Goal: Task Accomplishment & Management: Manage account settings

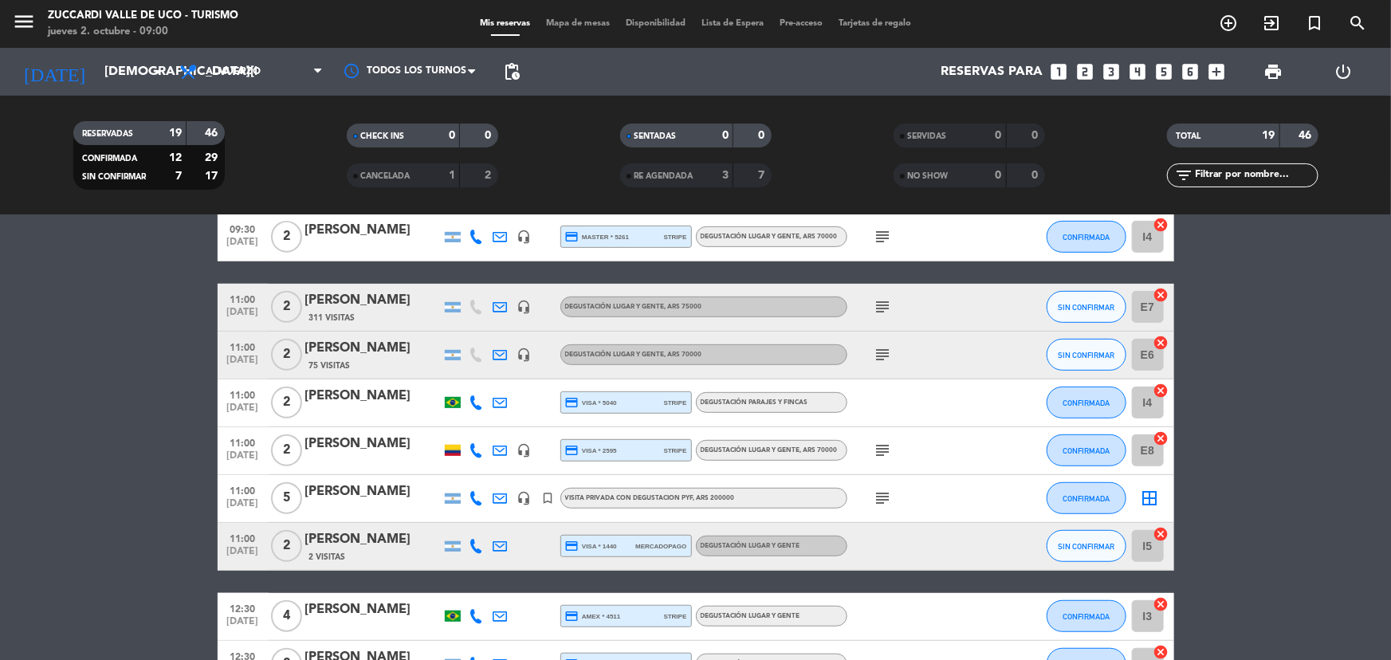
scroll to position [435, 0]
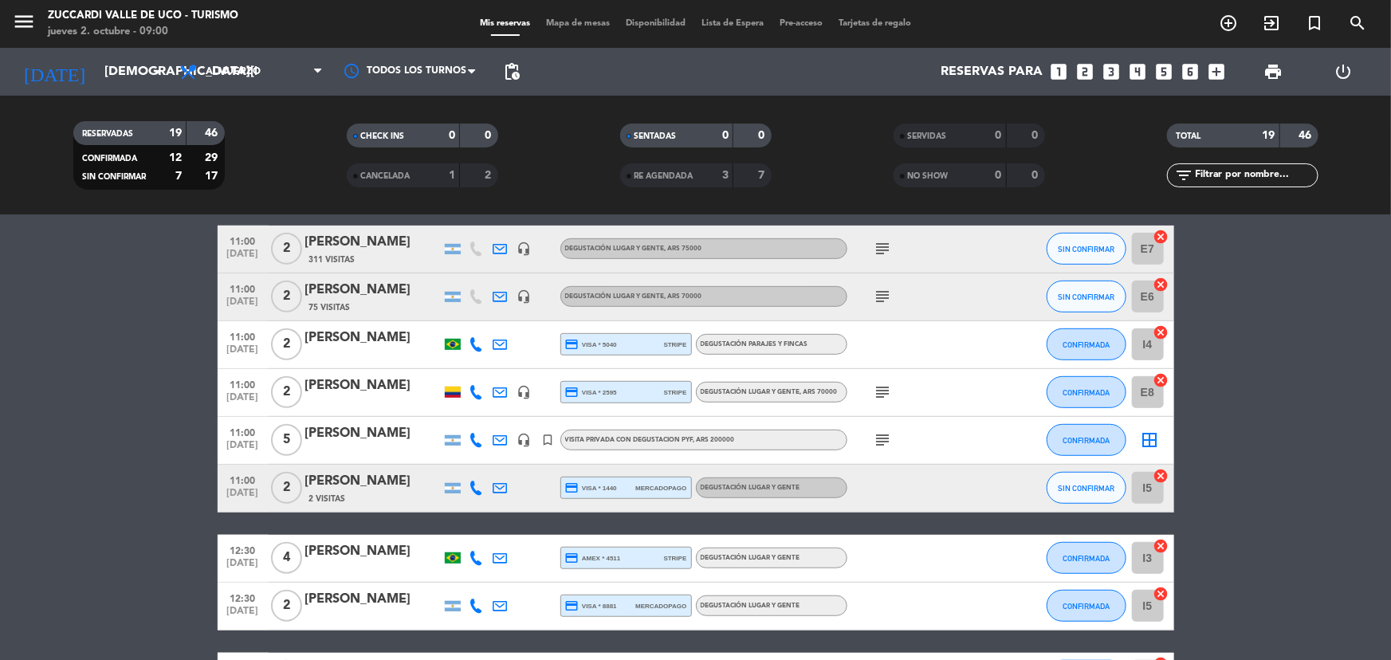
click at [884, 438] on icon "subject" at bounding box center [883, 440] width 19 height 19
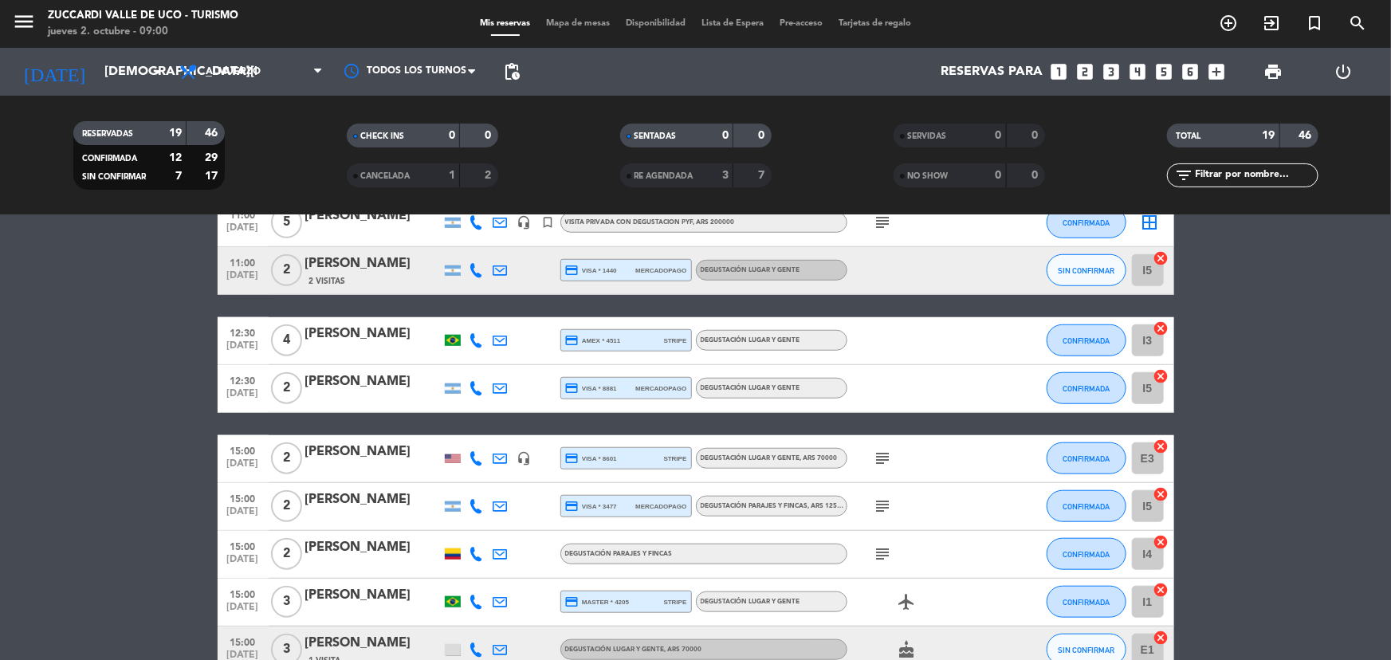
scroll to position [725, 0]
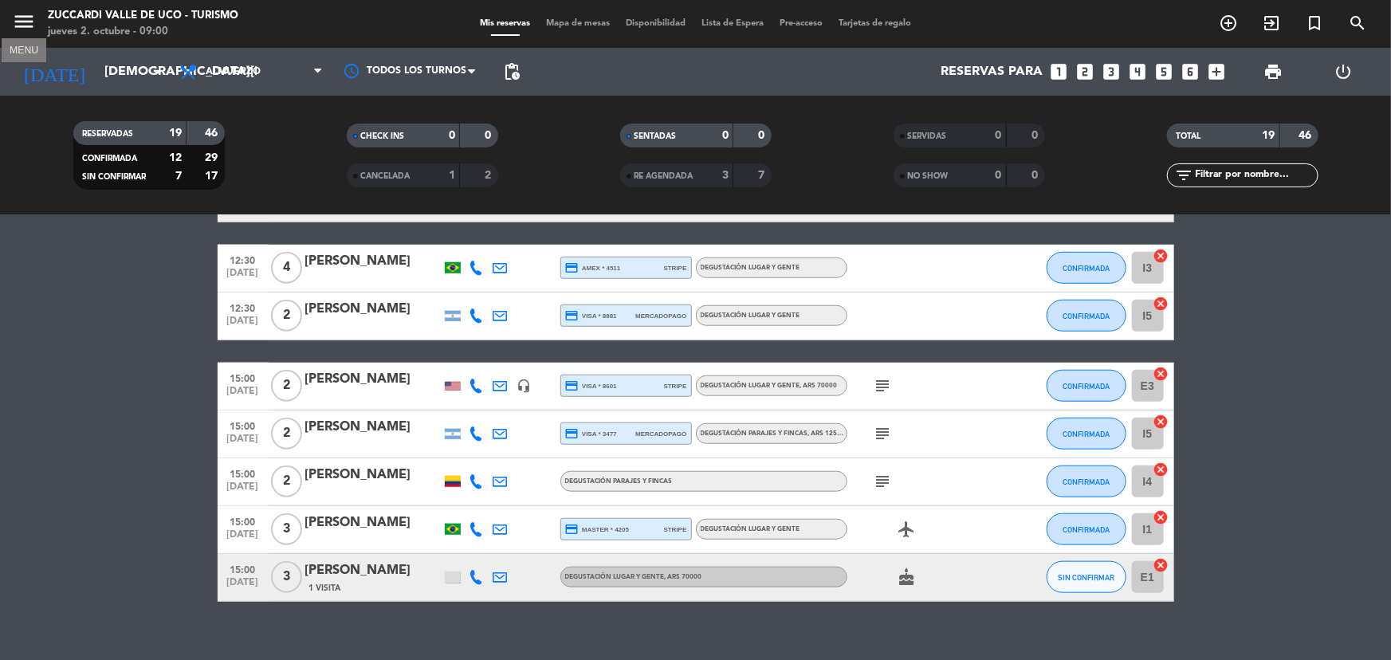
click at [14, 25] on icon "menu" at bounding box center [24, 22] width 24 height 24
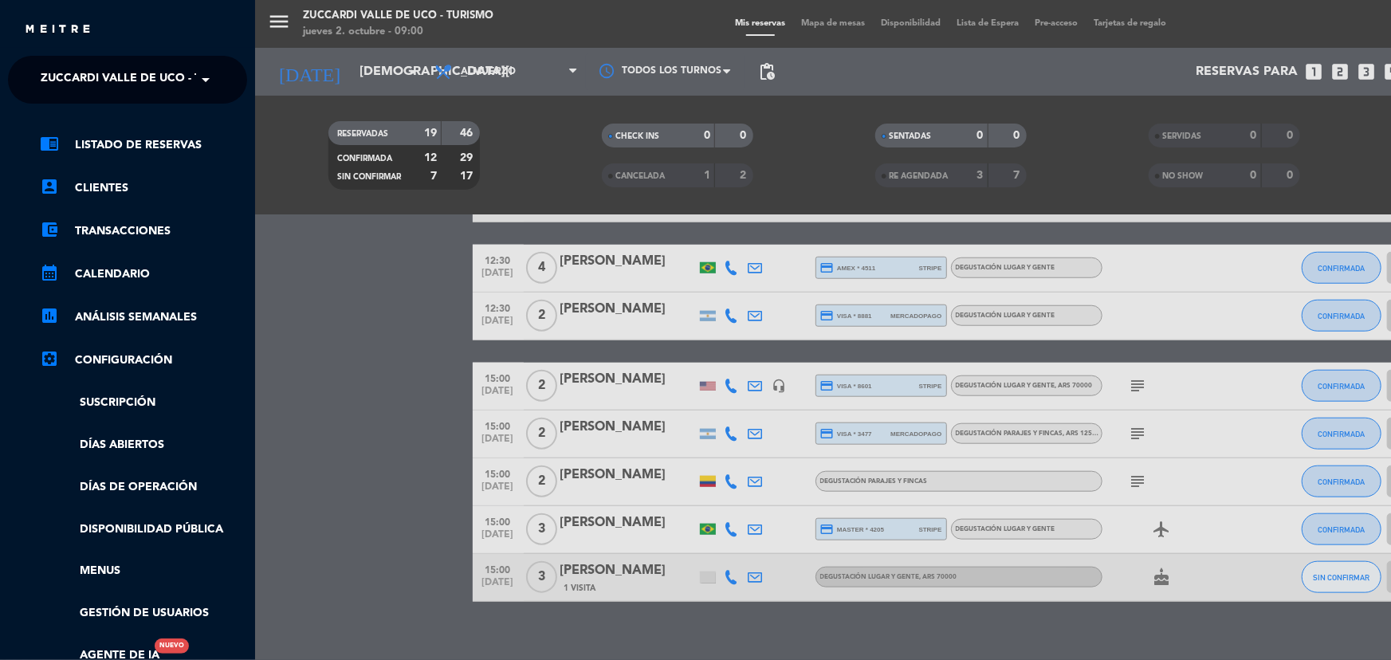
click at [81, 81] on span "Zuccardi Valle de Uco - Turismo" at bounding box center [143, 79] width 205 height 33
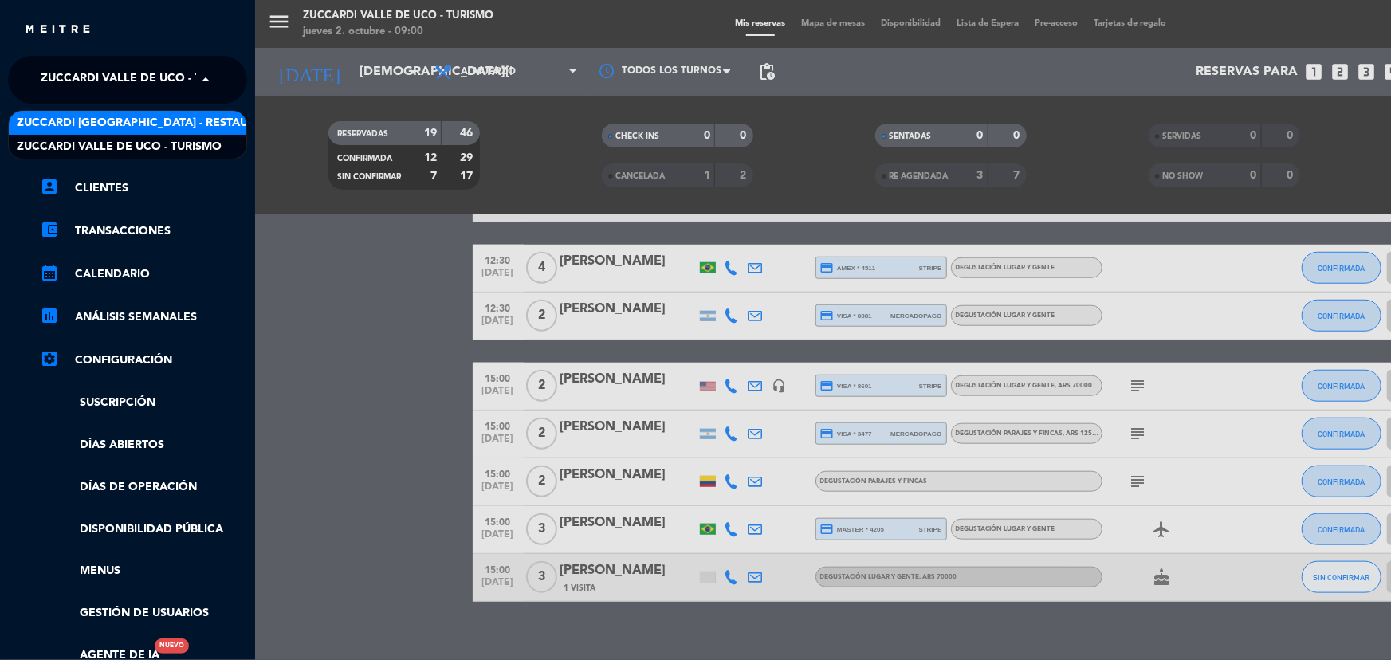
drag, startPoint x: 109, startPoint y: 125, endPoint x: 119, endPoint y: 97, distance: 29.5
click at [110, 122] on span "Zuccardi [GEOGRAPHIC_DATA] - Restaurant [GEOGRAPHIC_DATA]" at bounding box center [208, 123] width 383 height 18
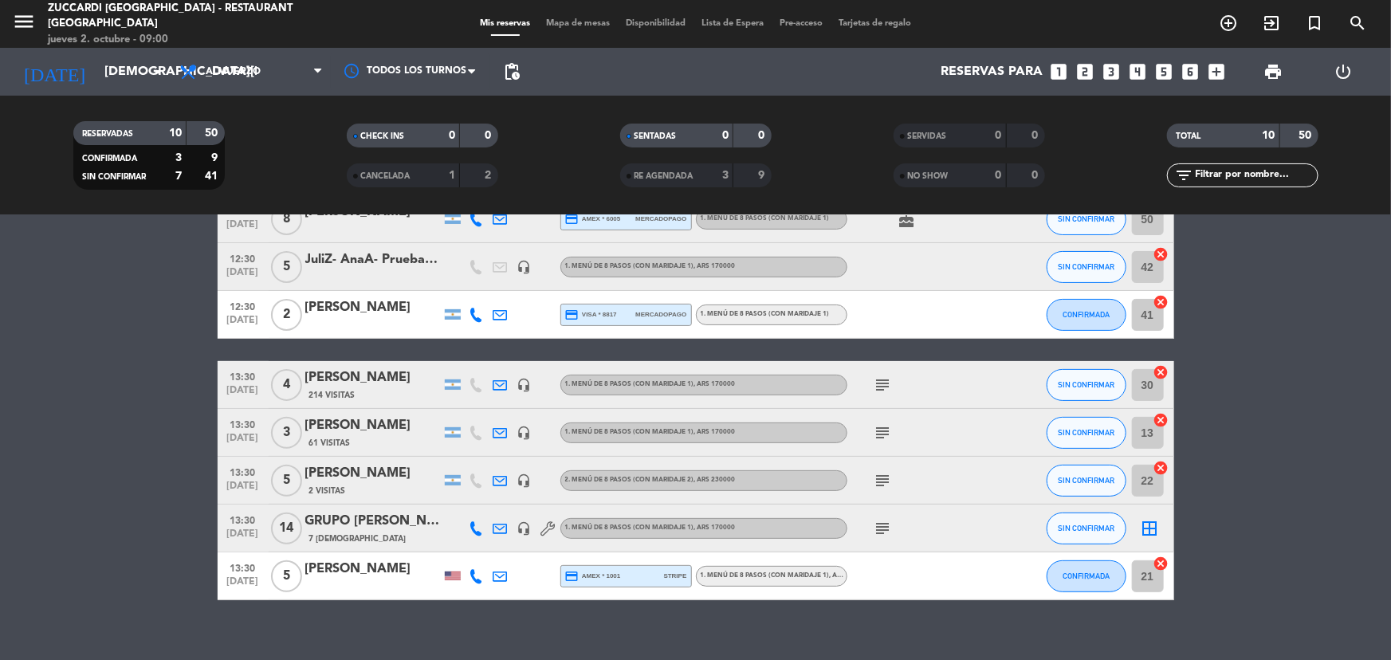
scroll to position [208, 0]
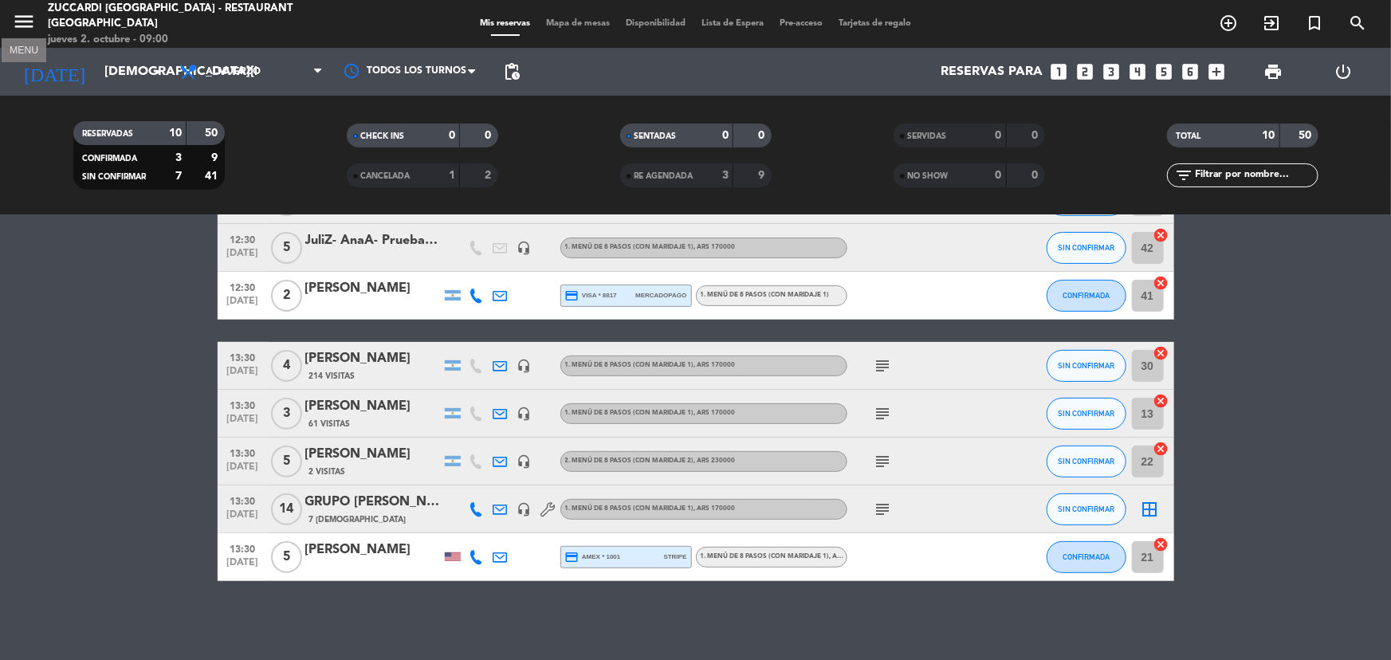
click at [32, 18] on icon "menu" at bounding box center [24, 22] width 24 height 24
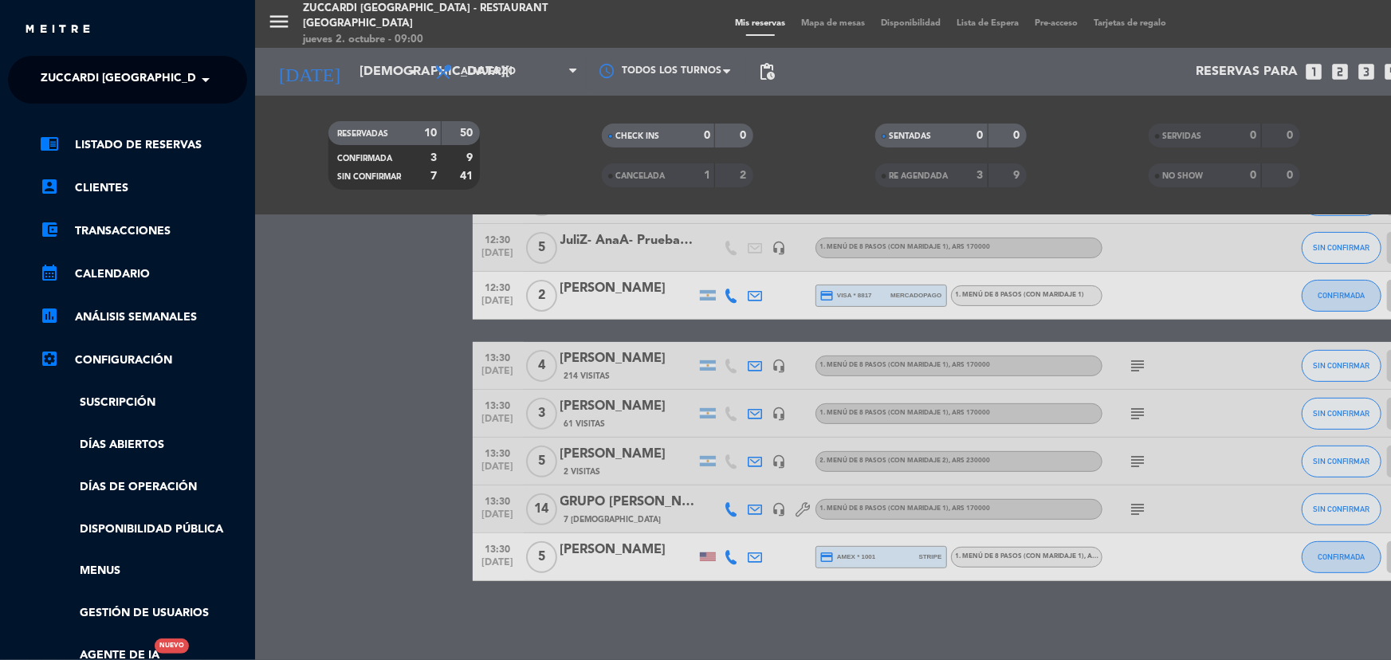
click at [100, 92] on span "Zuccardi [GEOGRAPHIC_DATA] - Restaurant [GEOGRAPHIC_DATA]" at bounding box center [232, 79] width 383 height 33
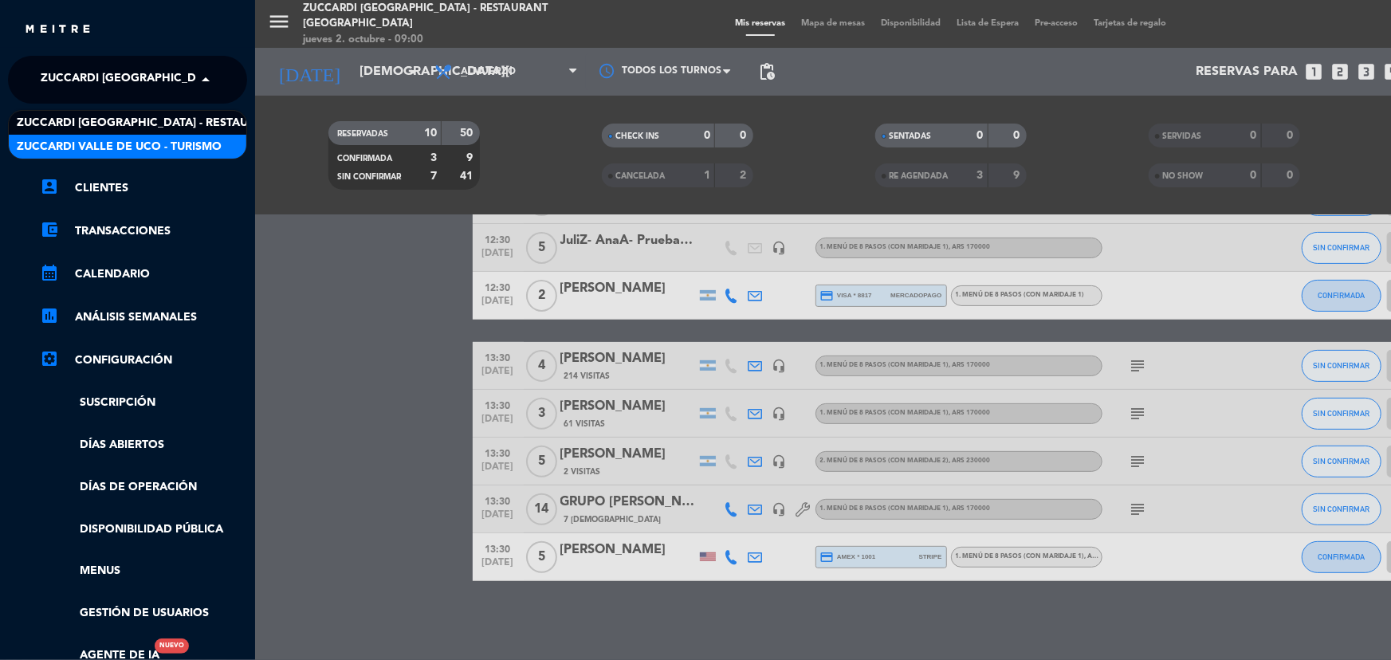
click at [100, 144] on span "Zuccardi Valle de Uco - Turismo" at bounding box center [119, 147] width 205 height 18
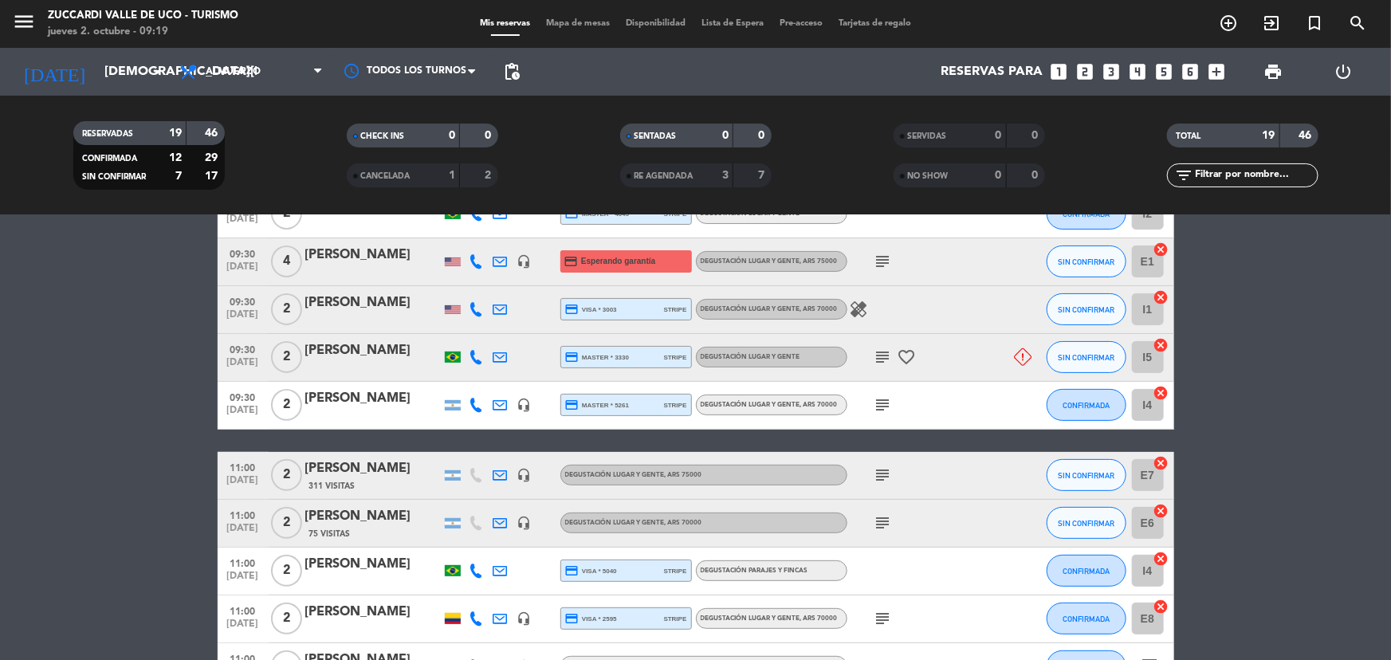
scroll to position [271, 0]
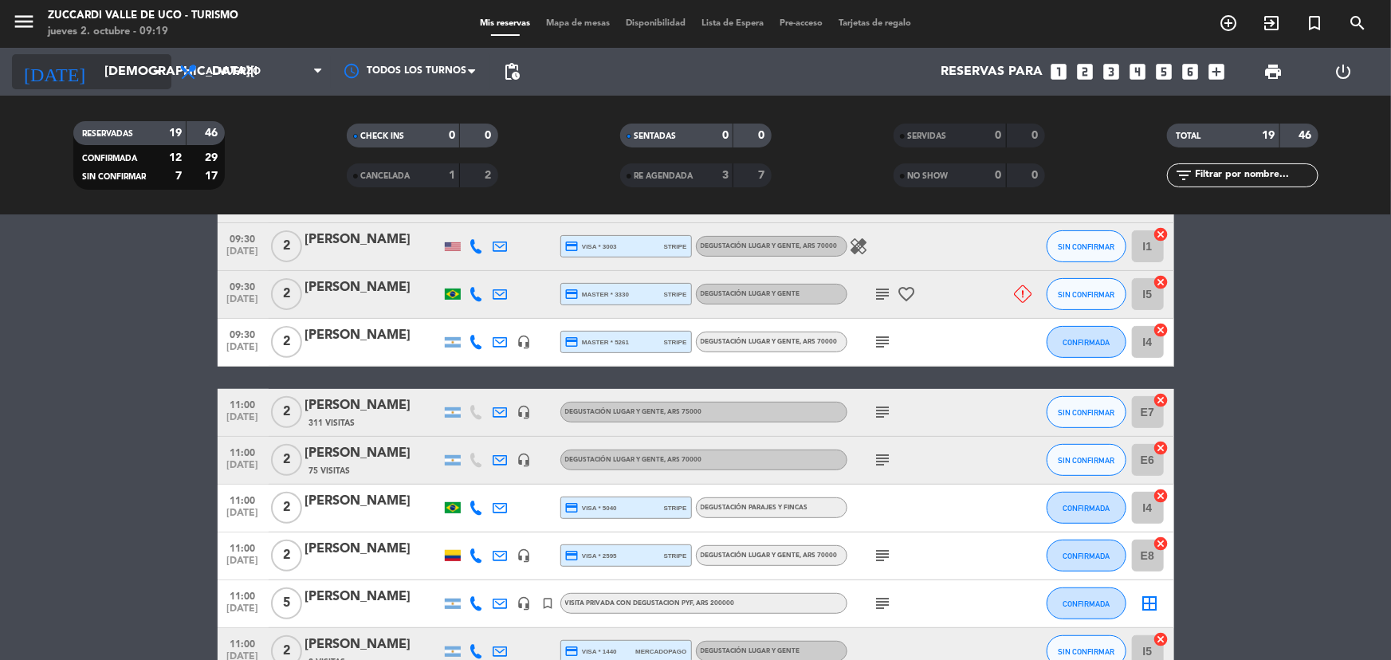
click at [144, 65] on input "[DEMOGRAPHIC_DATA][DATE]" at bounding box center [180, 72] width 168 height 31
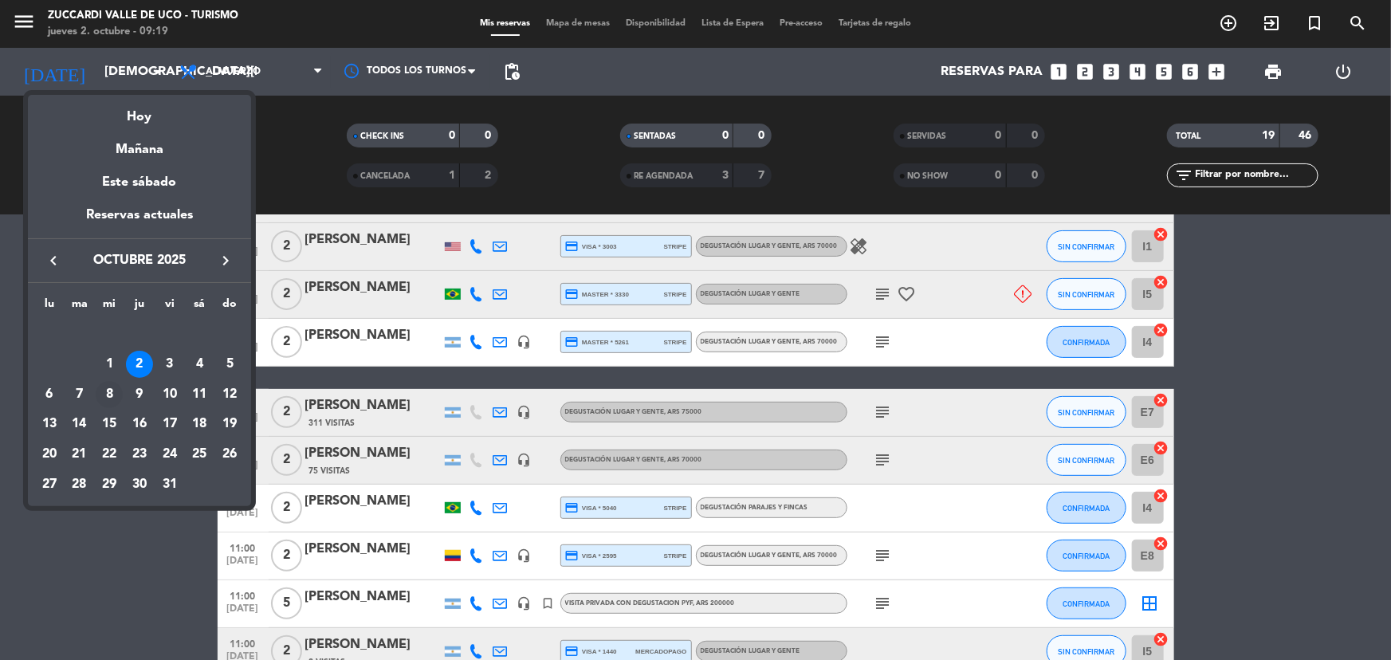
click at [116, 398] on div "8" at bounding box center [109, 394] width 27 height 27
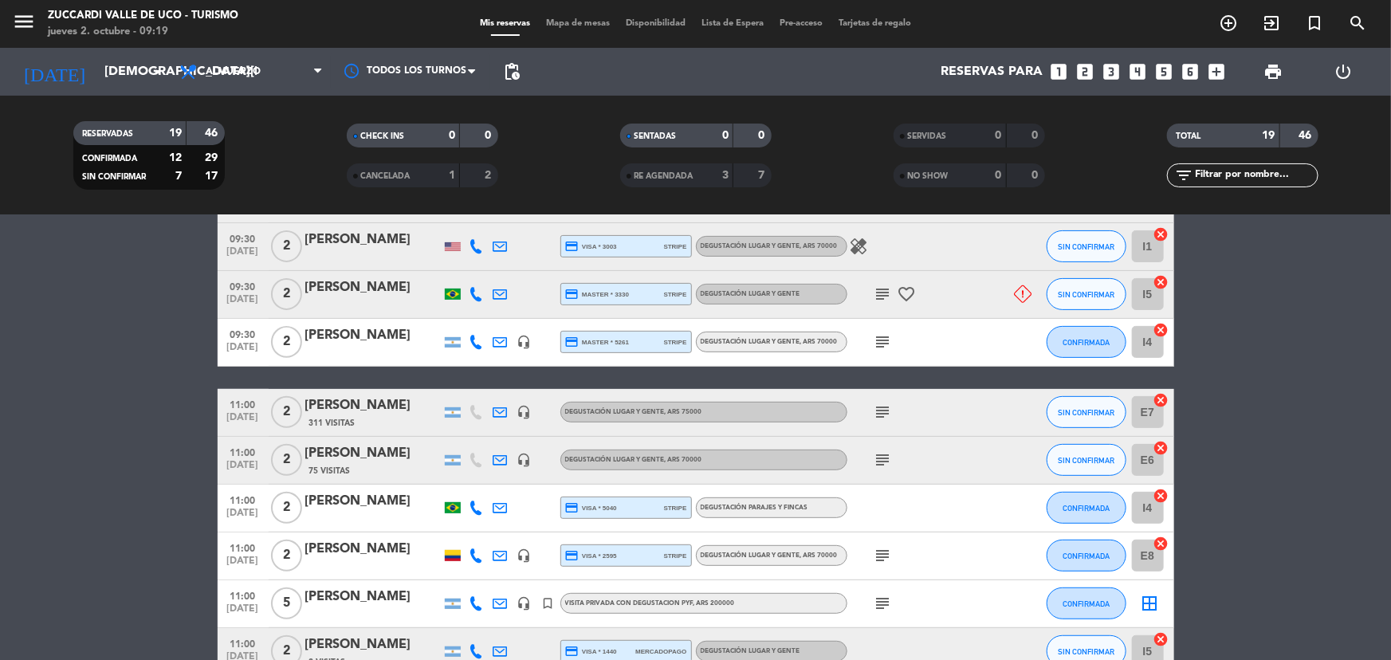
type input "[DATE]"
drag, startPoint x: 29, startPoint y: 23, endPoint x: 82, endPoint y: 40, distance: 56.0
click at [29, 23] on icon "menu" at bounding box center [24, 22] width 24 height 24
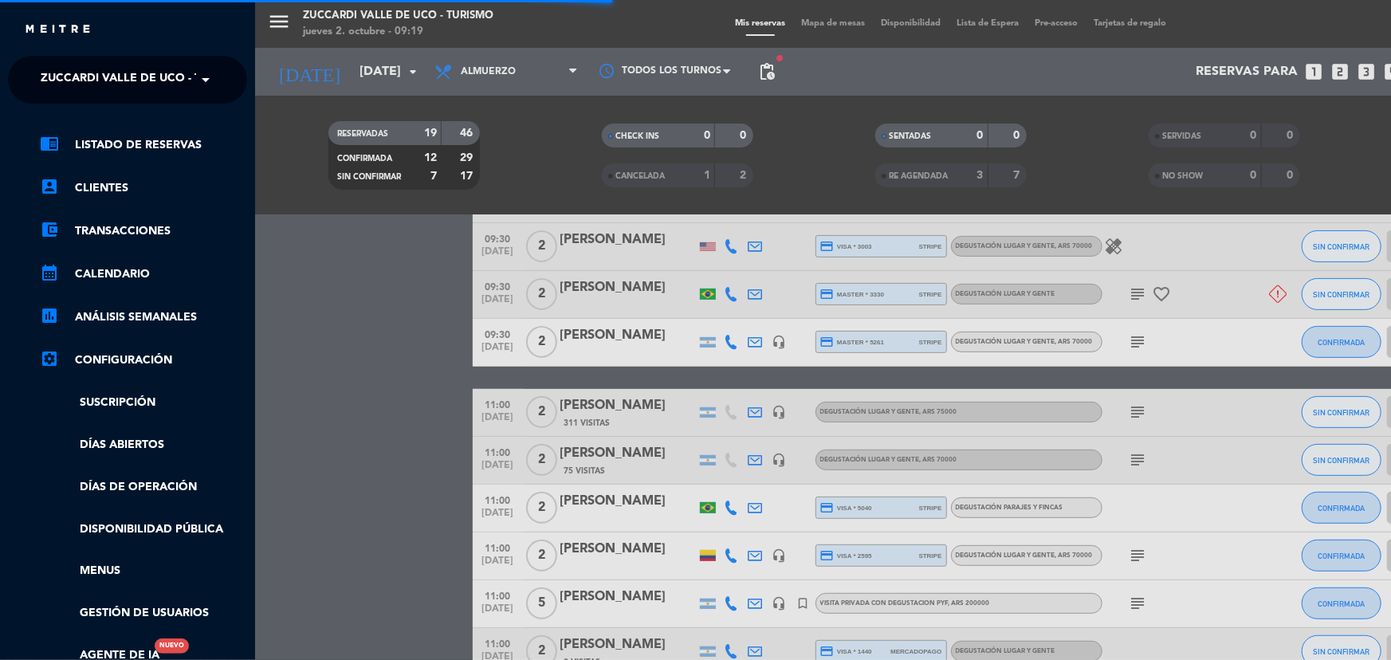
click at [137, 65] on span "Zuccardi Valle de Uco - Turismo" at bounding box center [143, 79] width 205 height 33
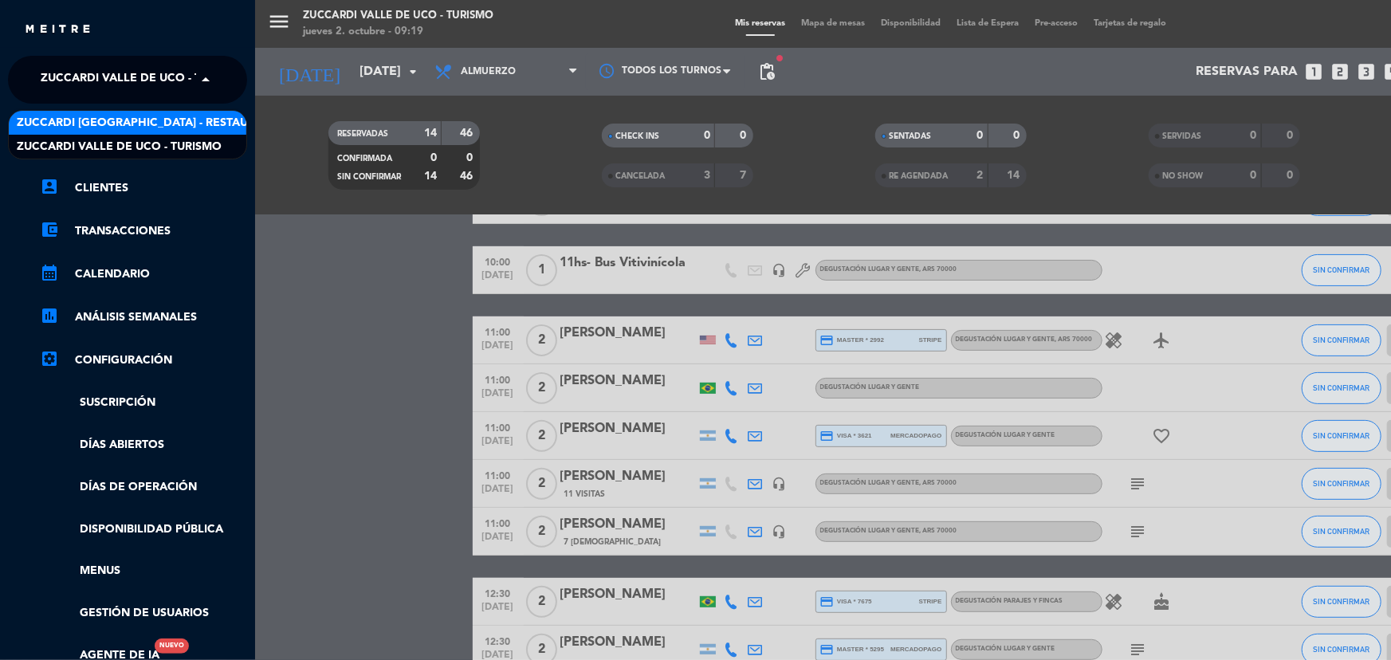
click at [136, 114] on span "Zuccardi [GEOGRAPHIC_DATA] - Restaurant [GEOGRAPHIC_DATA]" at bounding box center [208, 123] width 383 height 18
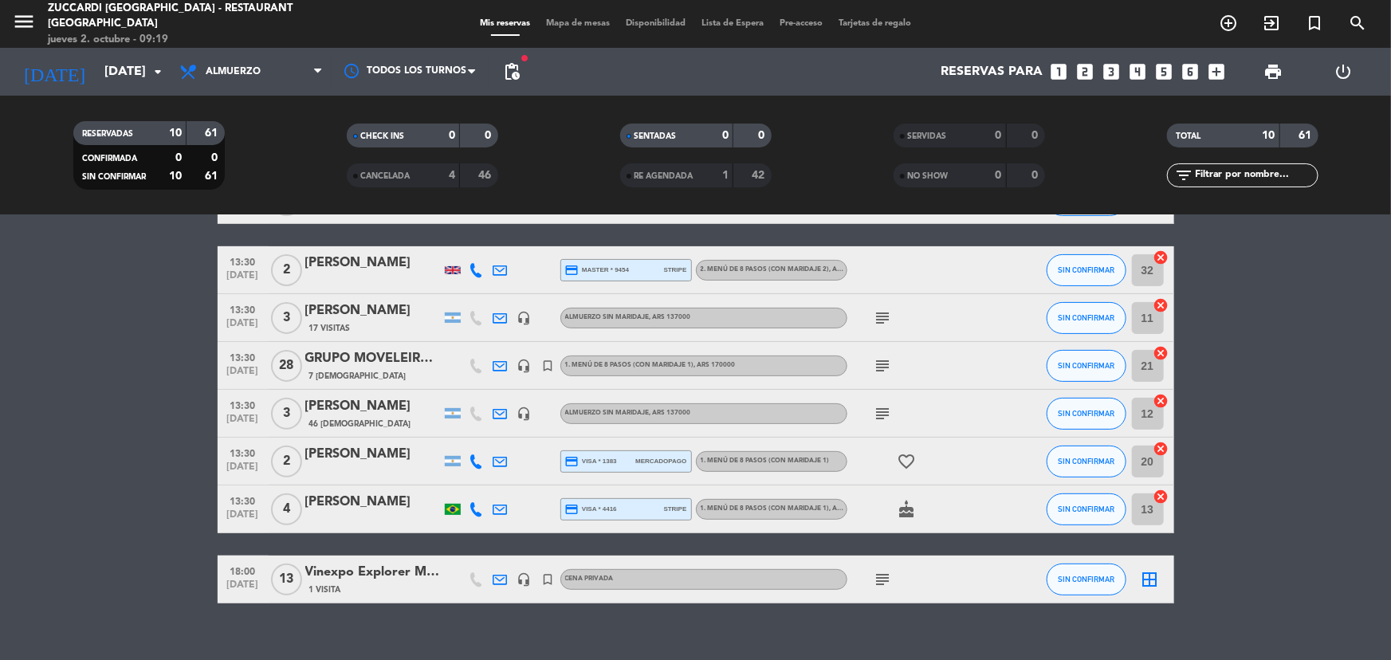
click at [546, 24] on span "Mapa de mesas" at bounding box center [578, 23] width 80 height 9
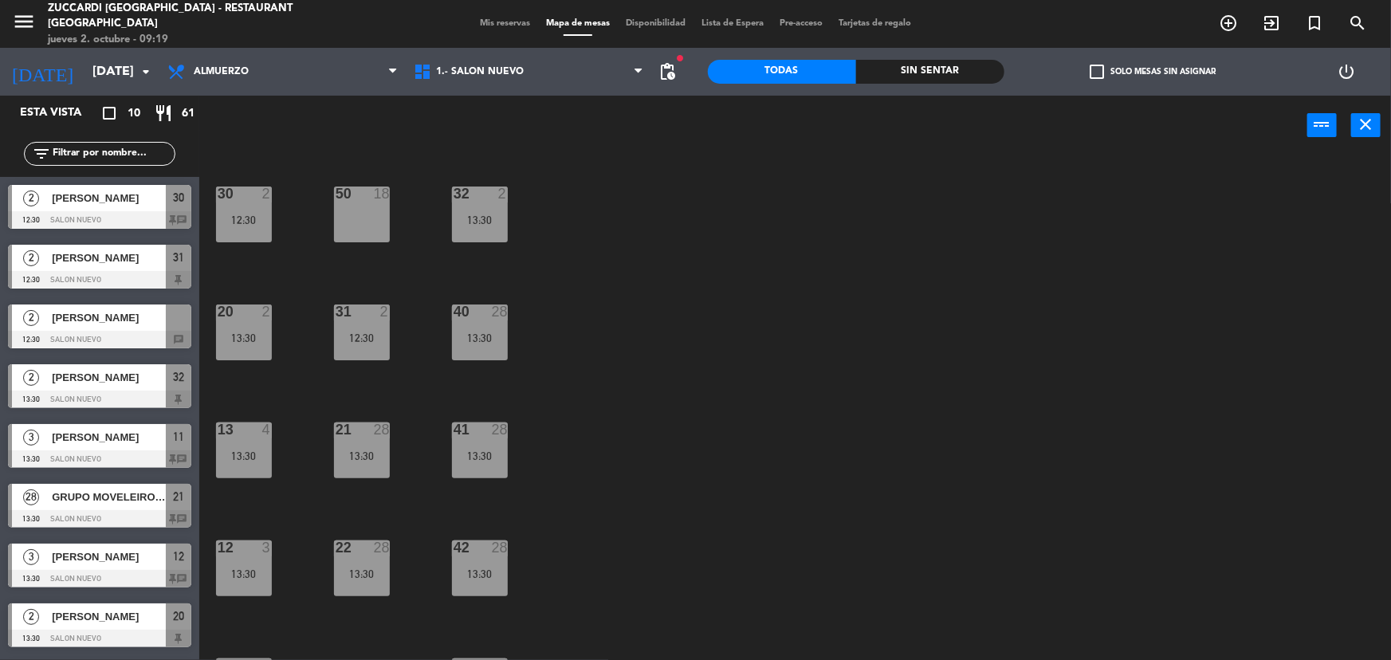
click at [134, 323] on span "[PERSON_NAME]" at bounding box center [109, 317] width 114 height 17
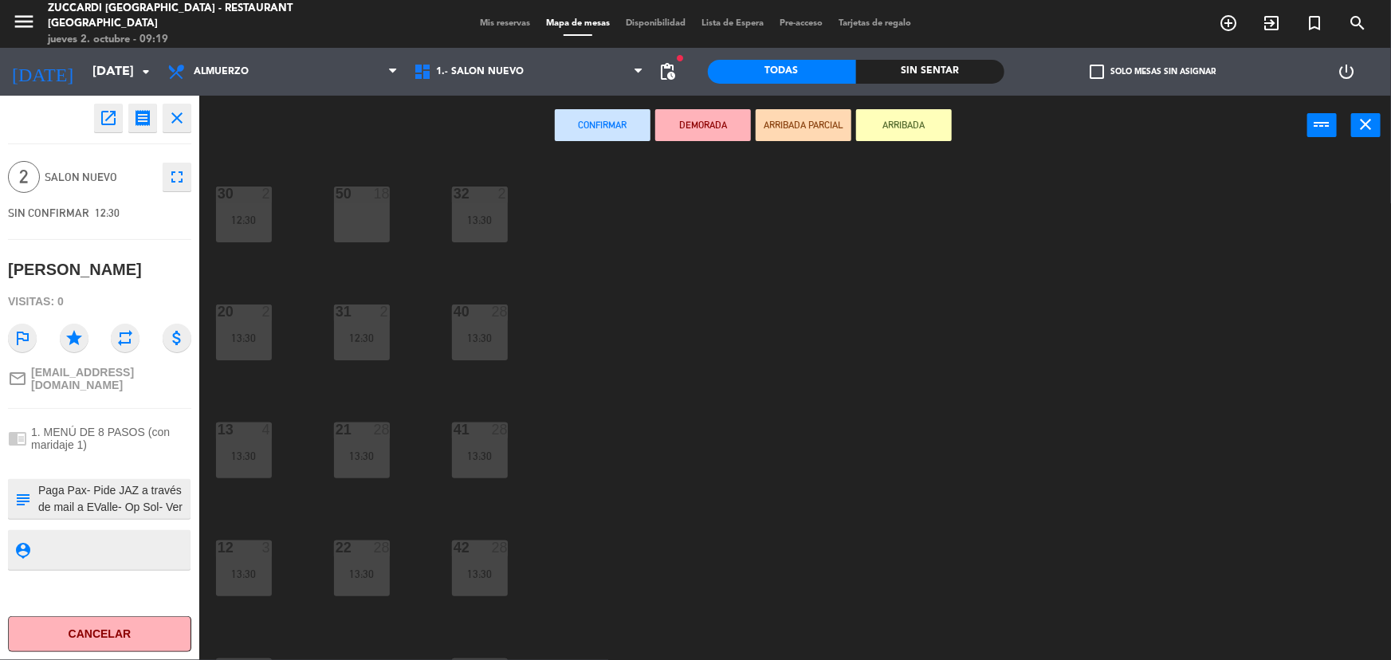
click at [658, 293] on div "30 2 12:30 32 2 13:30 50 18 31 2 12:30 20 2 13:30 40 28 13:30 21 28 13:30 13 4 …" at bounding box center [802, 410] width 1178 height 505
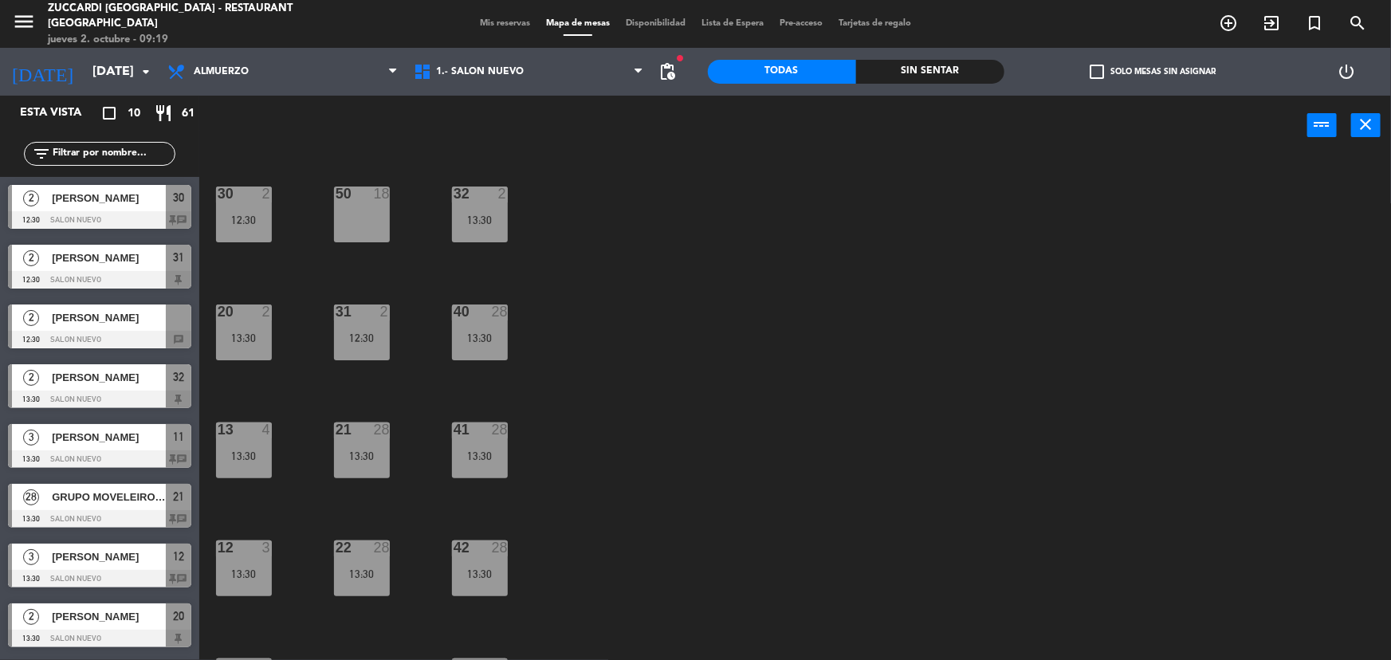
drag, startPoint x: 165, startPoint y: 322, endPoint x: 230, endPoint y: 331, distance: 65.2
click at [168, 320] on div "2 [PERSON_NAME] 12:30 SALON NUEVO chat" at bounding box center [99, 327] width 199 height 60
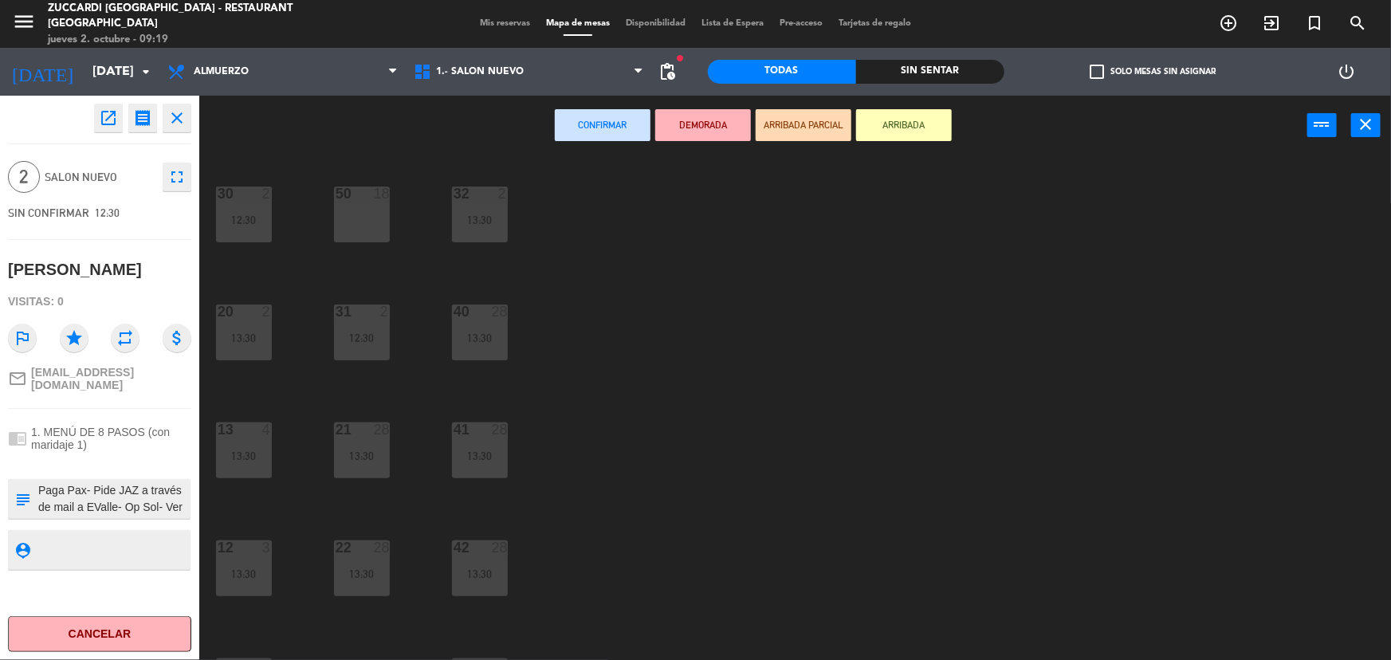
drag, startPoint x: 236, startPoint y: 332, endPoint x: 344, endPoint y: 299, distance: 112.5
click at [238, 332] on div "13:30" at bounding box center [244, 337] width 56 height 11
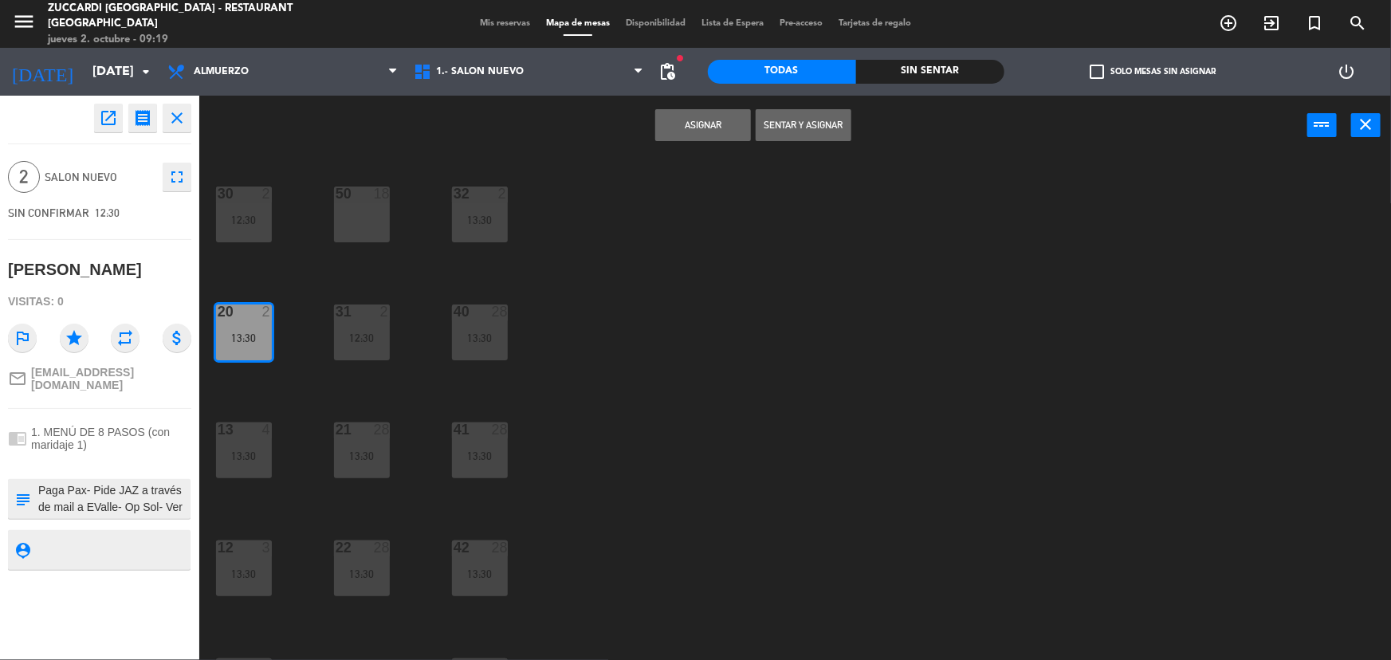
click at [716, 128] on button "Asignar" at bounding box center [703, 125] width 96 height 32
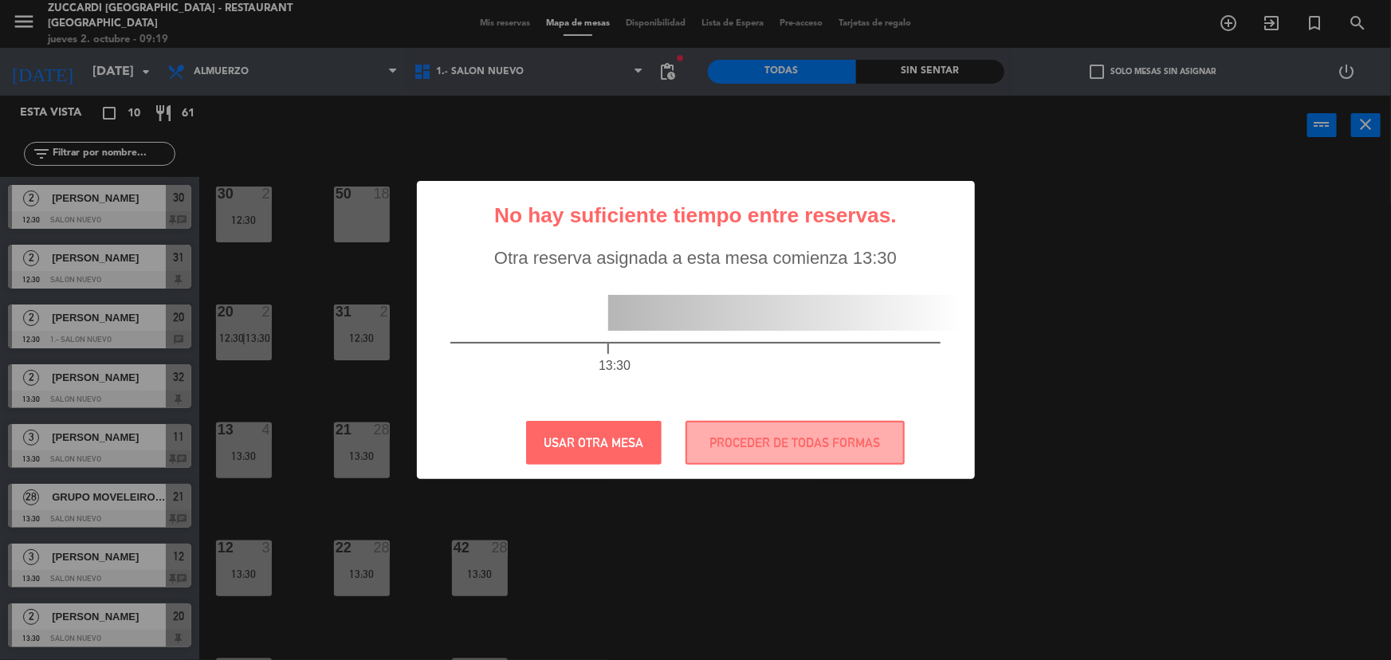
click at [618, 405] on div "? ! i No hay suficiente tiempo entre reservas. × Otra reserva asignada a esta m…" at bounding box center [696, 330] width 558 height 298
click at [757, 447] on button "PROCEDER DE TODAS FORMAS" at bounding box center [795, 443] width 219 height 44
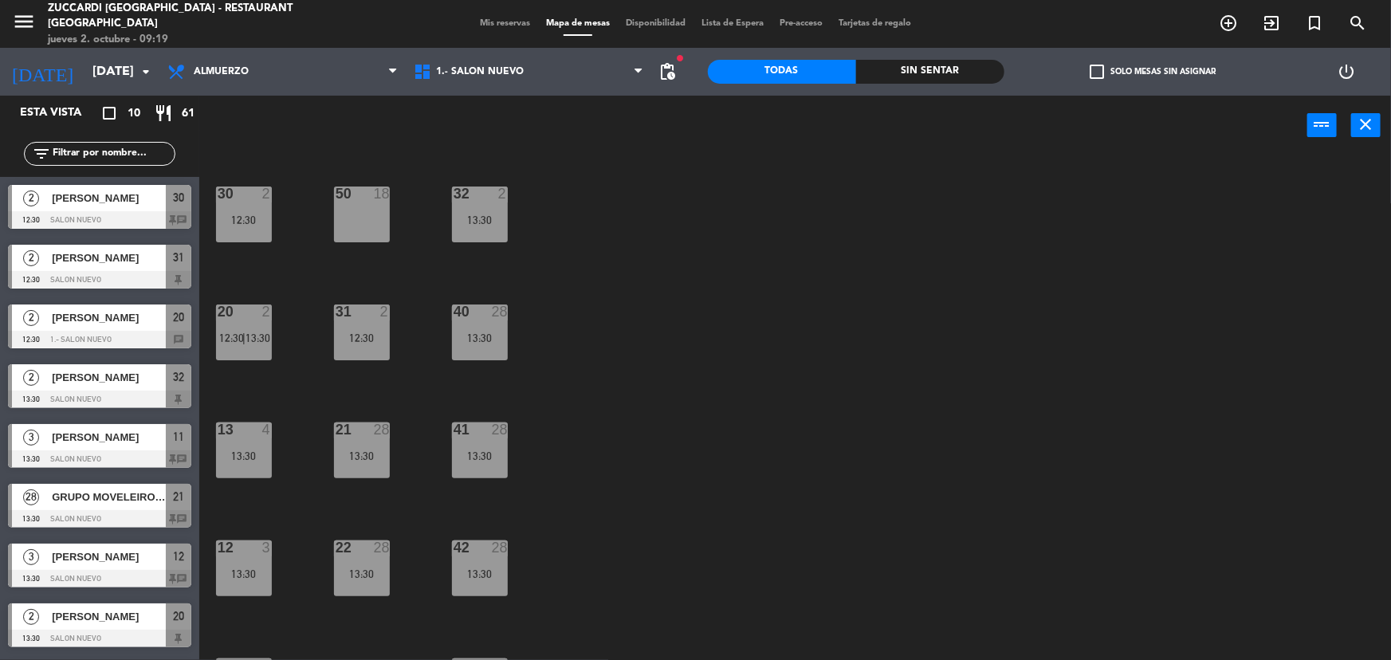
click at [711, 457] on div "30 2 12:30 32 2 13:30 50 18 31 2 12:30 20 2 12:30 | 13:30 40 28 13:30 21 28 13:…" at bounding box center [802, 410] width 1178 height 505
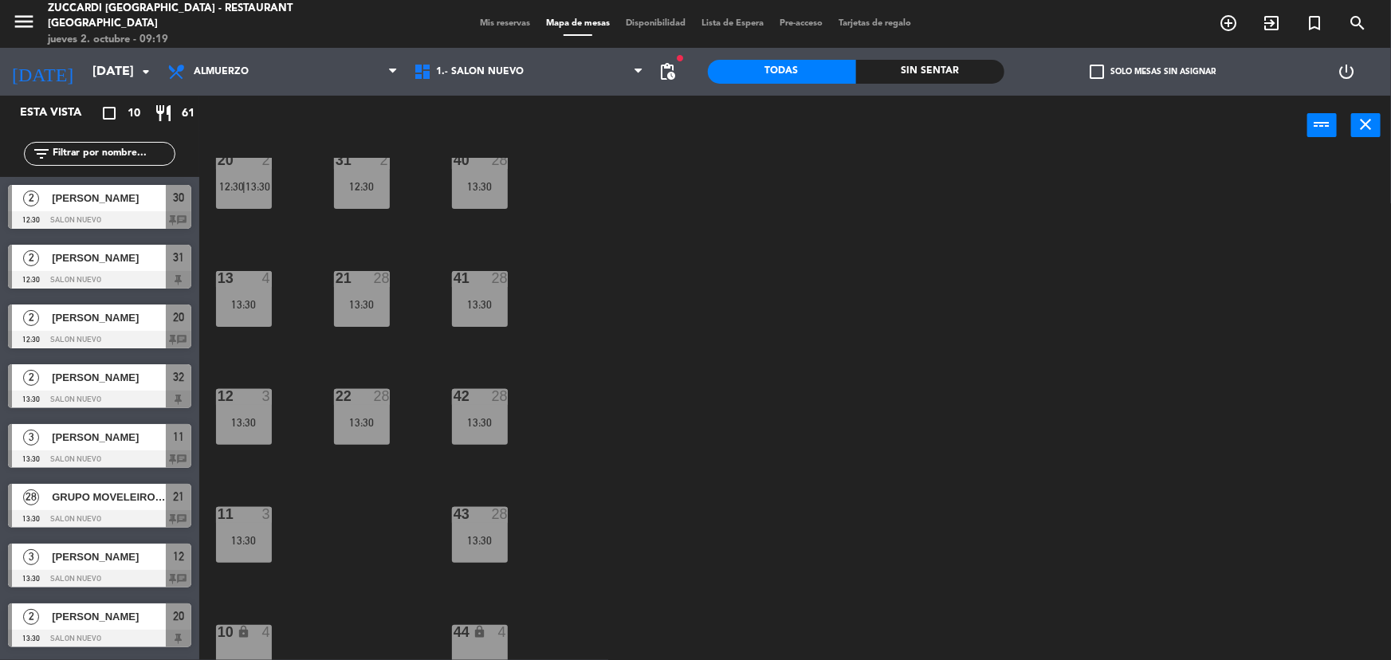
scroll to position [168, 0]
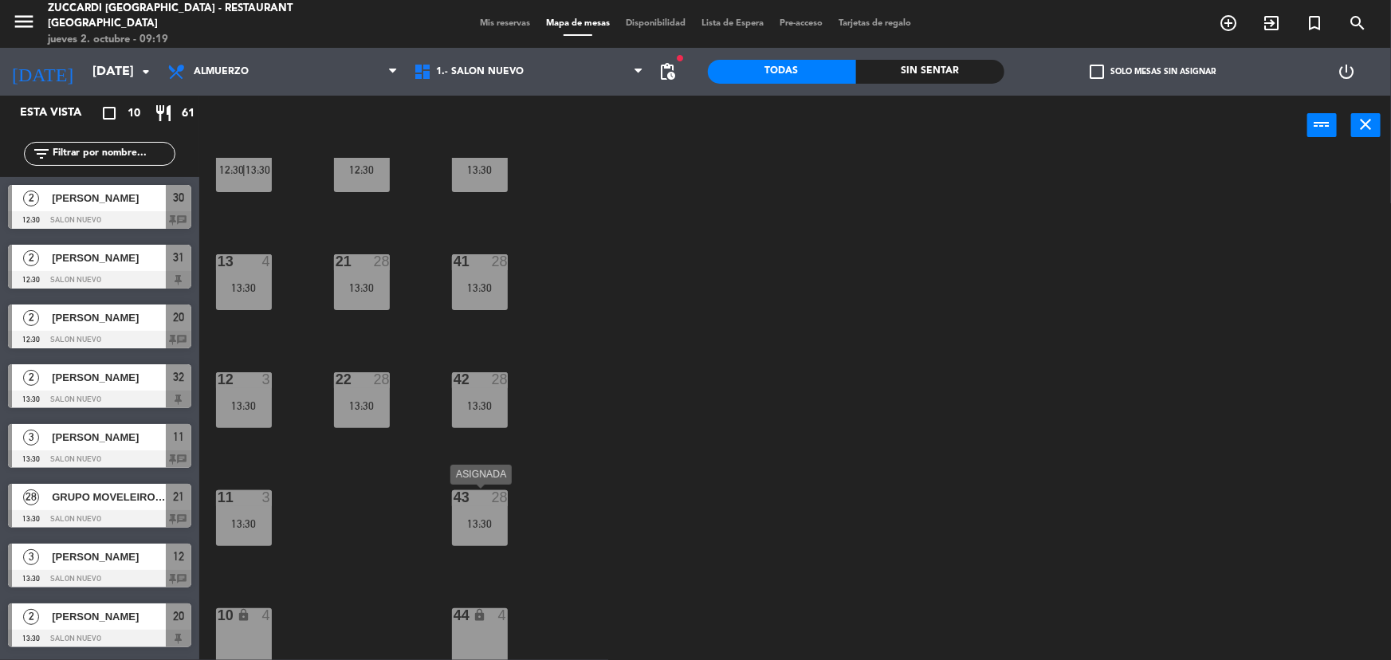
click at [477, 515] on div "43 28 13:30" at bounding box center [480, 518] width 56 height 56
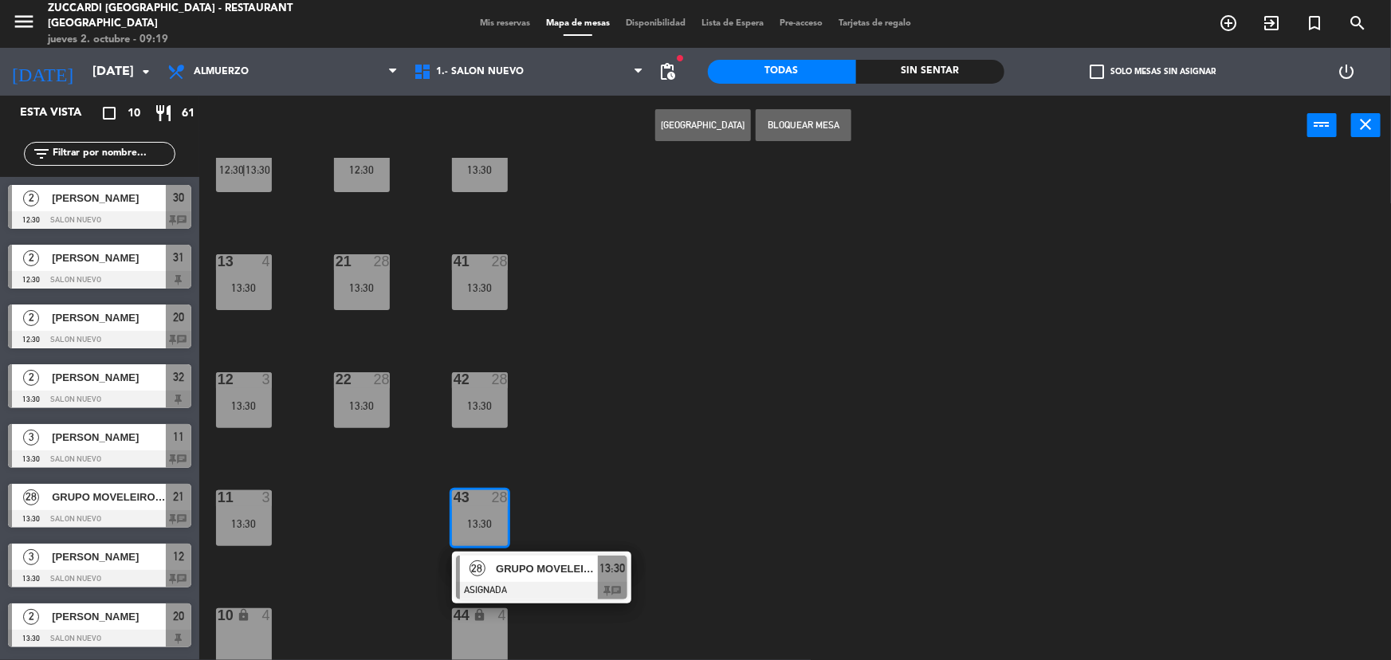
drag, startPoint x: 614, startPoint y: 480, endPoint x: 256, endPoint y: 495, distance: 358.3
click at [608, 481] on div "30 2 12:30 32 2 13:30 50 18 31 2 12:30 20 2 12:30 | 13:30 40 28 13:30 21 28 13:…" at bounding box center [802, 410] width 1178 height 505
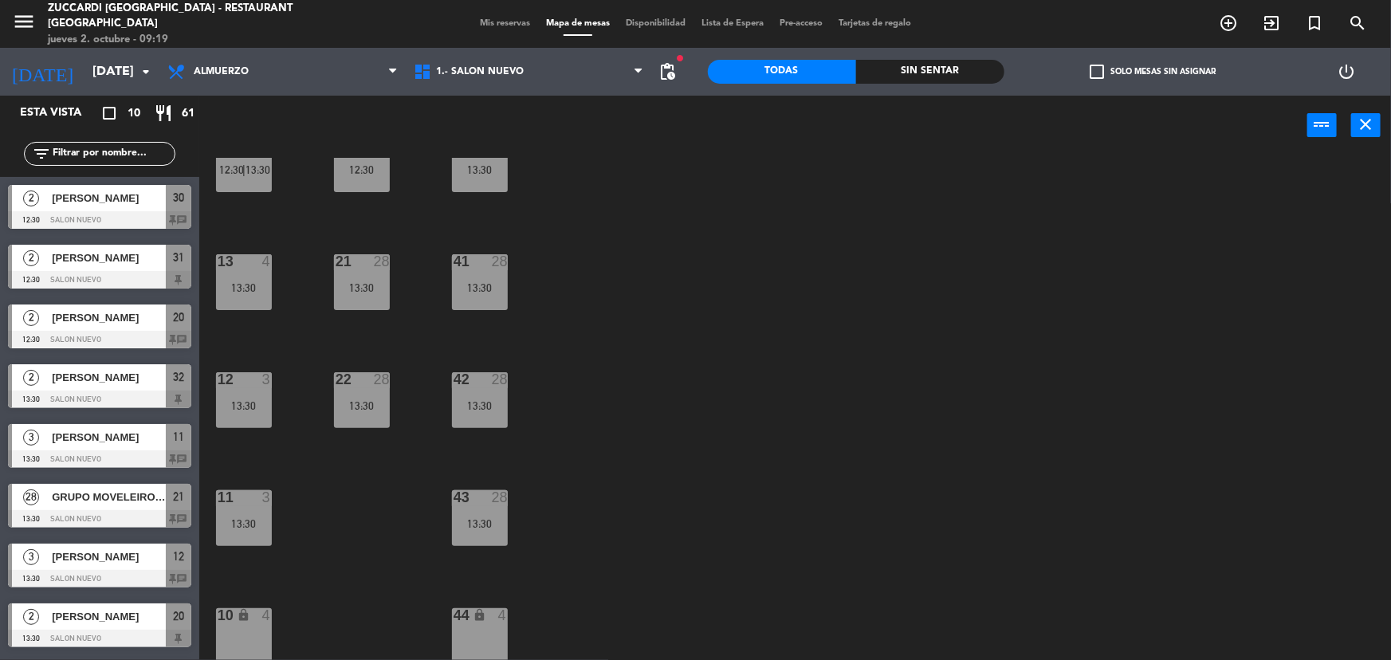
click at [242, 497] on div at bounding box center [243, 497] width 26 height 14
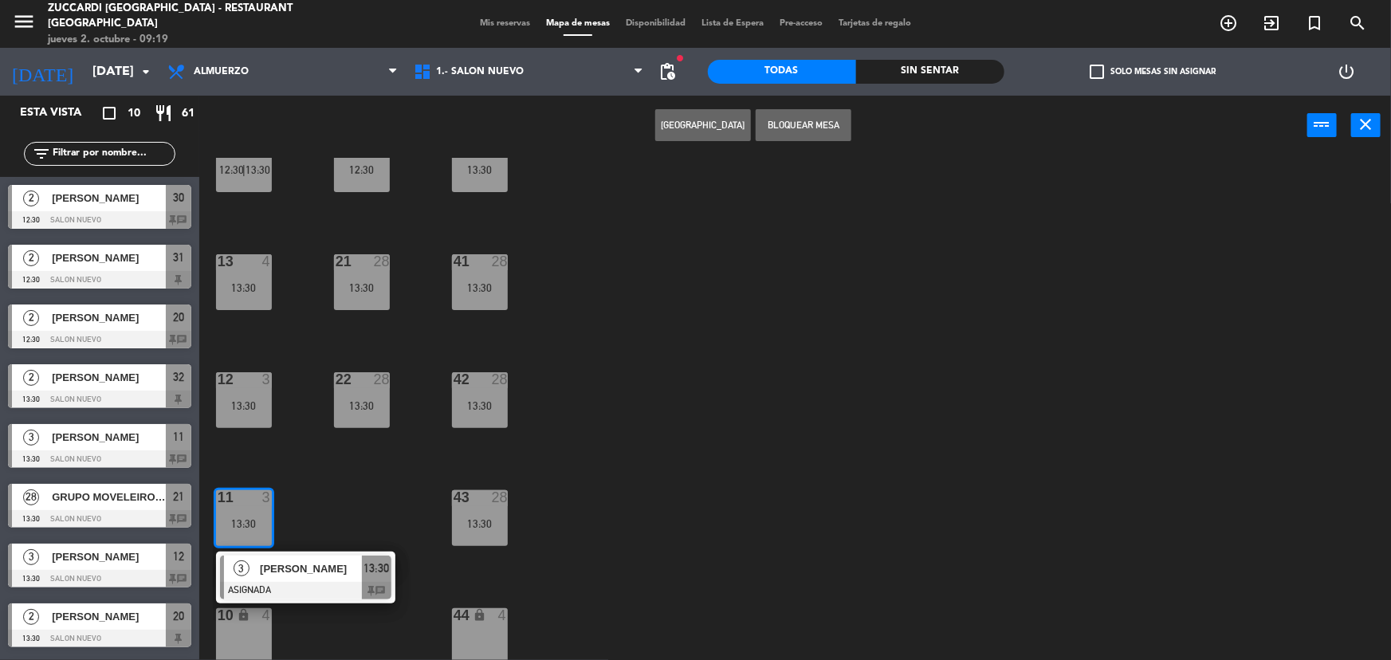
click at [361, 479] on div "30 2 12:30 32 2 13:30 50 18 31 2 12:30 20 2 12:30 | 13:30 40 28 13:30 21 28 13:…" at bounding box center [802, 410] width 1178 height 505
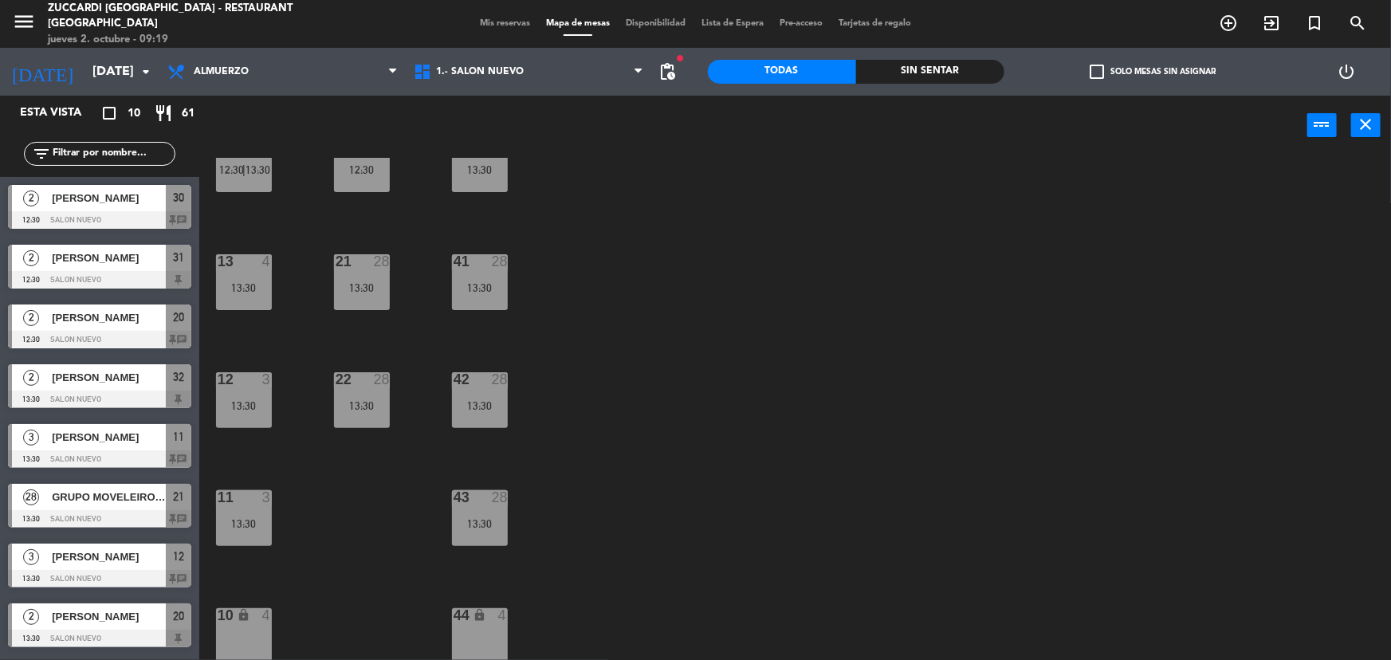
drag, startPoint x: 246, startPoint y: 617, endPoint x: 262, endPoint y: 613, distance: 15.7
click at [255, 614] on div "10 lock 4" at bounding box center [244, 636] width 56 height 56
click at [264, 608] on div "4" at bounding box center [267, 615] width 10 height 14
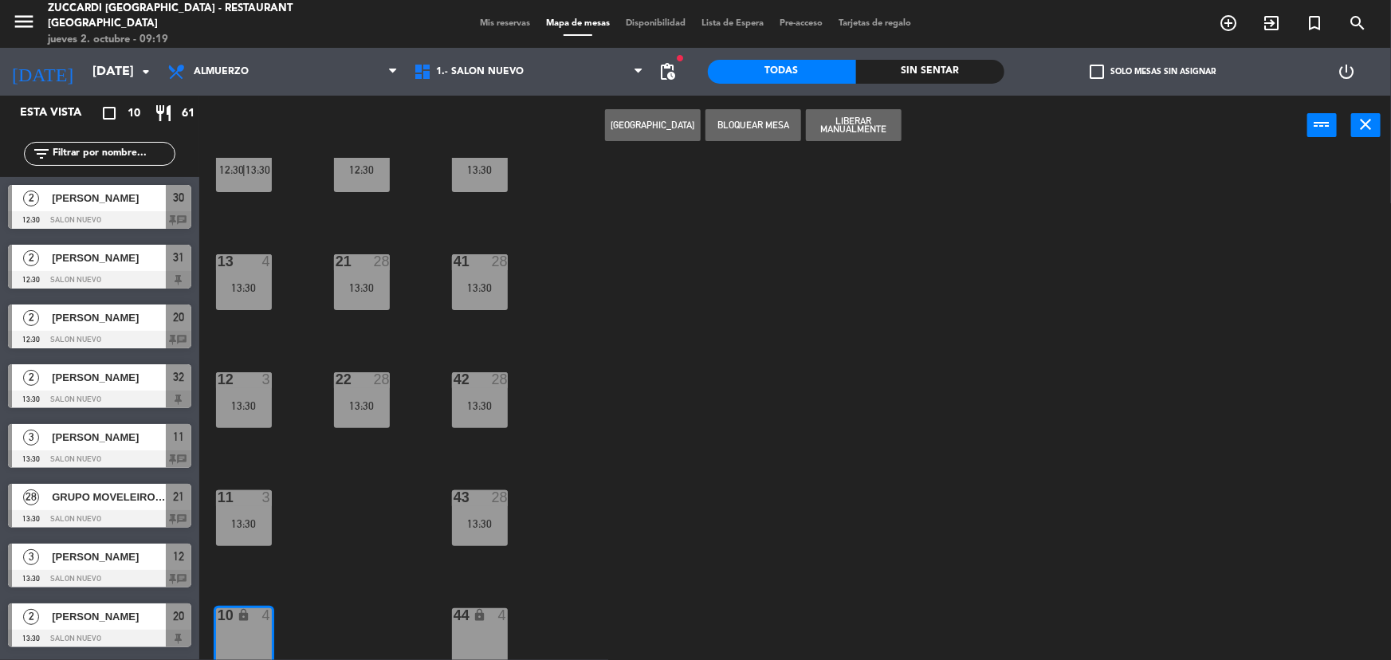
click at [360, 546] on div "30 2 12:30 32 2 13:30 50 18 31 2 12:30 20 2 12:30 | 13:30 40 28 13:30 21 28 13:…" at bounding box center [802, 410] width 1178 height 505
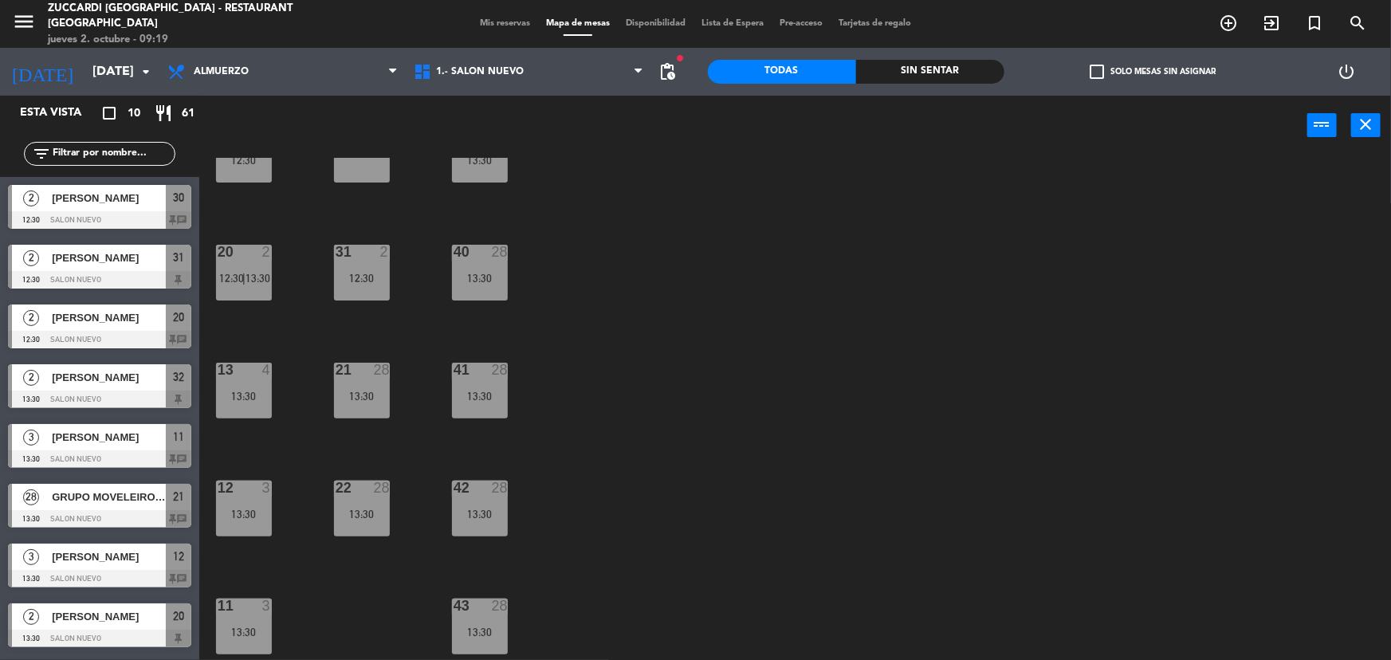
scroll to position [0, 0]
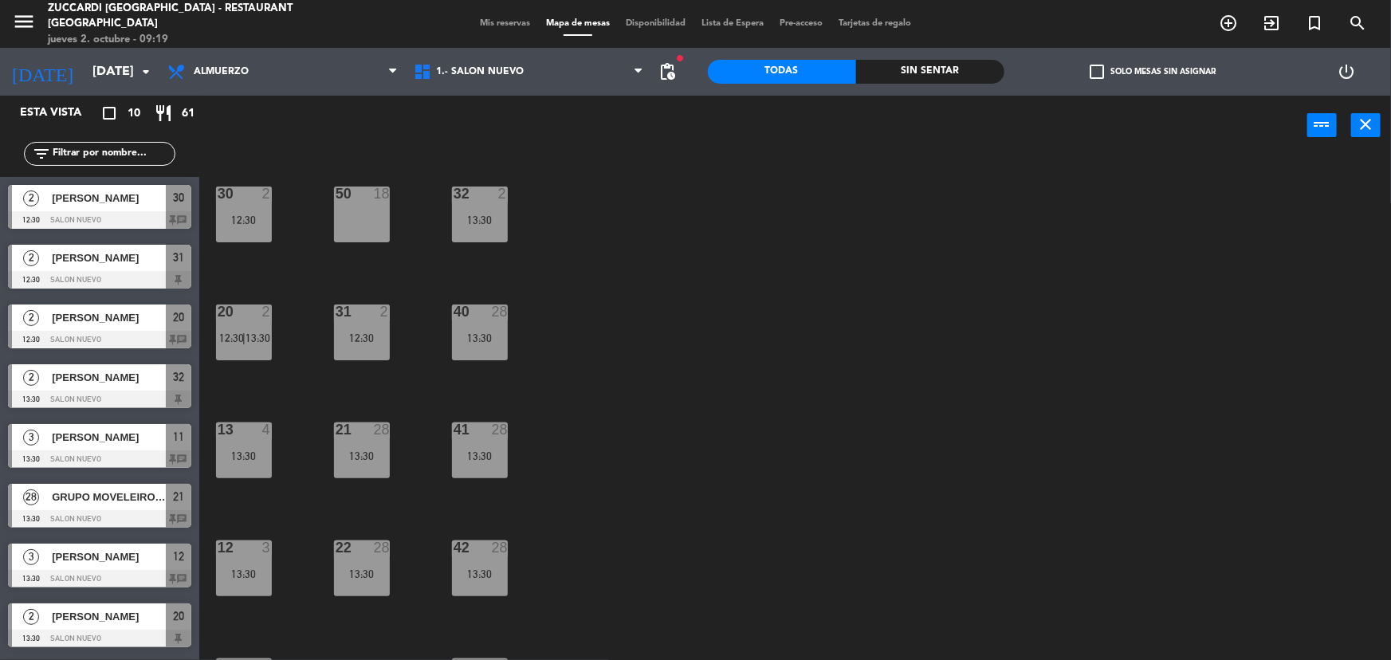
click at [338, 208] on div "50 18" at bounding box center [362, 215] width 56 height 56
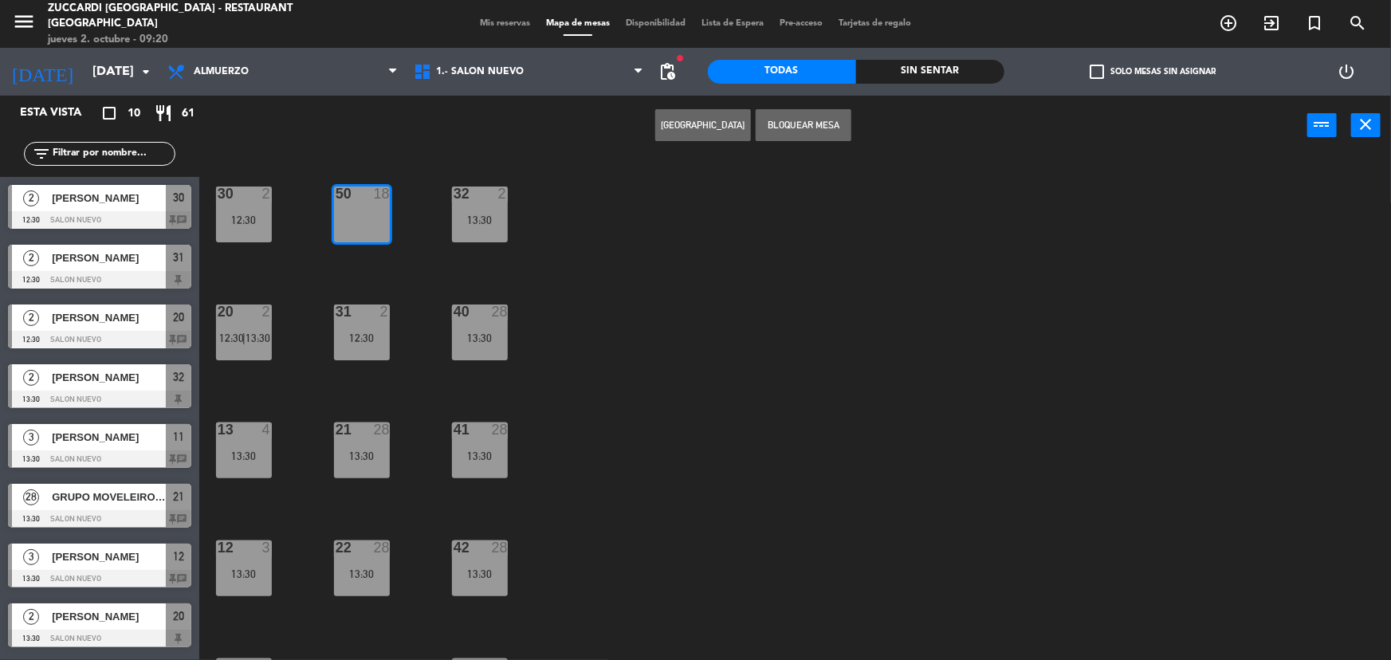
click at [655, 298] on div "30 2 12:30 32 2 13:30 50 18 31 2 12:30 20 2 12:30 | 13:30 40 28 13:30 21 28 13:…" at bounding box center [802, 410] width 1178 height 505
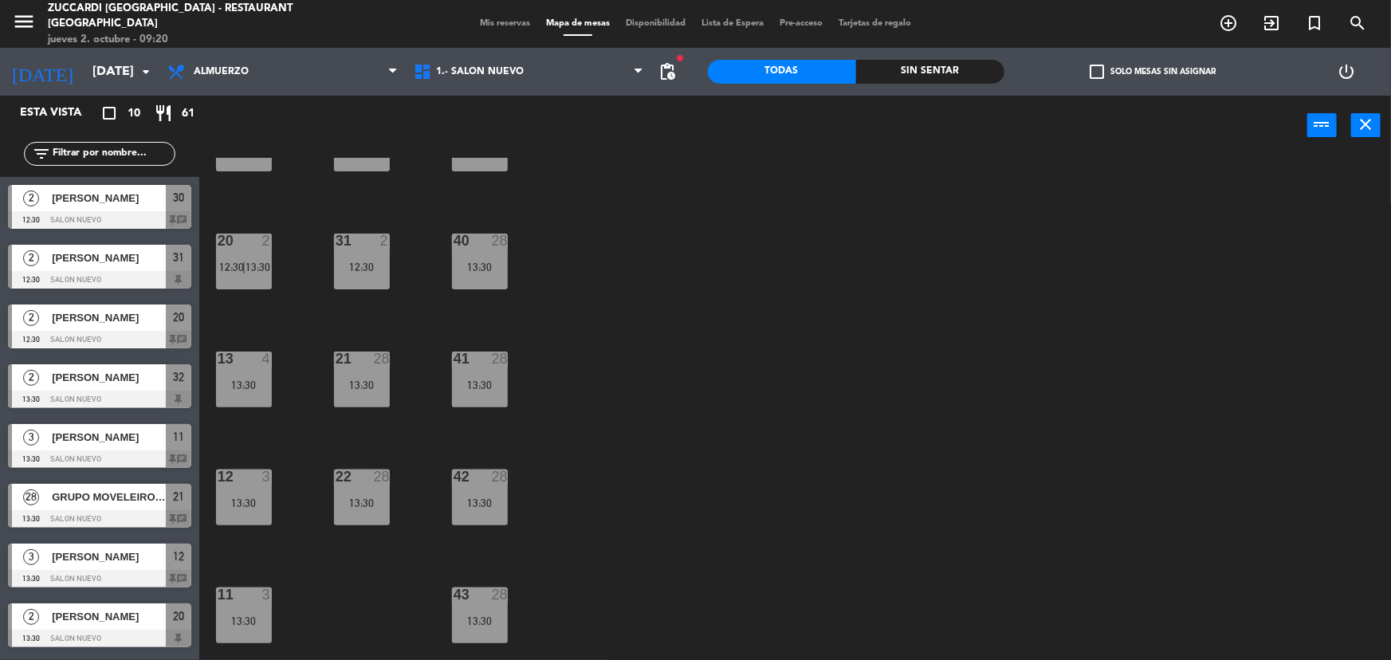
scroll to position [168, 0]
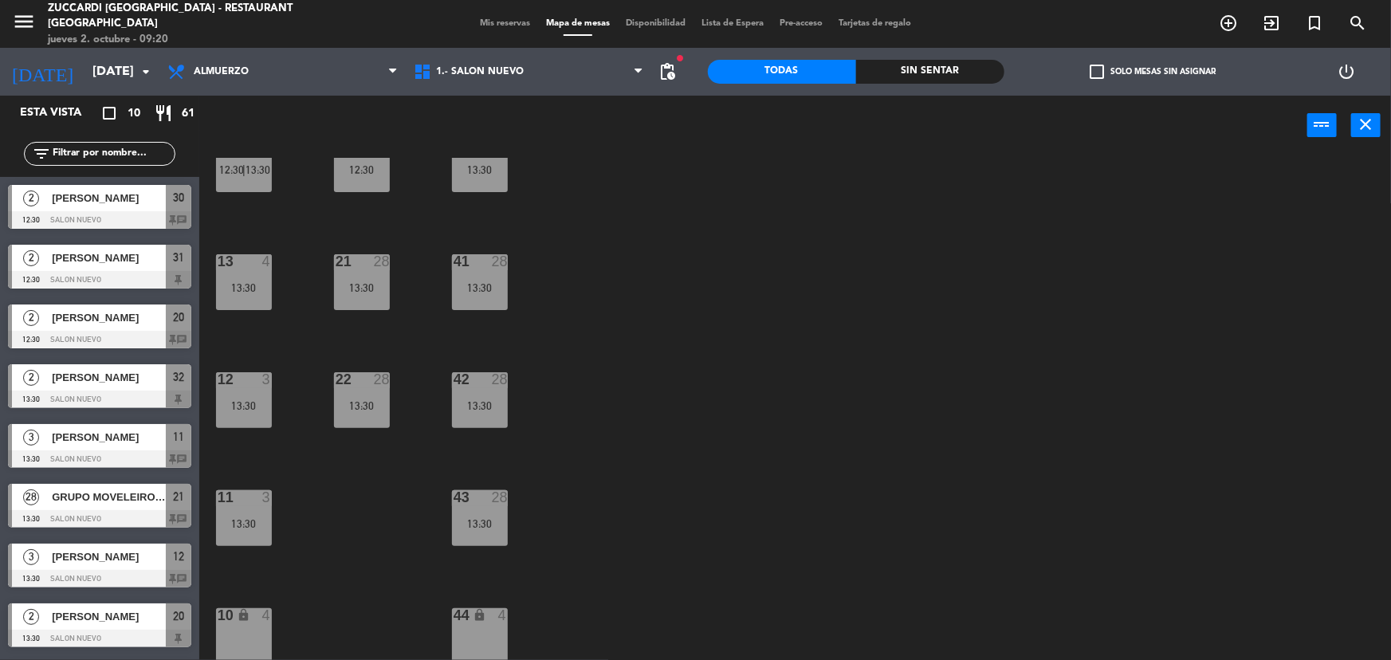
click at [490, 21] on span "Mis reservas" at bounding box center [505, 23] width 66 height 9
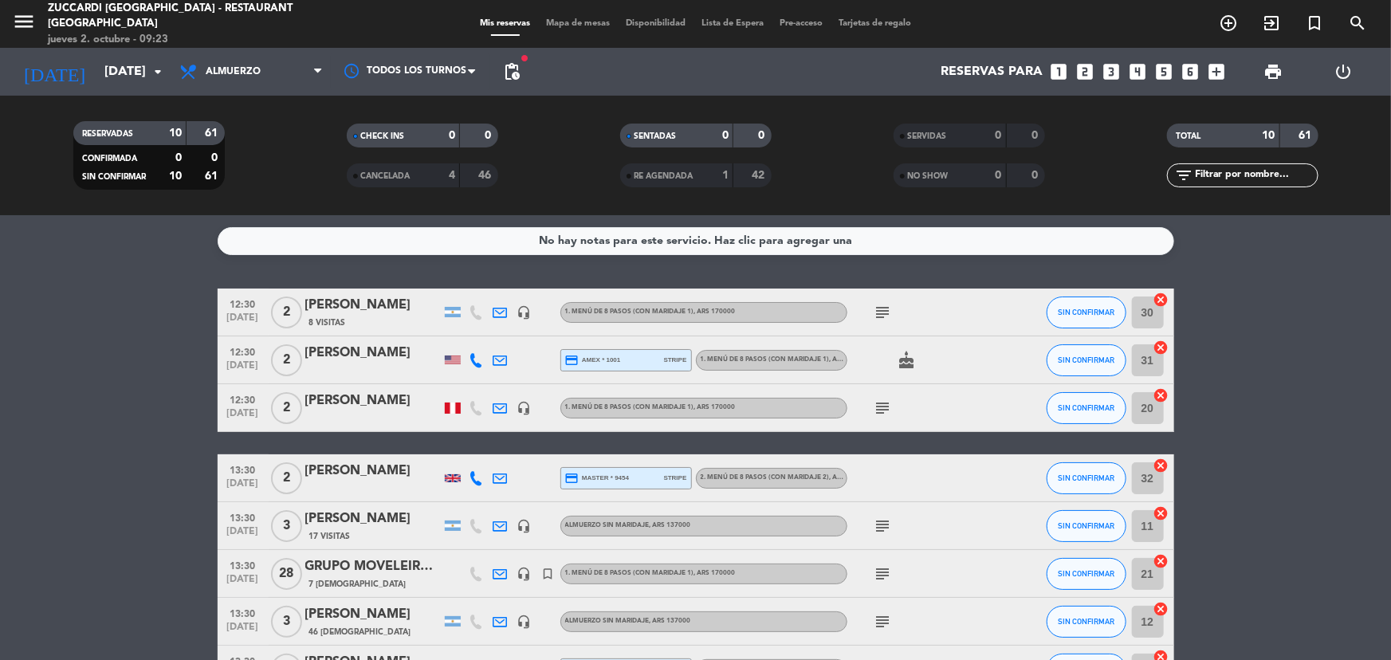
click at [112, 42] on div "jueves 2. octubre - 09:23" at bounding box center [192, 40] width 288 height 16
click at [115, 67] on input "[DATE]" at bounding box center [180, 72] width 168 height 31
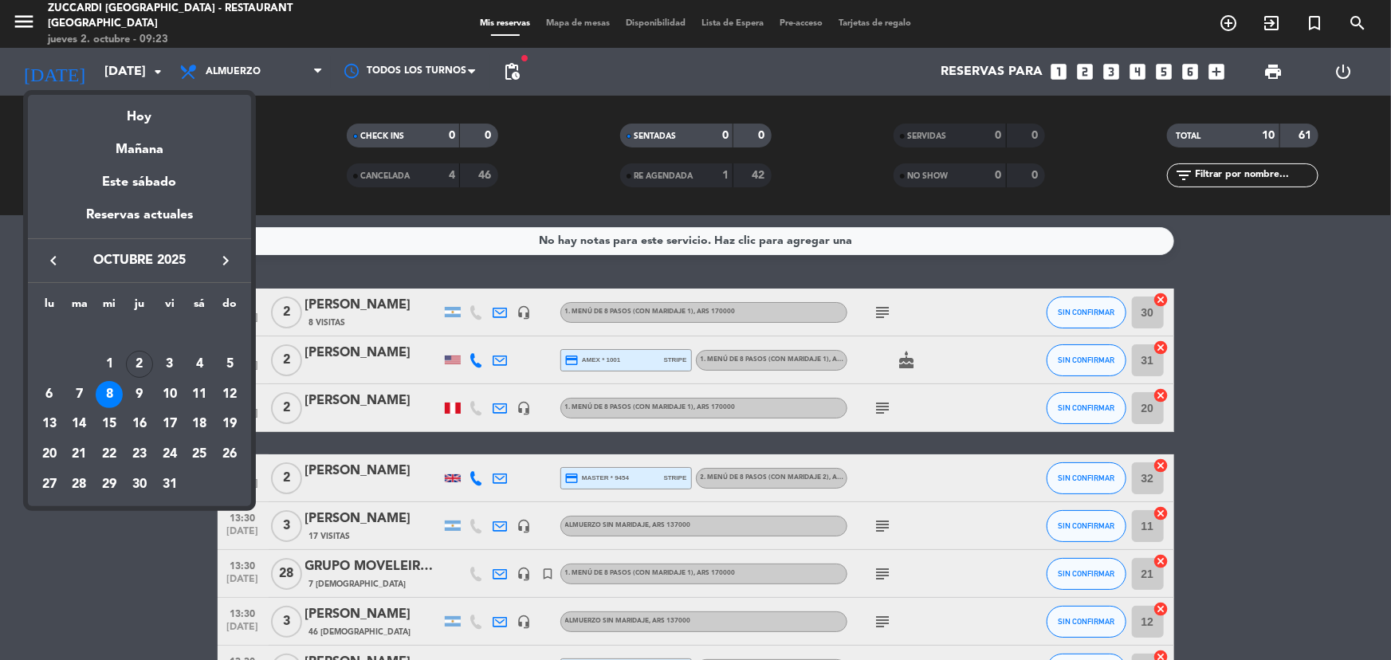
click at [195, 426] on div "18" at bounding box center [199, 424] width 27 height 27
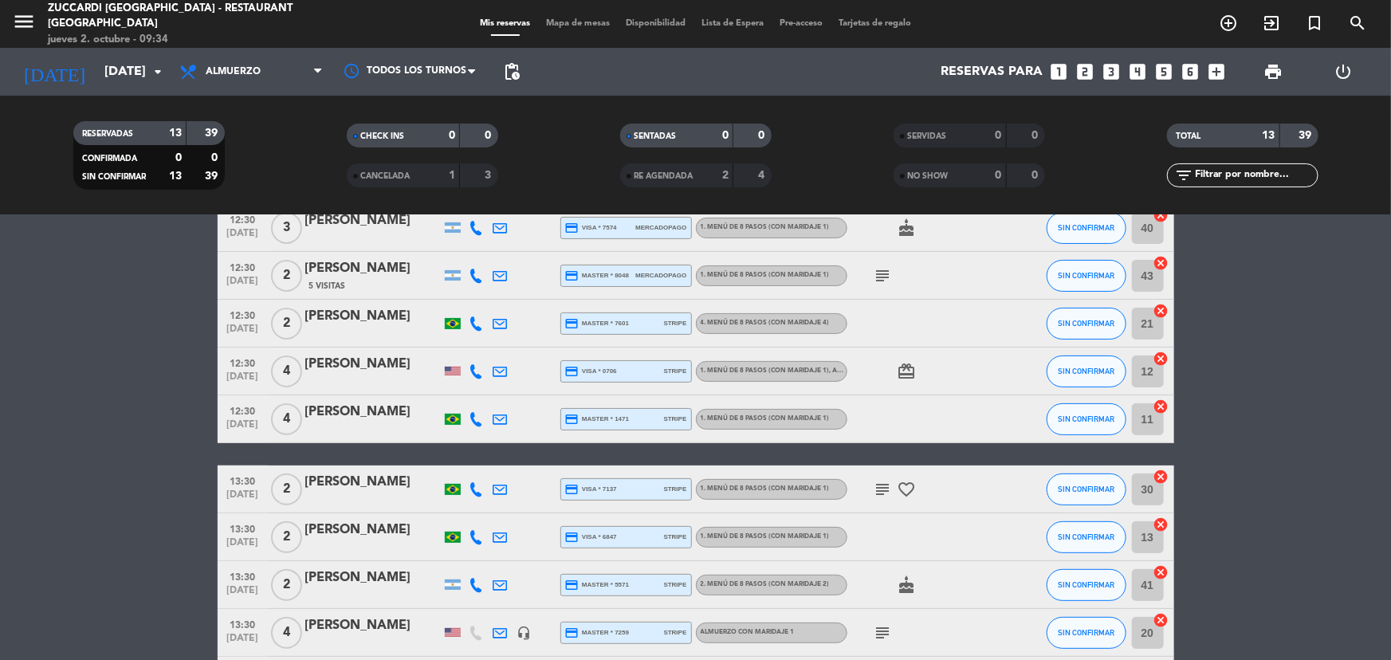
scroll to position [352, 0]
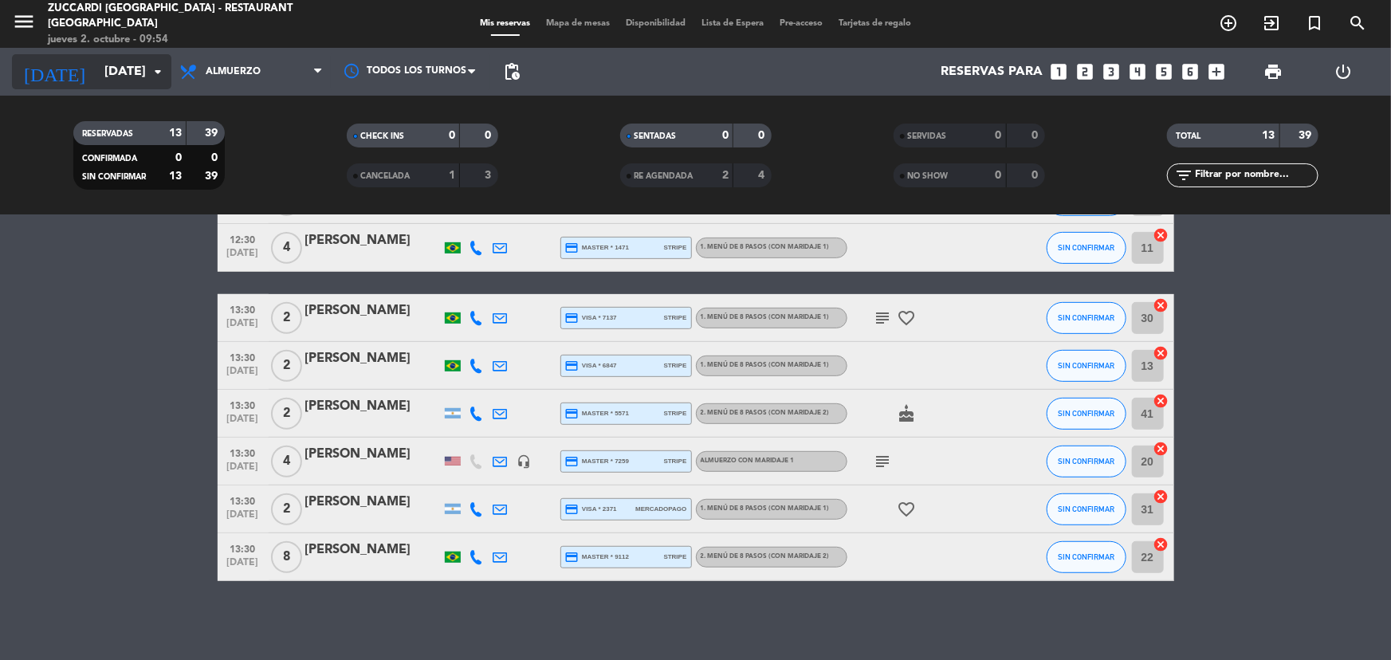
click at [140, 77] on input "[DATE]" at bounding box center [180, 72] width 168 height 31
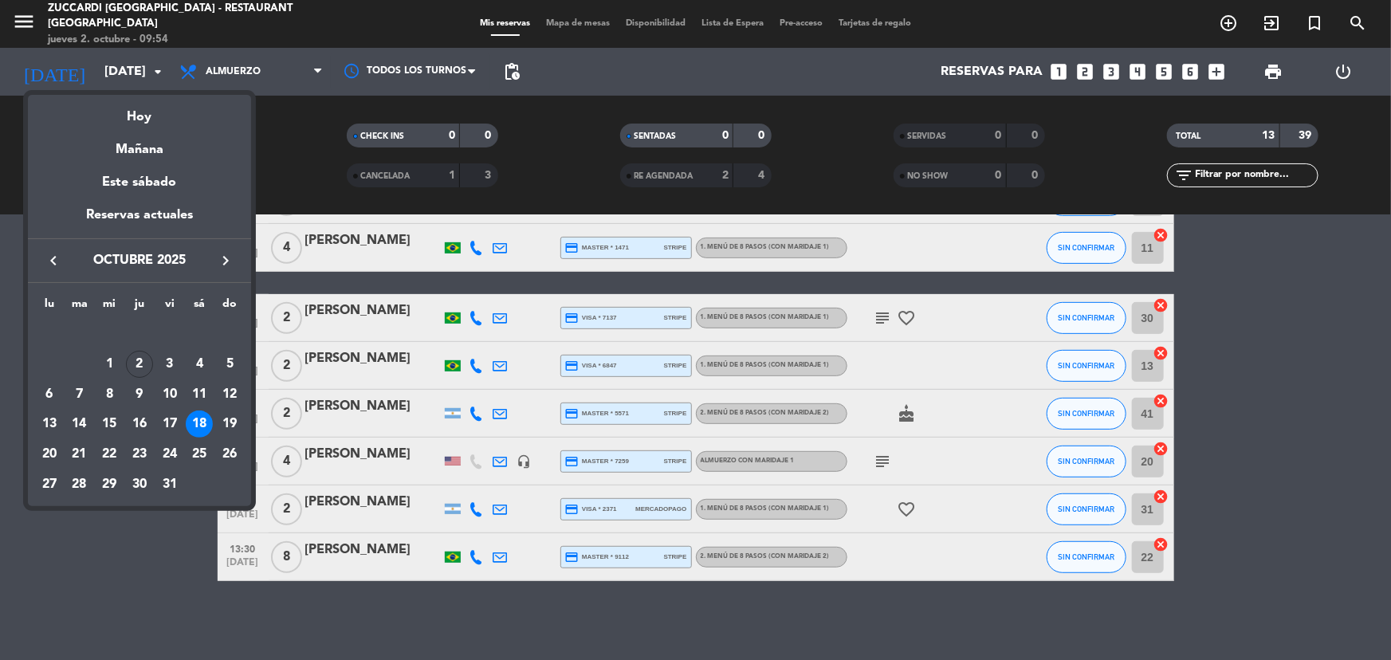
drag, startPoint x: 131, startPoint y: 147, endPoint x: 128, endPoint y: 135, distance: 12.4
click at [130, 147] on div "Mañana" at bounding box center [139, 144] width 223 height 33
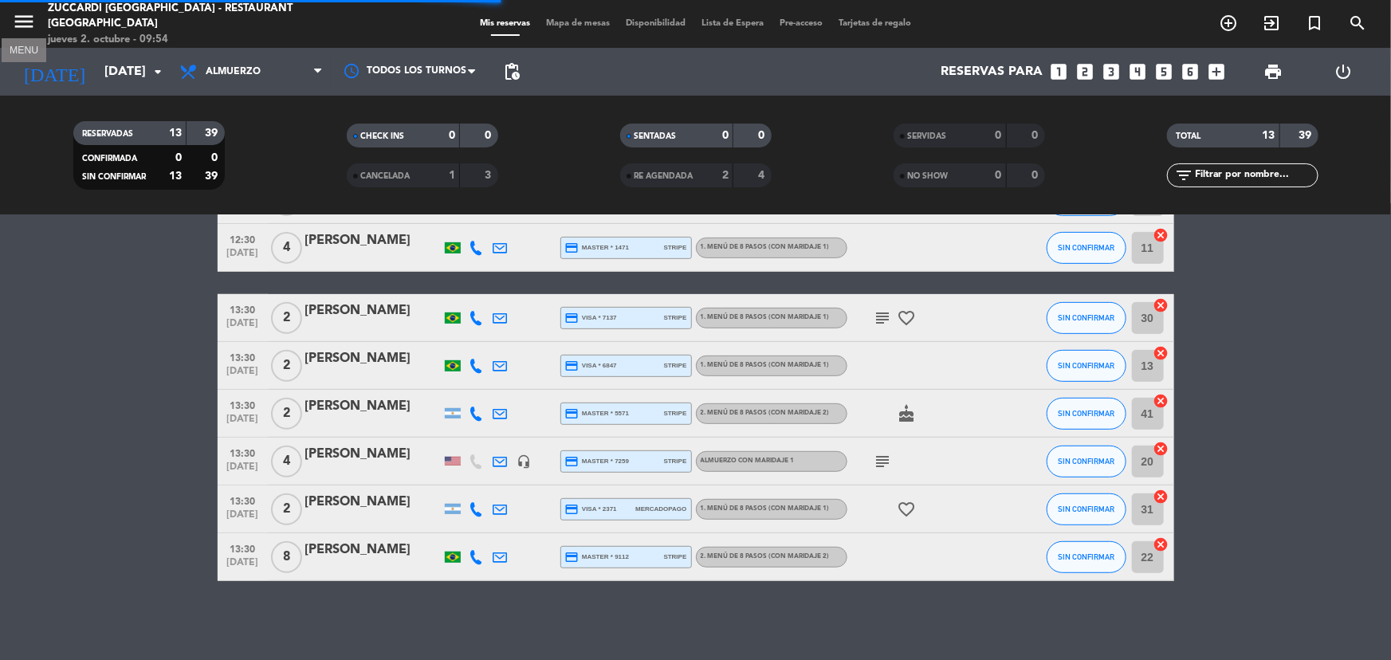
click at [33, 32] on icon "menu" at bounding box center [24, 22] width 24 height 24
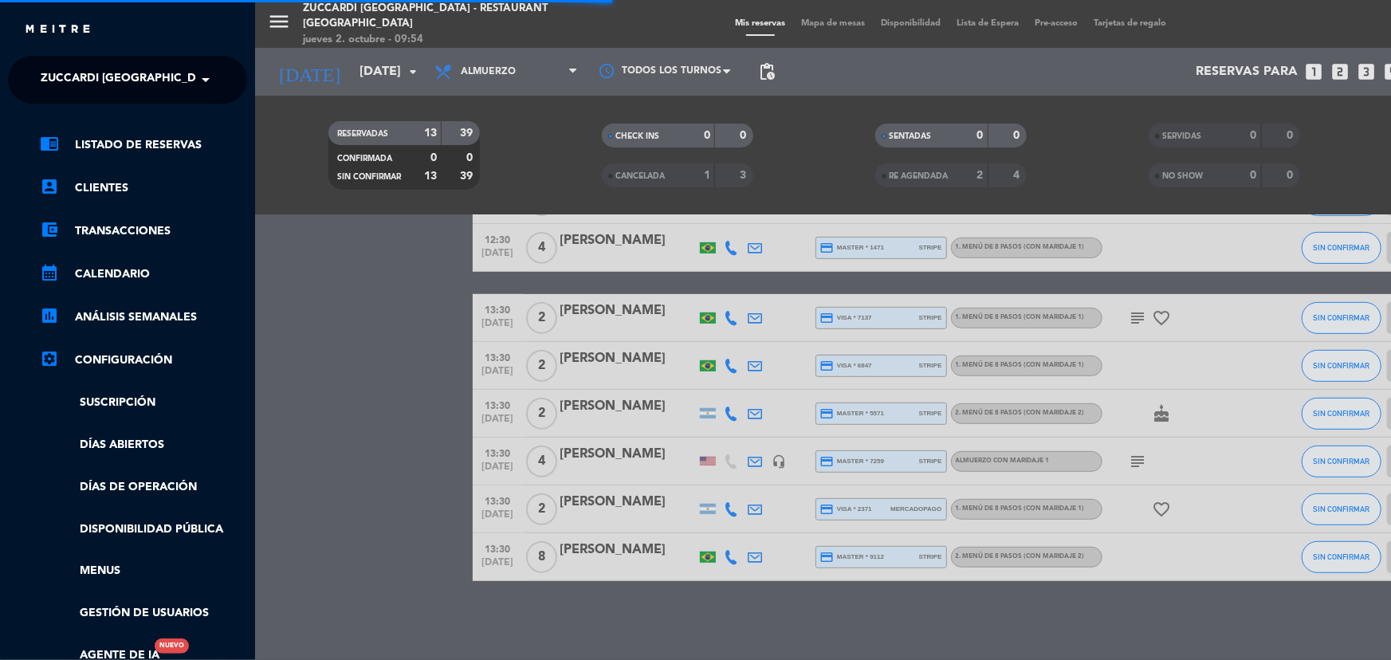
click at [144, 65] on span "Zuccardi [GEOGRAPHIC_DATA] - Restaurant [GEOGRAPHIC_DATA]" at bounding box center [232, 79] width 383 height 33
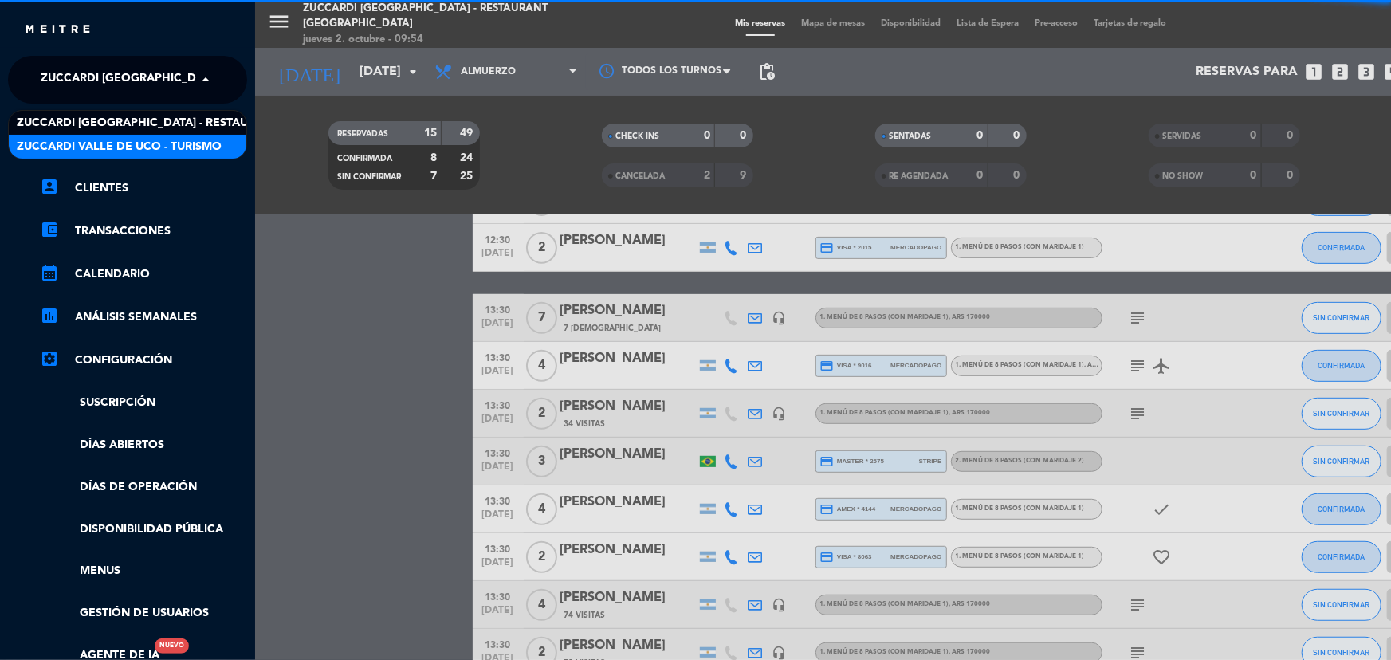
click at [147, 146] on span "Zuccardi Valle de Uco - Turismo" at bounding box center [119, 147] width 205 height 18
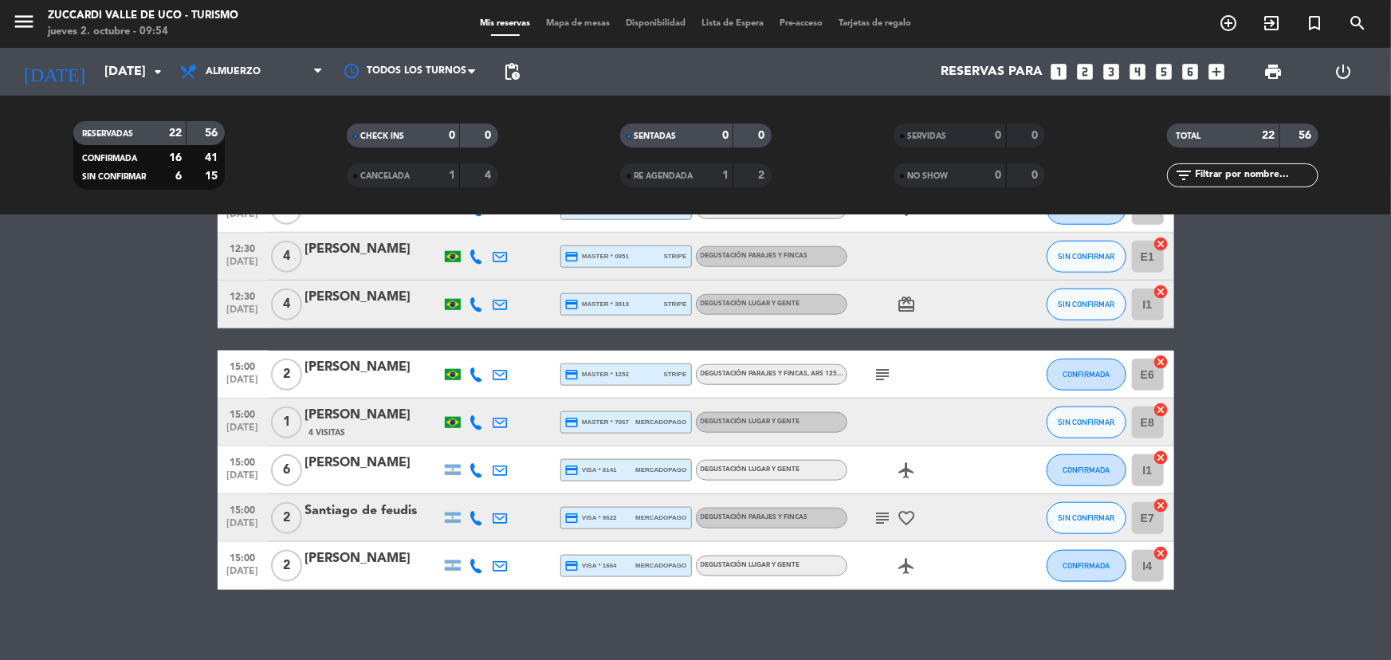
scroll to position [828, 0]
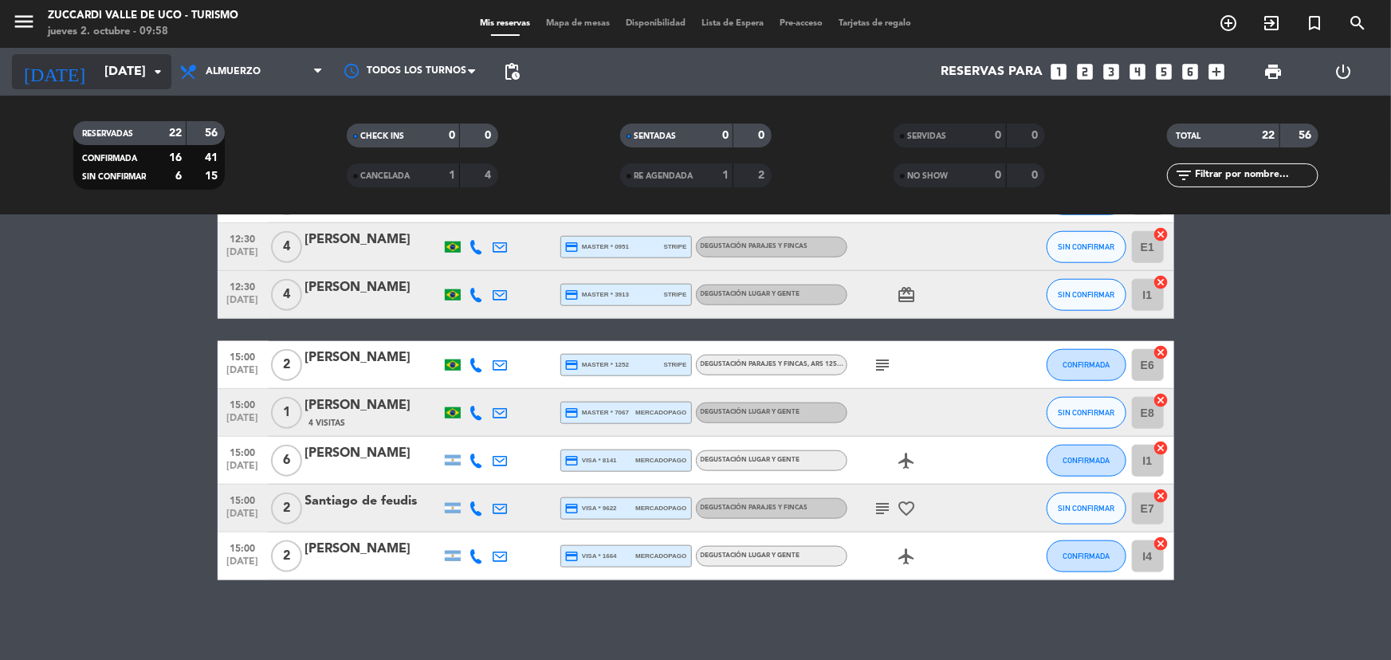
click at [128, 71] on input "[DATE]" at bounding box center [180, 72] width 168 height 31
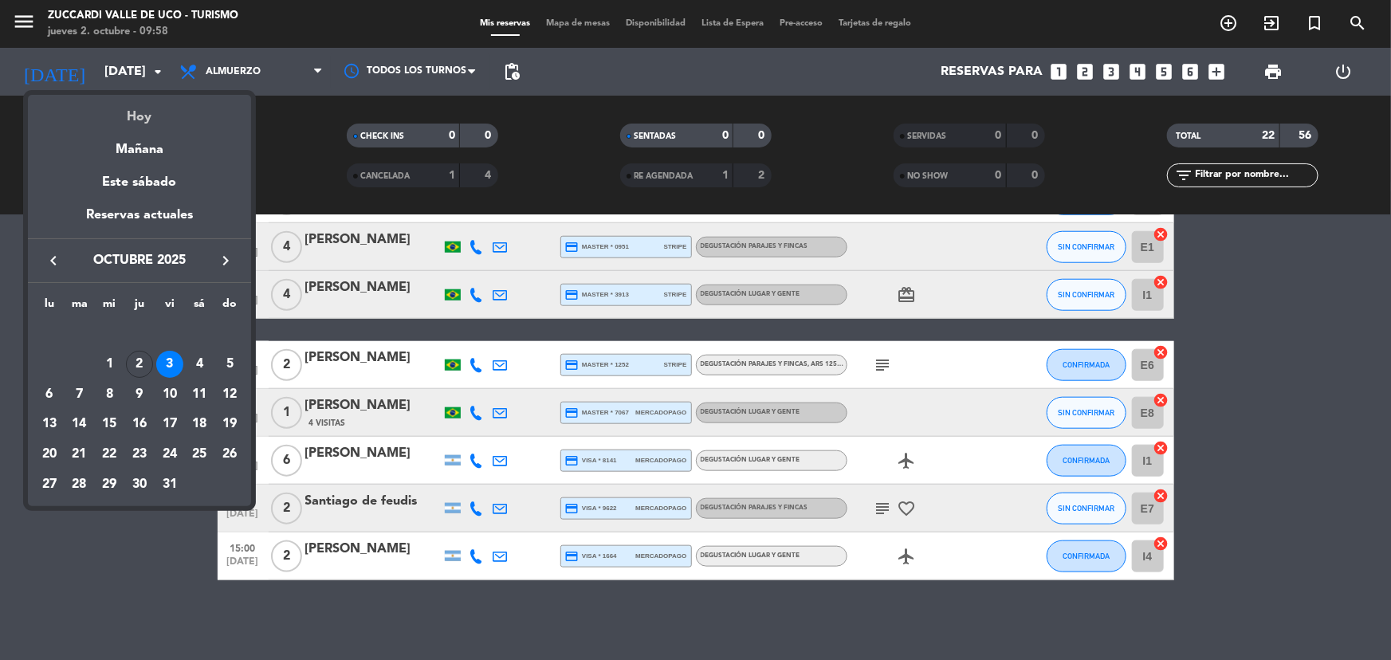
click at [136, 112] on div "Hoy" at bounding box center [139, 111] width 223 height 33
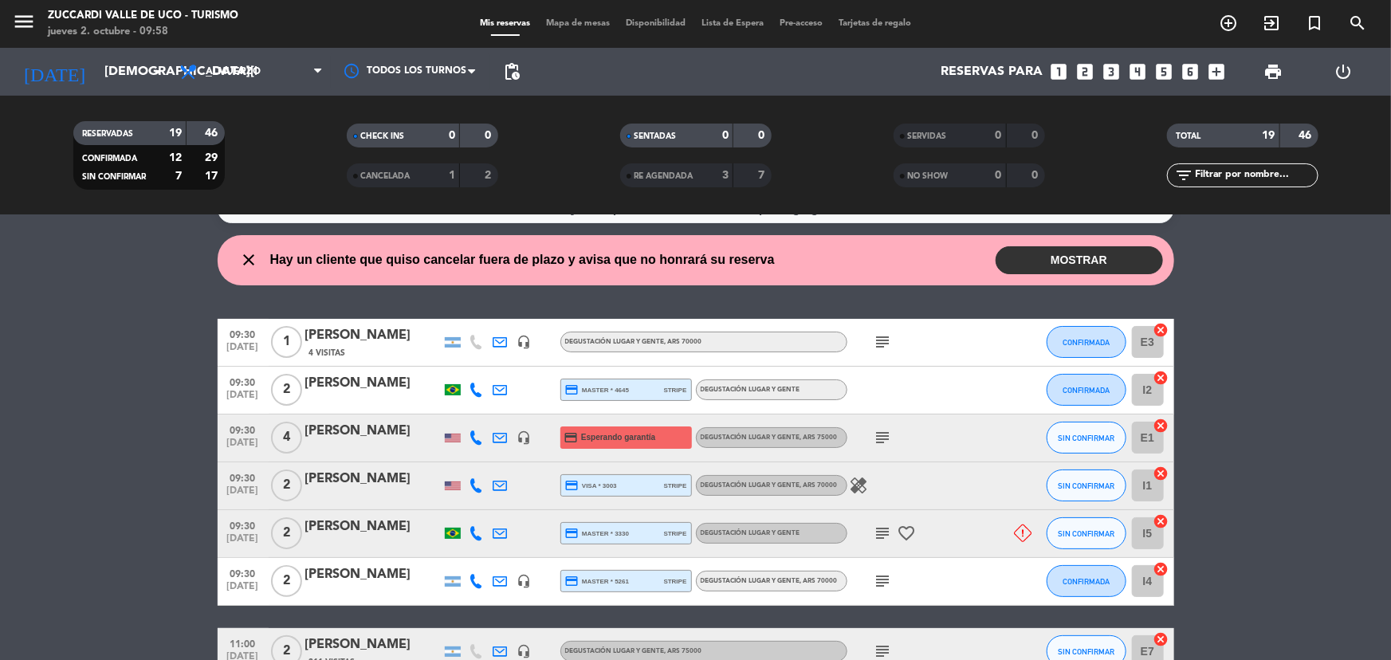
scroll to position [0, 0]
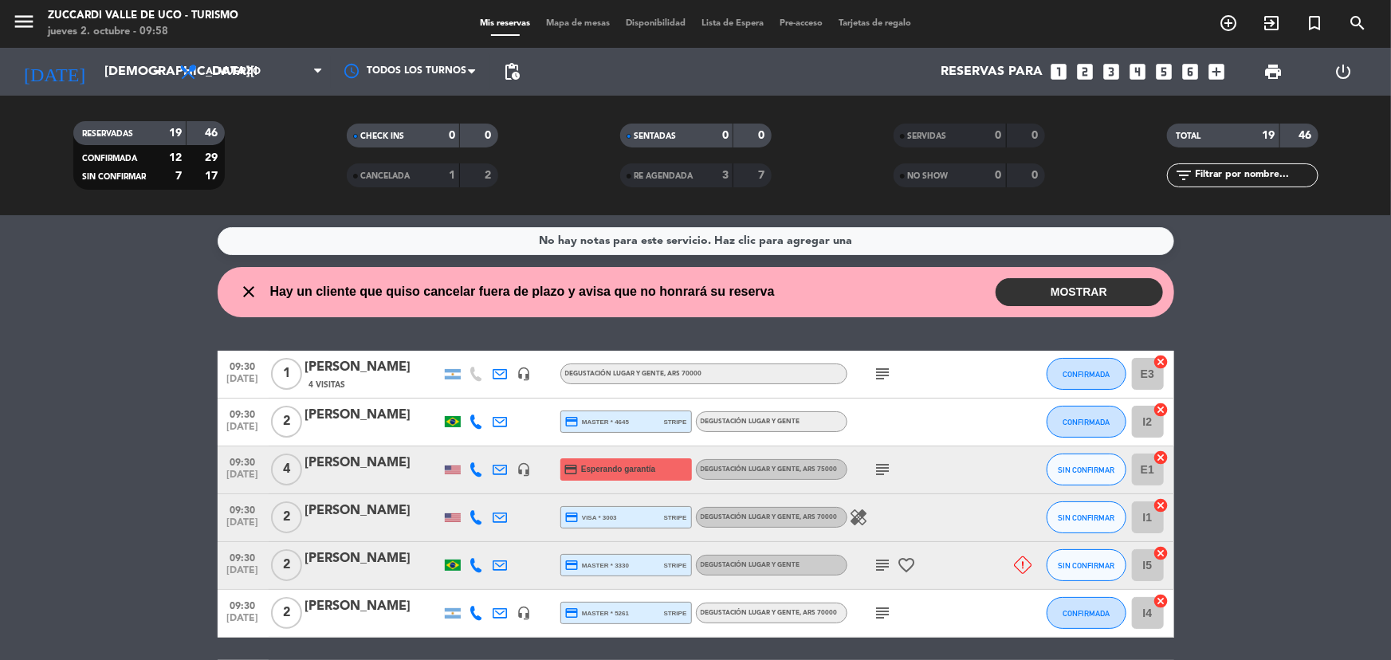
click at [883, 608] on icon "subject" at bounding box center [883, 613] width 19 height 19
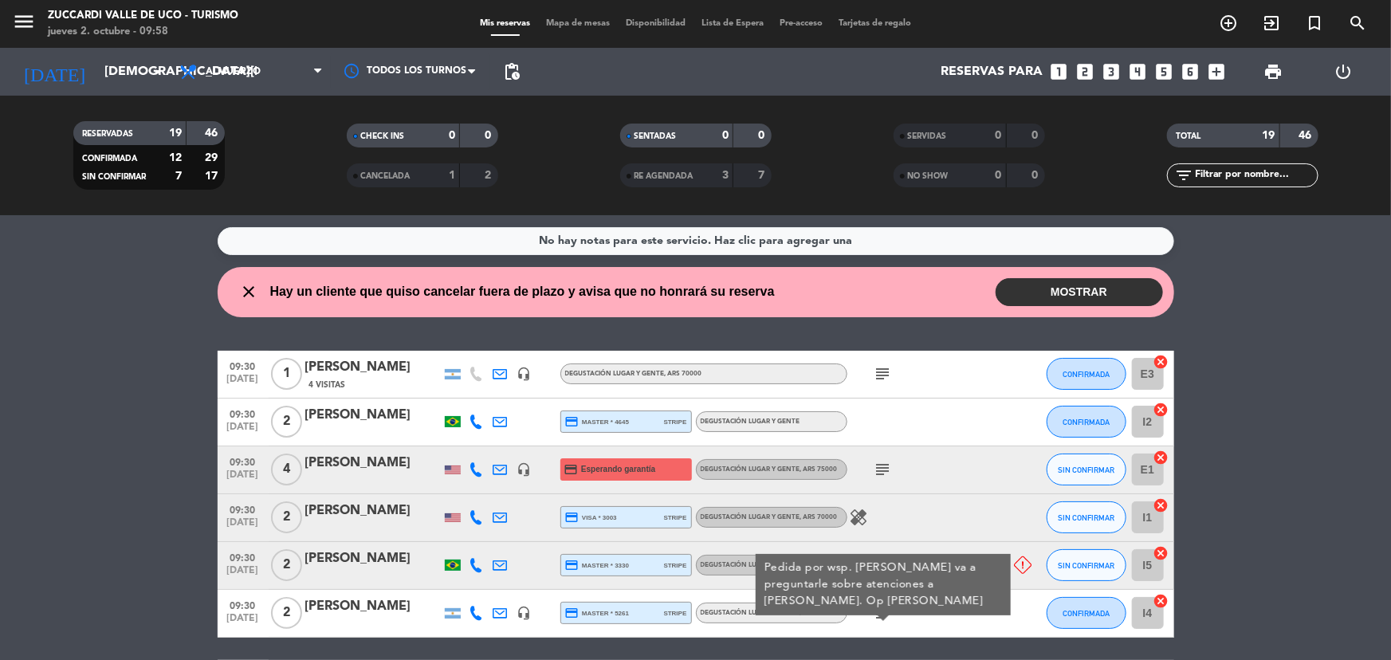
click at [474, 619] on icon at bounding box center [477, 613] width 14 height 14
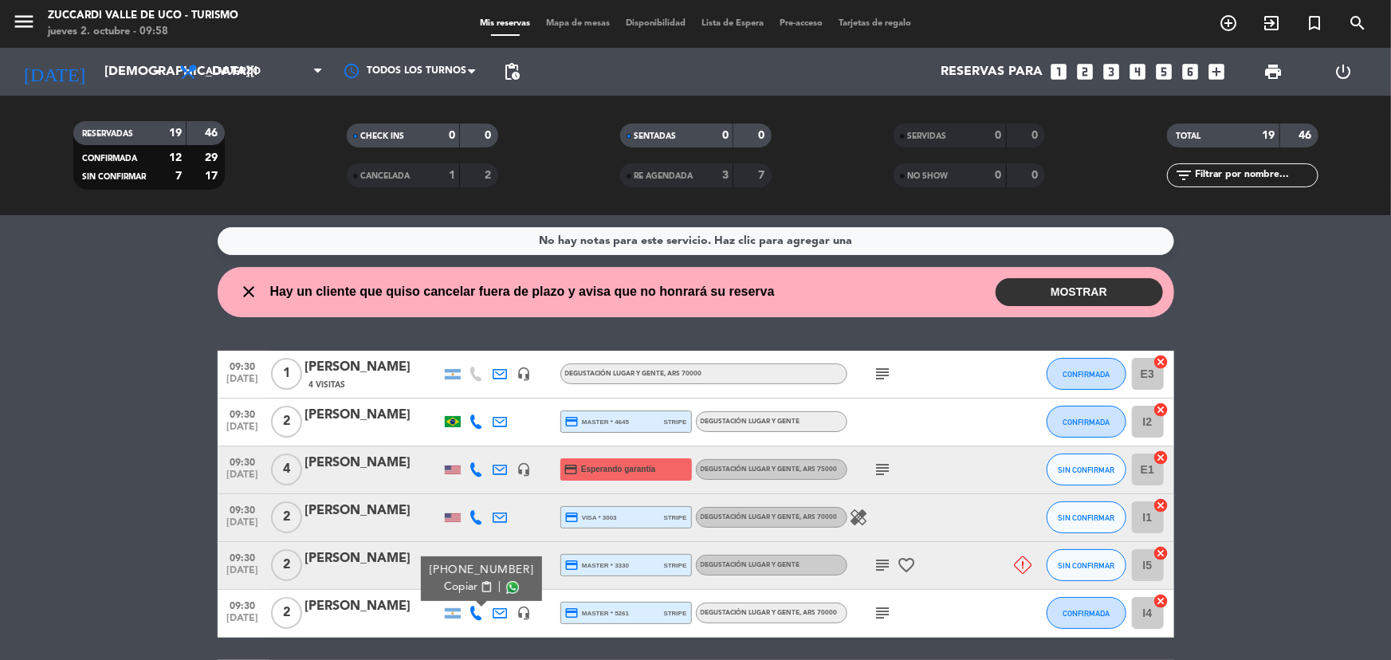
click at [480, 590] on span "content_paste" at bounding box center [486, 587] width 12 height 12
drag, startPoint x: 126, startPoint y: 92, endPoint x: 136, endPoint y: 76, distance: 19.3
click at [126, 92] on div "[DATE] [DATE] arrow_drop_down" at bounding box center [91, 72] width 159 height 48
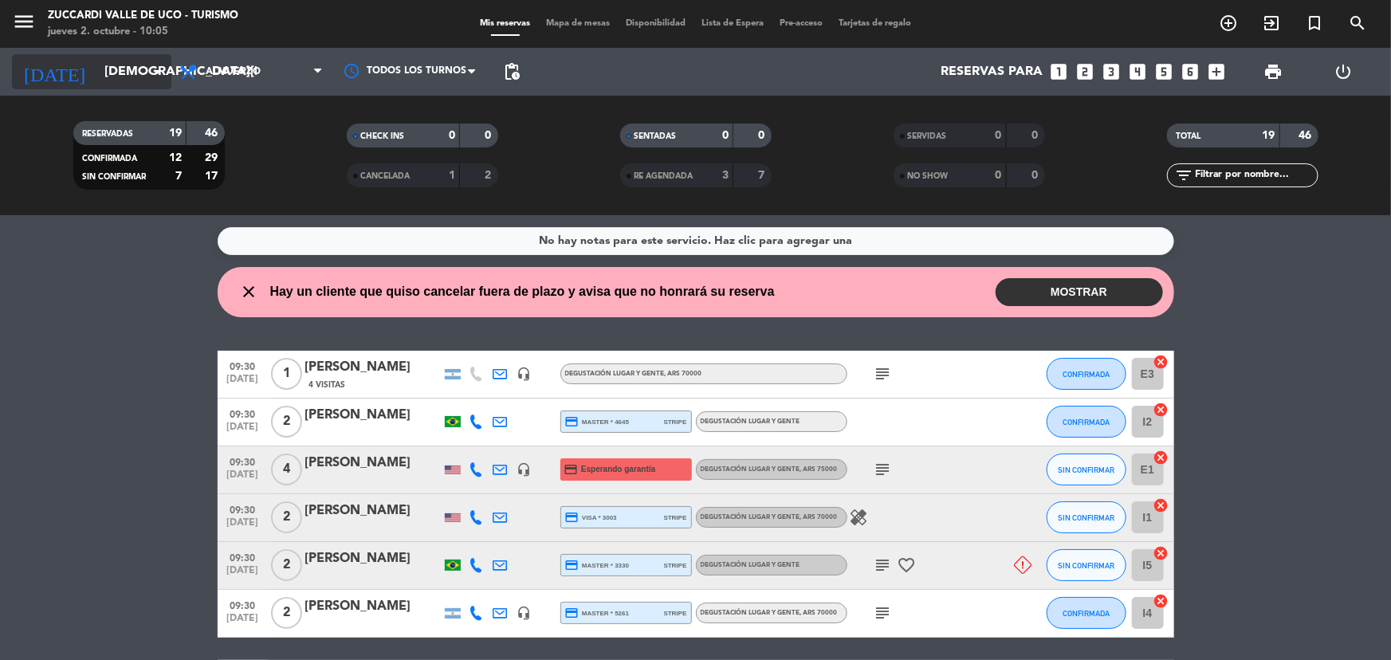
click at [136, 76] on input "[DEMOGRAPHIC_DATA][DATE]" at bounding box center [180, 72] width 168 height 31
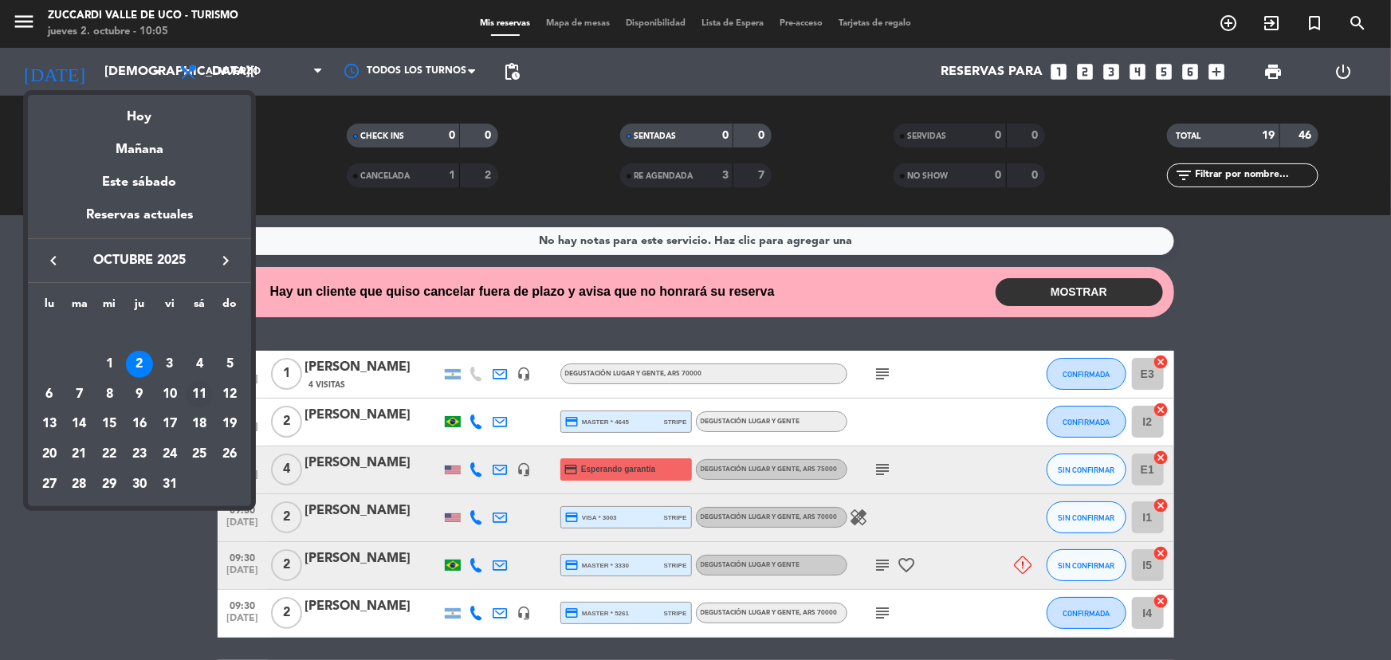
click at [185, 395] on td "11" at bounding box center [200, 395] width 30 height 30
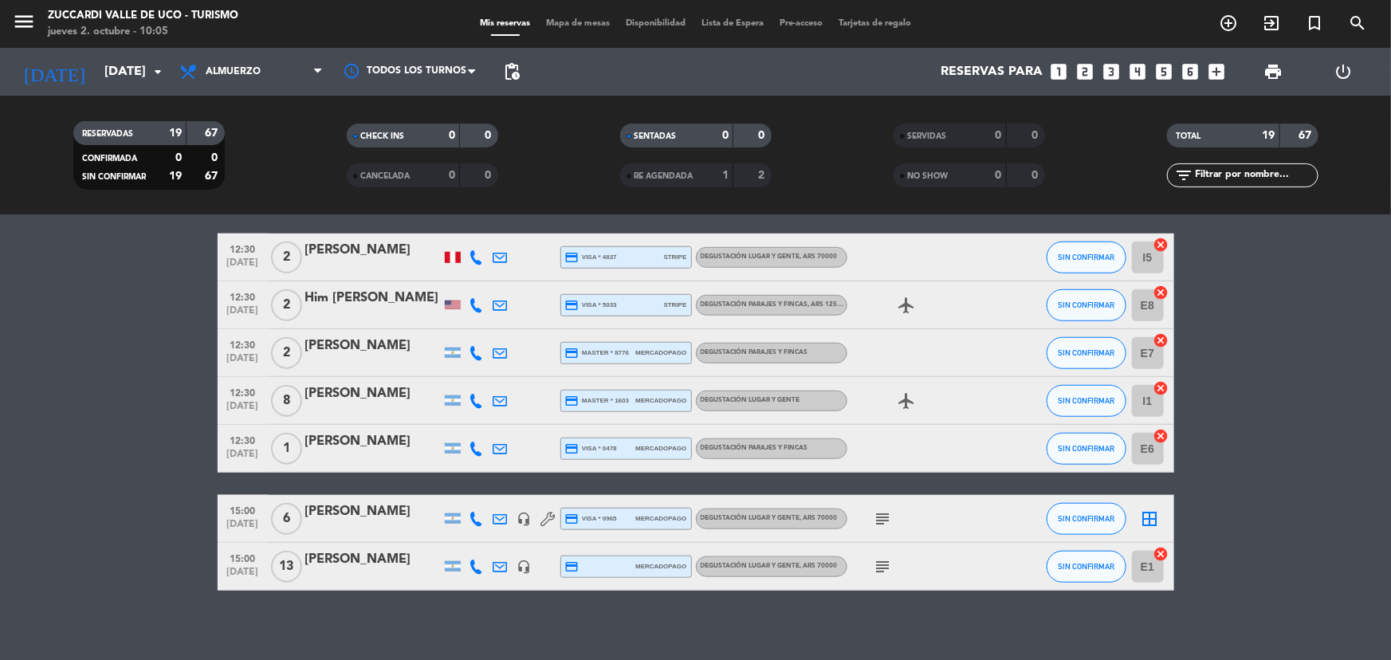
scroll to position [684, 0]
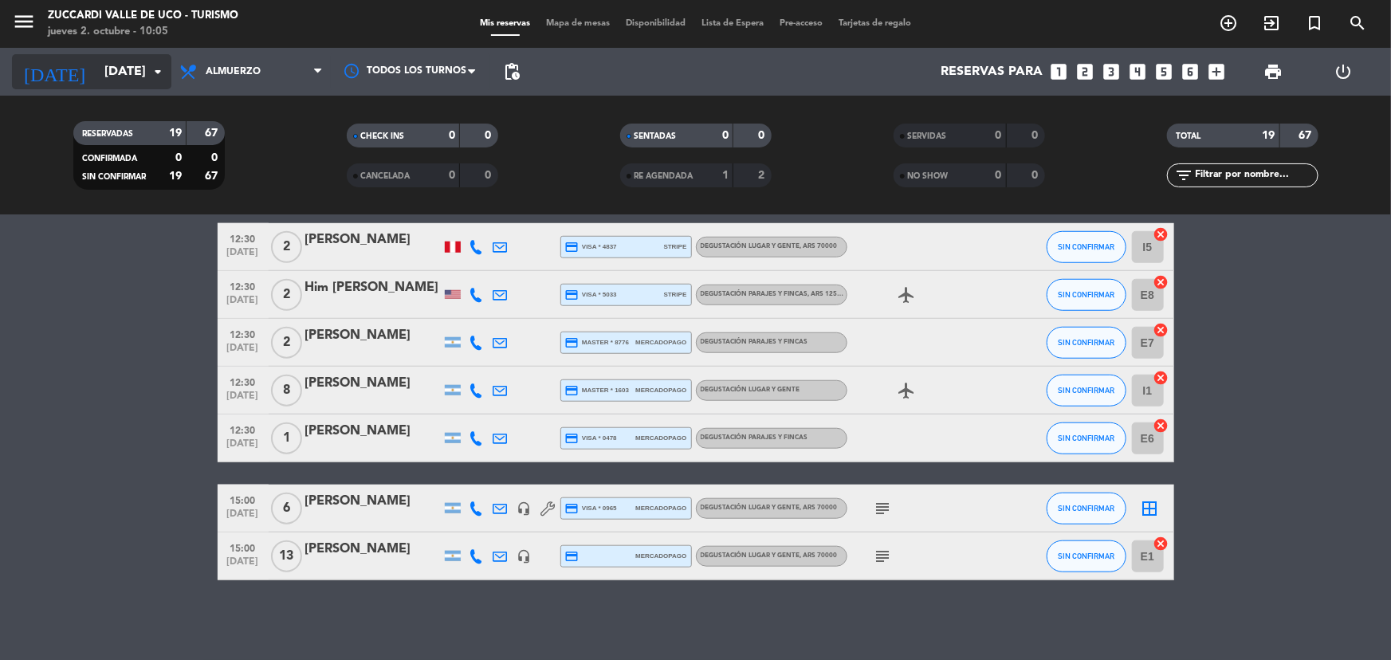
click at [112, 65] on input "[DATE]" at bounding box center [180, 72] width 168 height 31
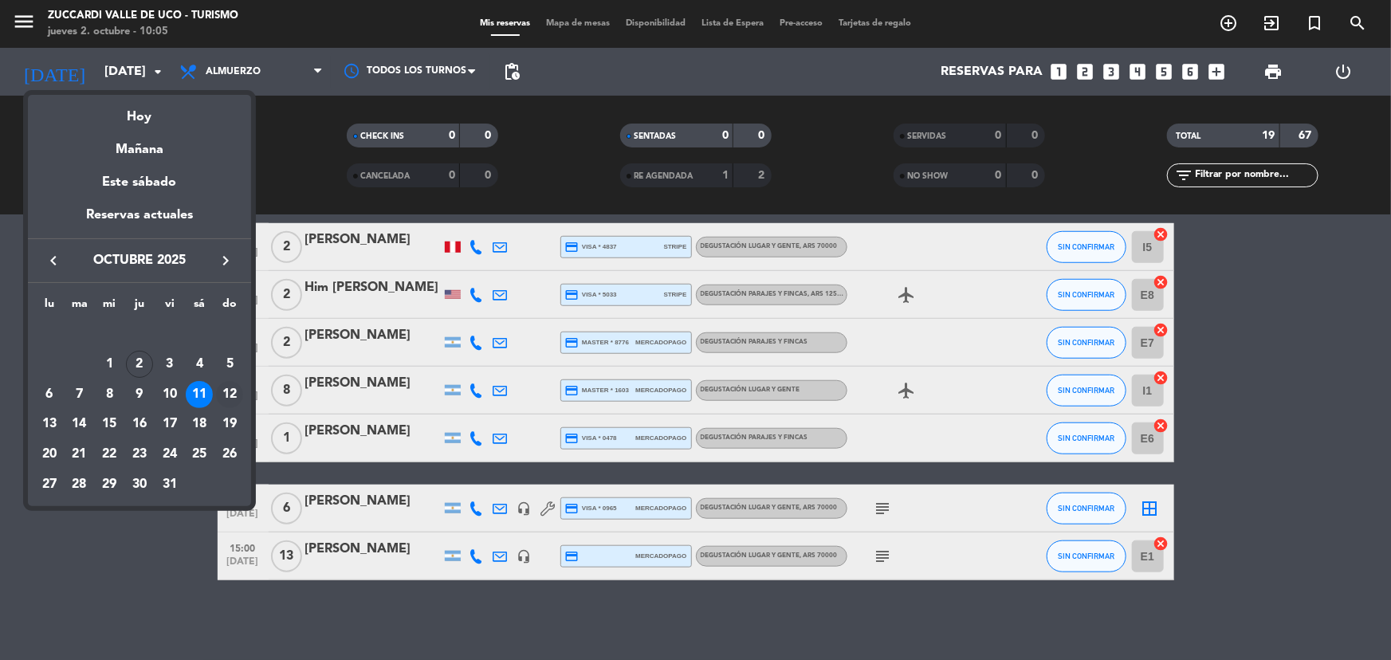
click at [231, 398] on div "12" at bounding box center [229, 394] width 27 height 27
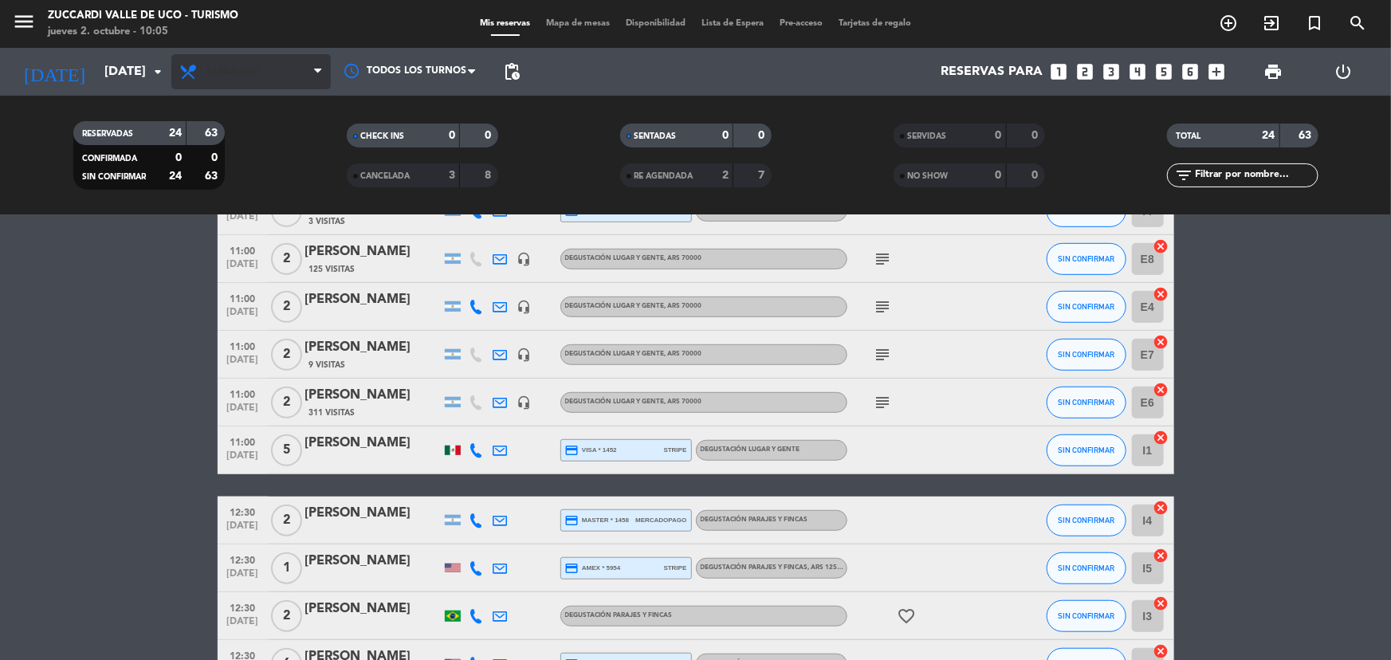
scroll to position [488, 0]
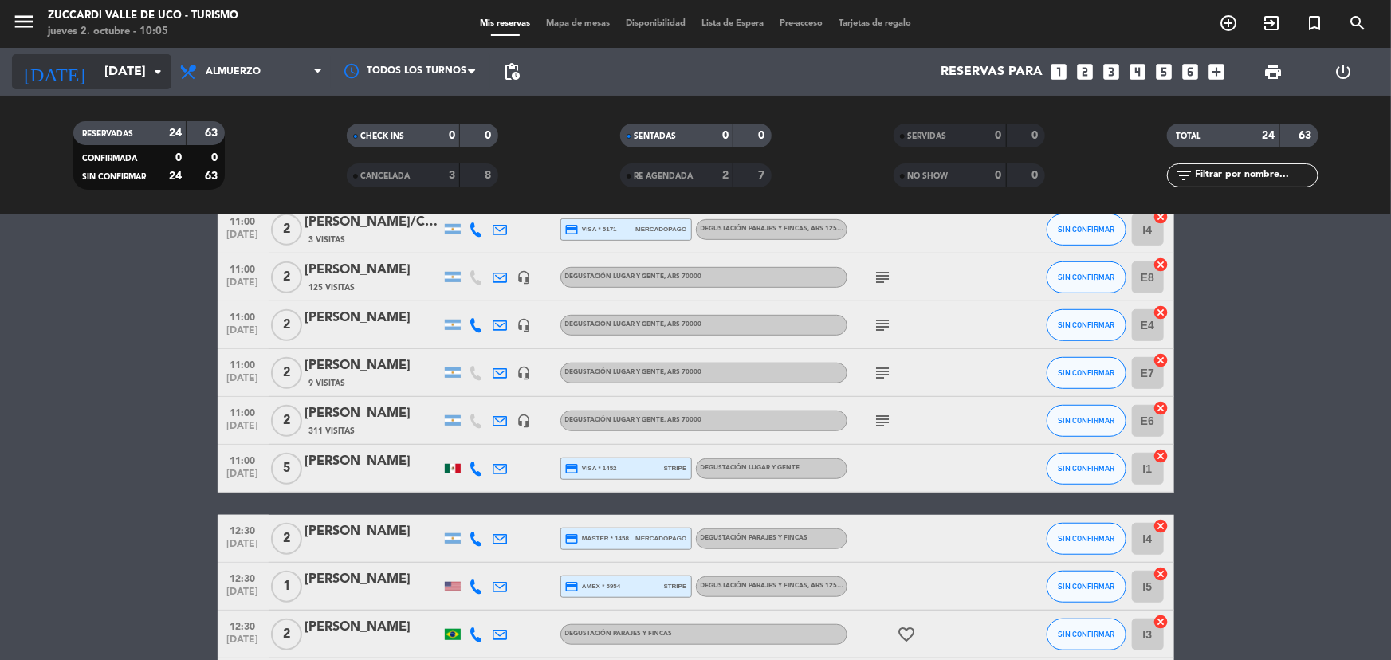
click at [133, 64] on input "[DATE]" at bounding box center [180, 72] width 168 height 31
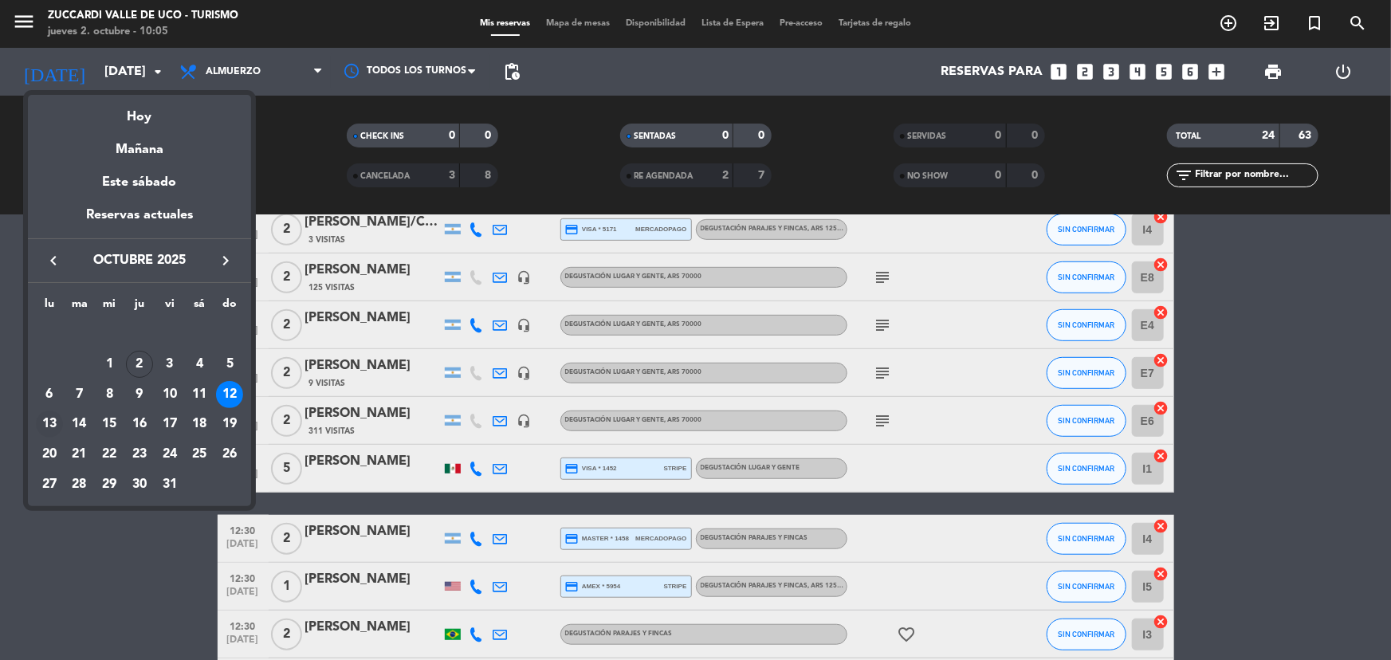
click at [52, 424] on div "13" at bounding box center [49, 424] width 27 height 27
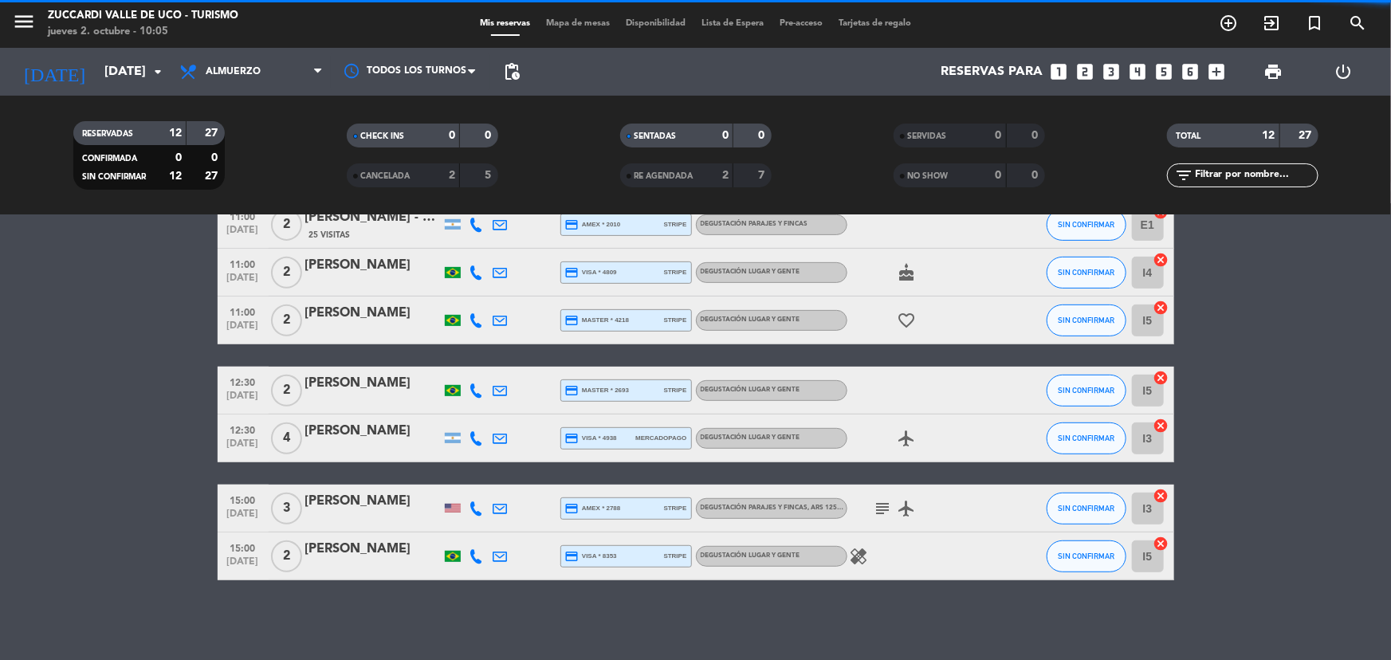
scroll to position [349, 0]
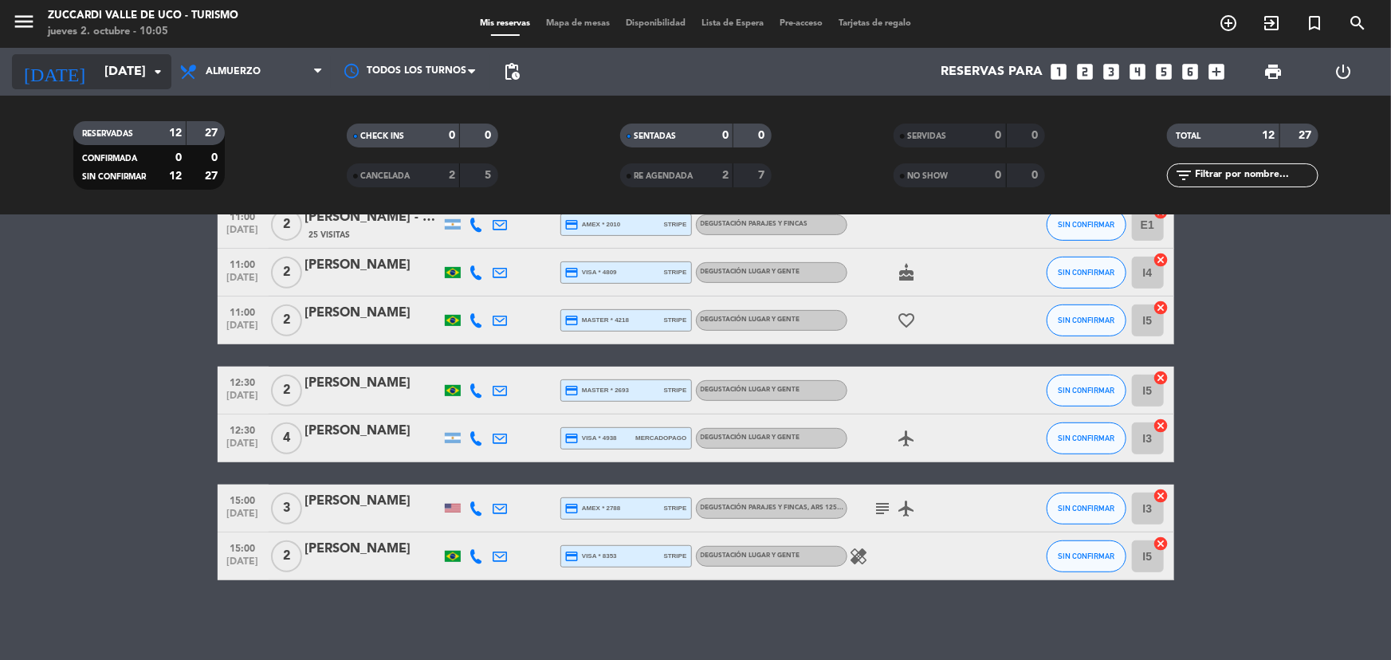
click at [151, 72] on icon "arrow_drop_down" at bounding box center [157, 71] width 19 height 19
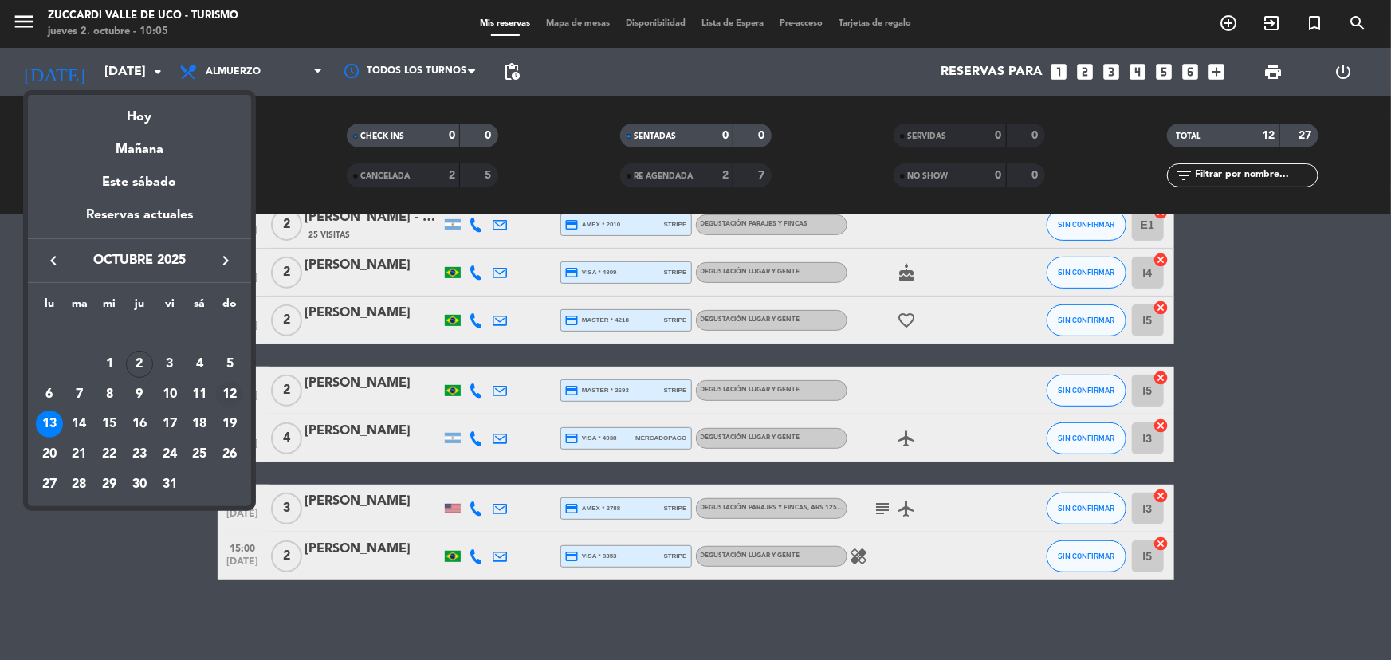
click at [231, 397] on div "12" at bounding box center [229, 394] width 27 height 27
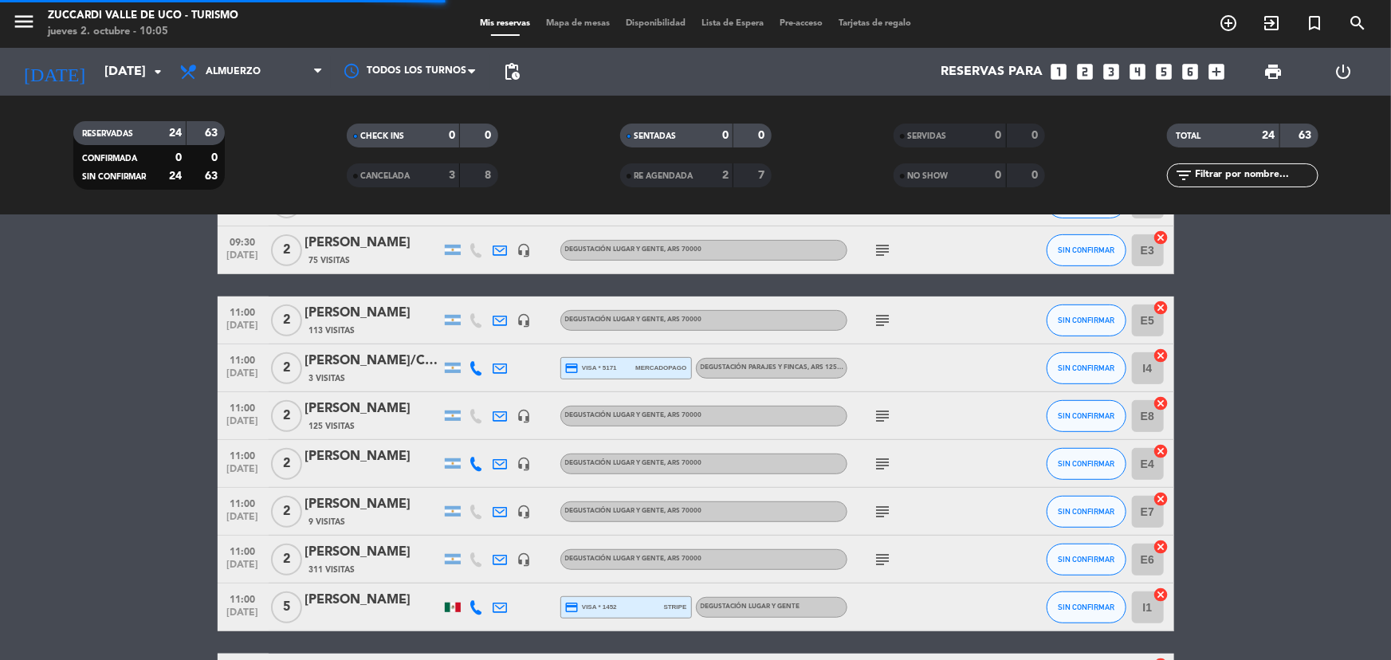
scroll to position [488, 0]
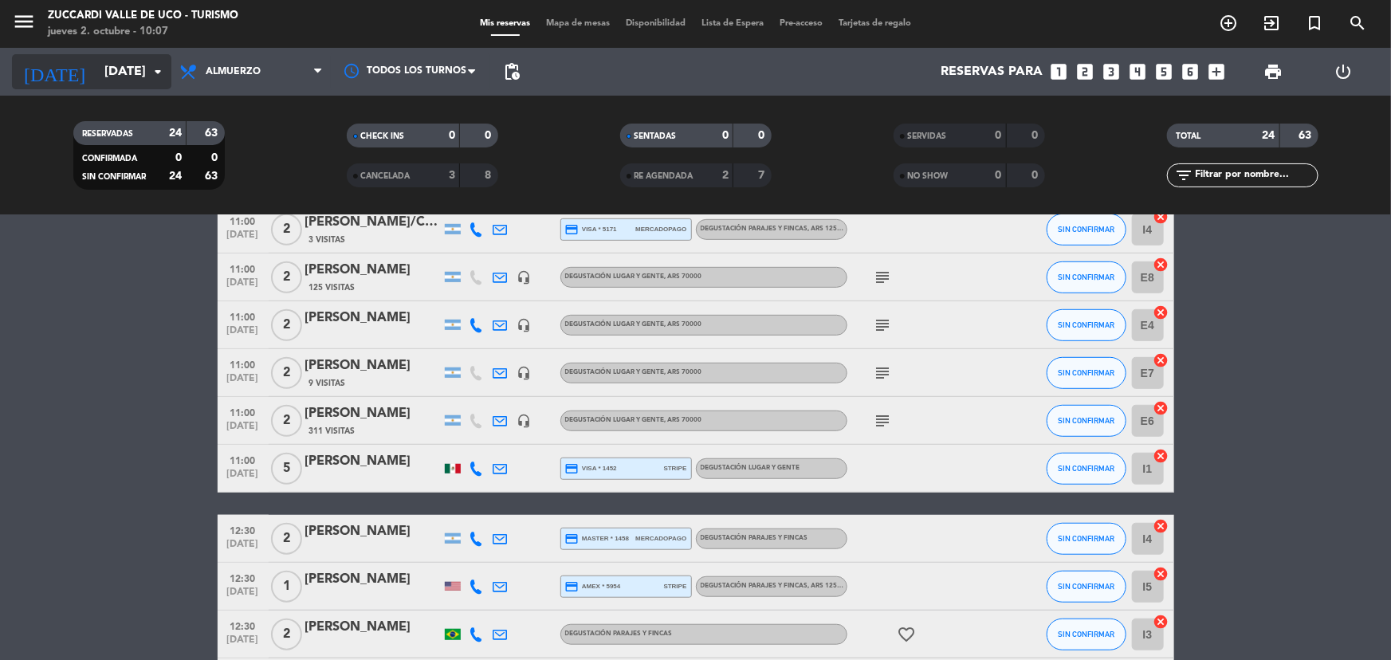
click at [119, 76] on input "[DATE]" at bounding box center [180, 72] width 168 height 31
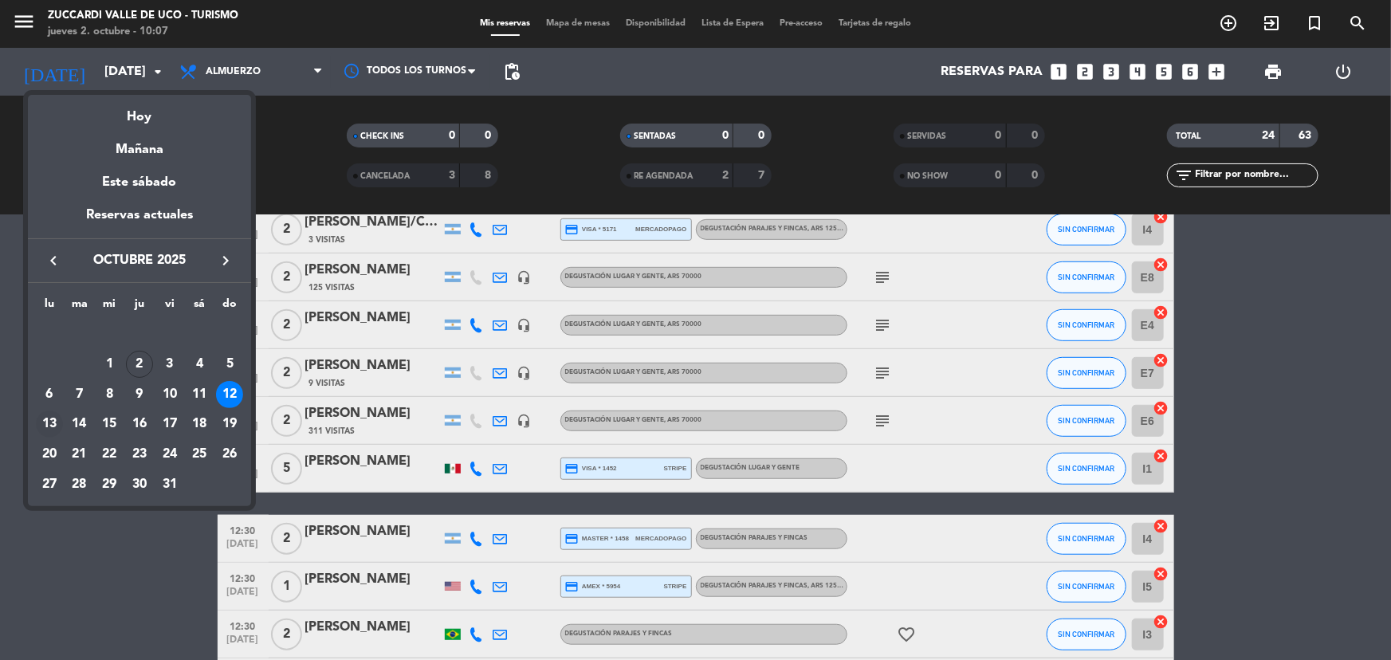
click at [46, 423] on div "13" at bounding box center [49, 424] width 27 height 27
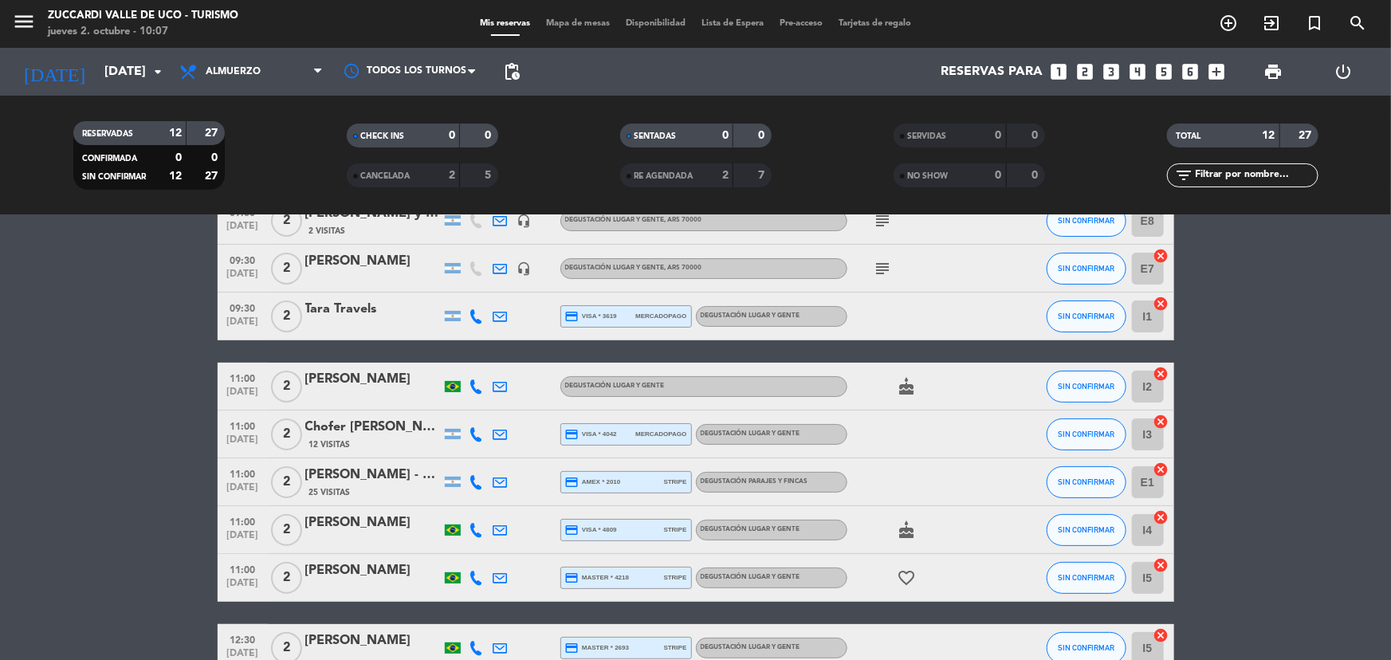
scroll to position [0, 0]
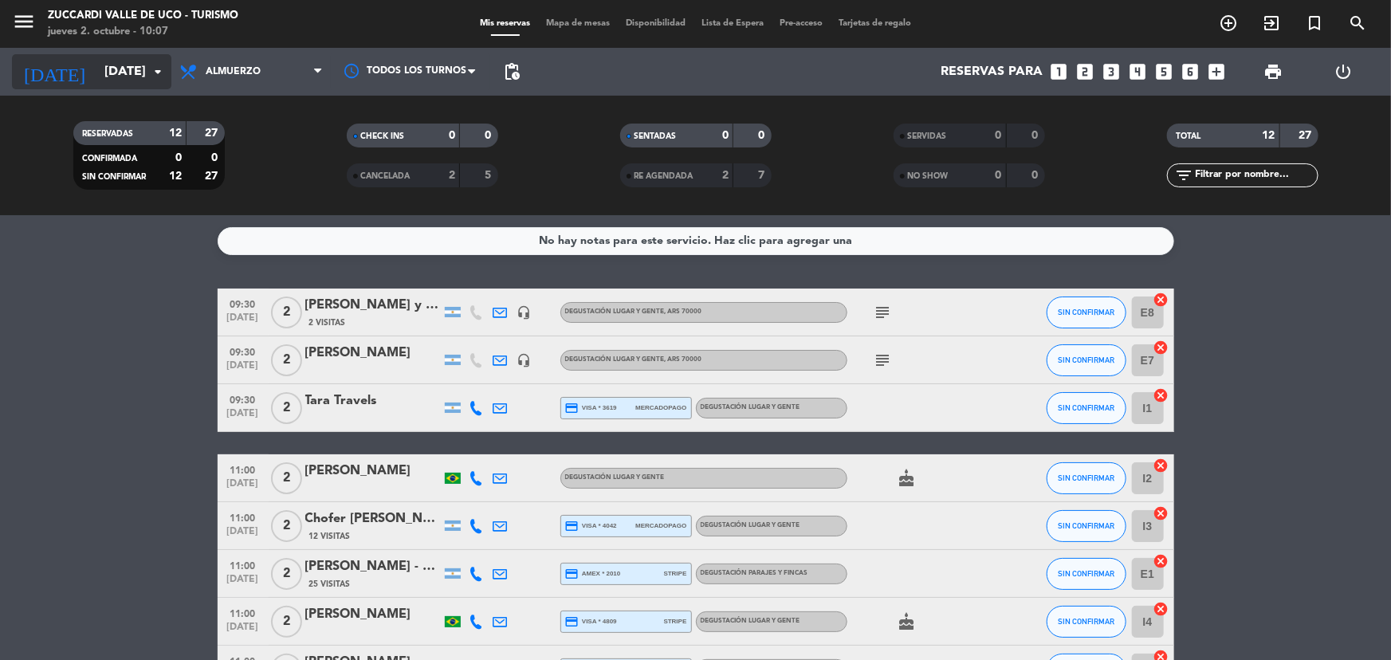
click at [111, 73] on input "[DATE]" at bounding box center [180, 72] width 168 height 31
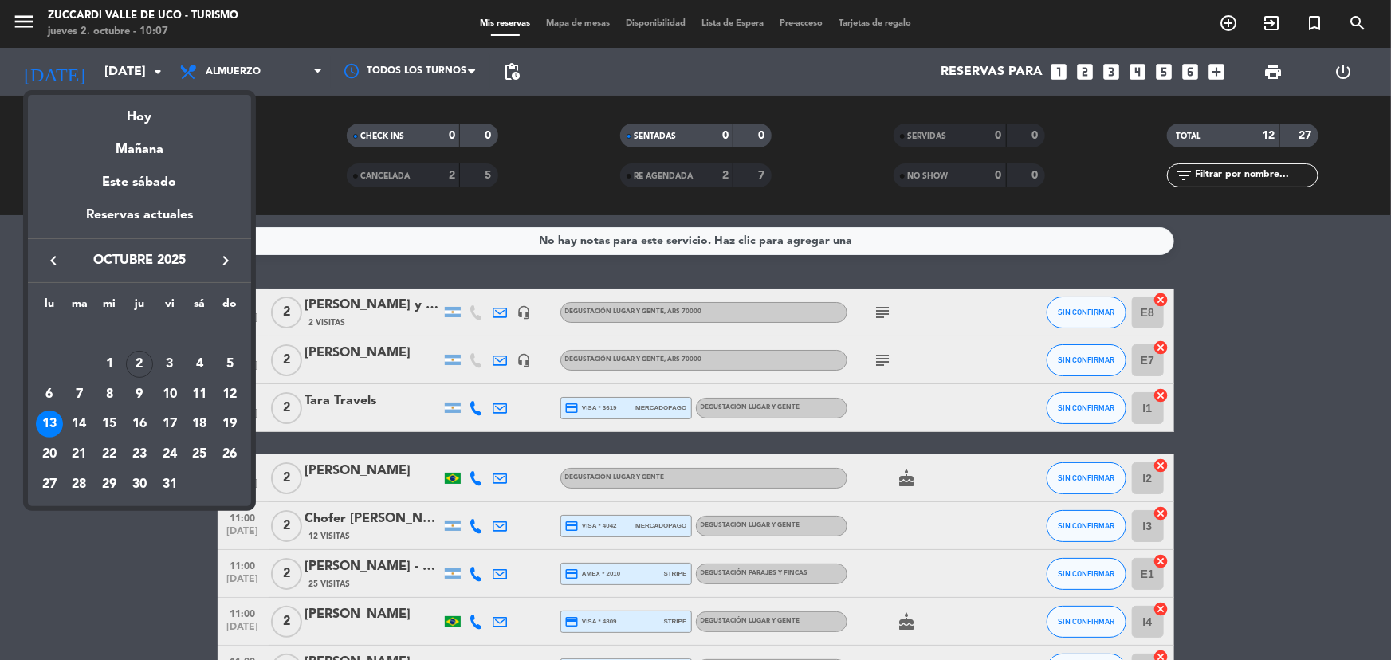
click at [32, 16] on div at bounding box center [695, 330] width 1391 height 660
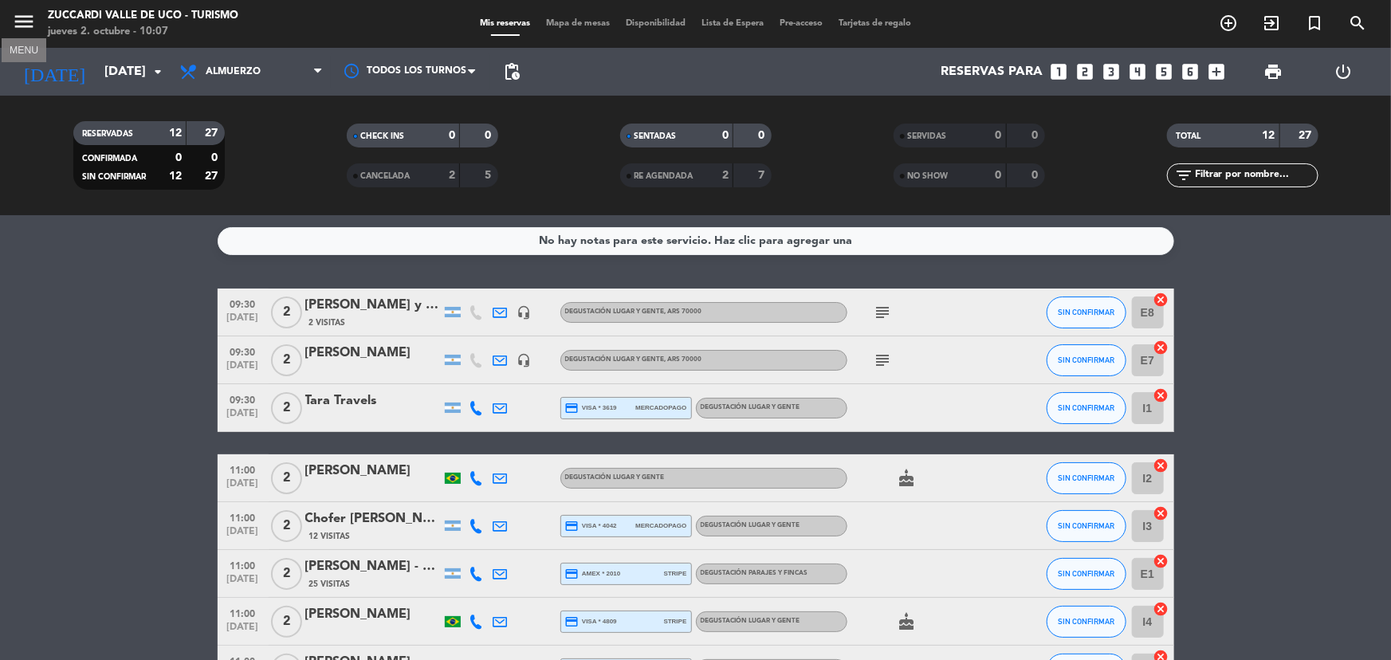
drag, startPoint x: 29, startPoint y: 20, endPoint x: 62, endPoint y: 39, distance: 38.6
click at [29, 20] on icon "menu" at bounding box center [24, 22] width 24 height 24
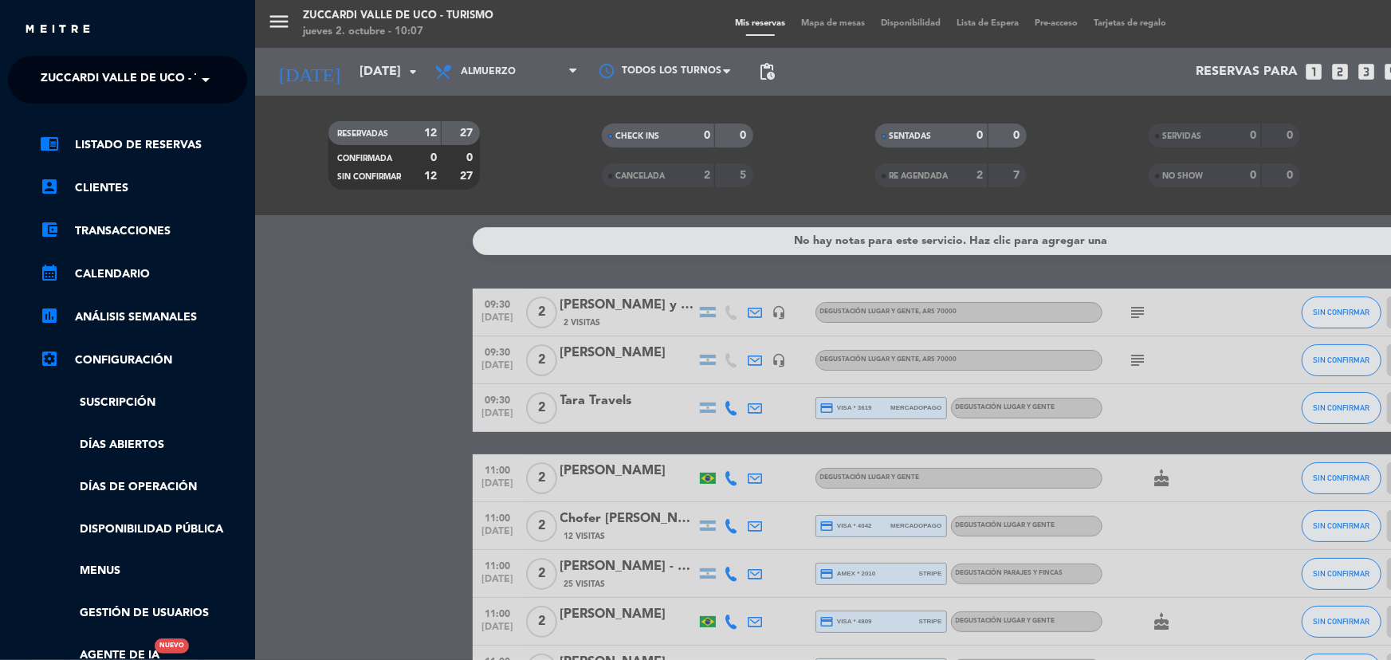
drag, startPoint x: 138, startPoint y: 73, endPoint x: 130, endPoint y: 106, distance: 33.6
click at [138, 76] on span "Zuccardi Valle de Uco - Turismo" at bounding box center [143, 79] width 205 height 33
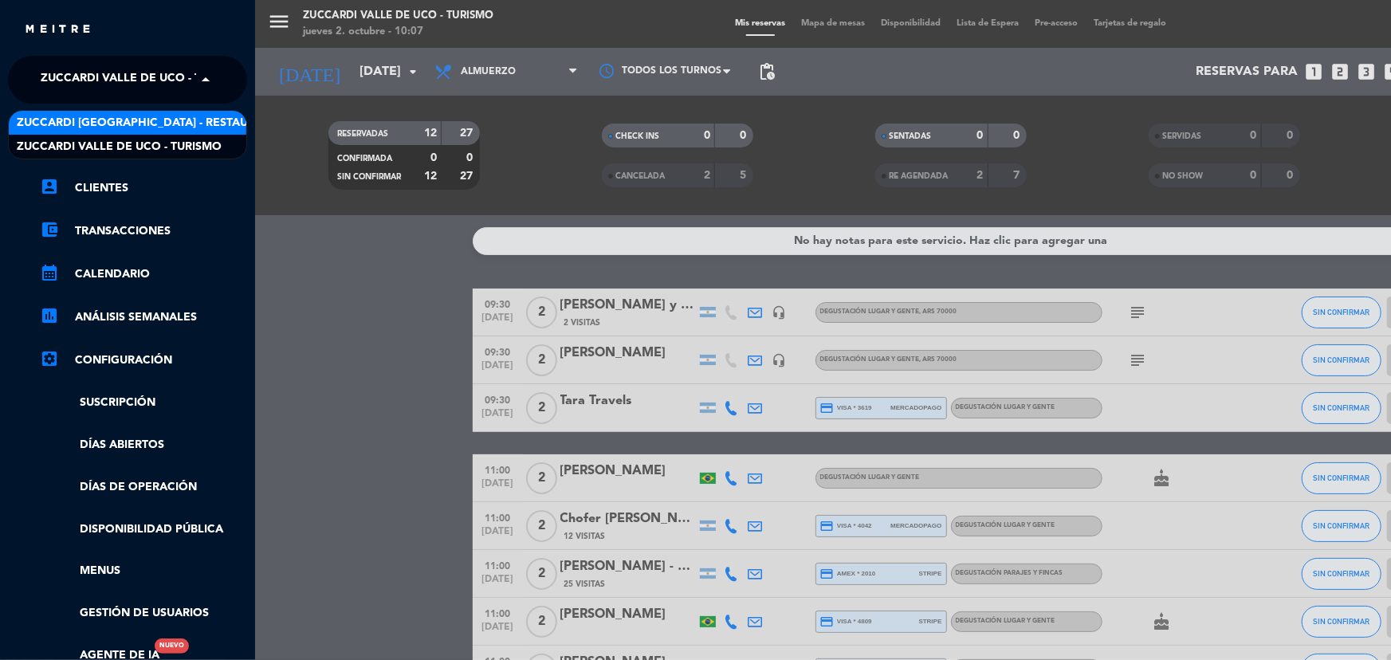
click at [144, 124] on span "Zuccardi [GEOGRAPHIC_DATA] - Restaurant [GEOGRAPHIC_DATA]" at bounding box center [208, 123] width 383 height 18
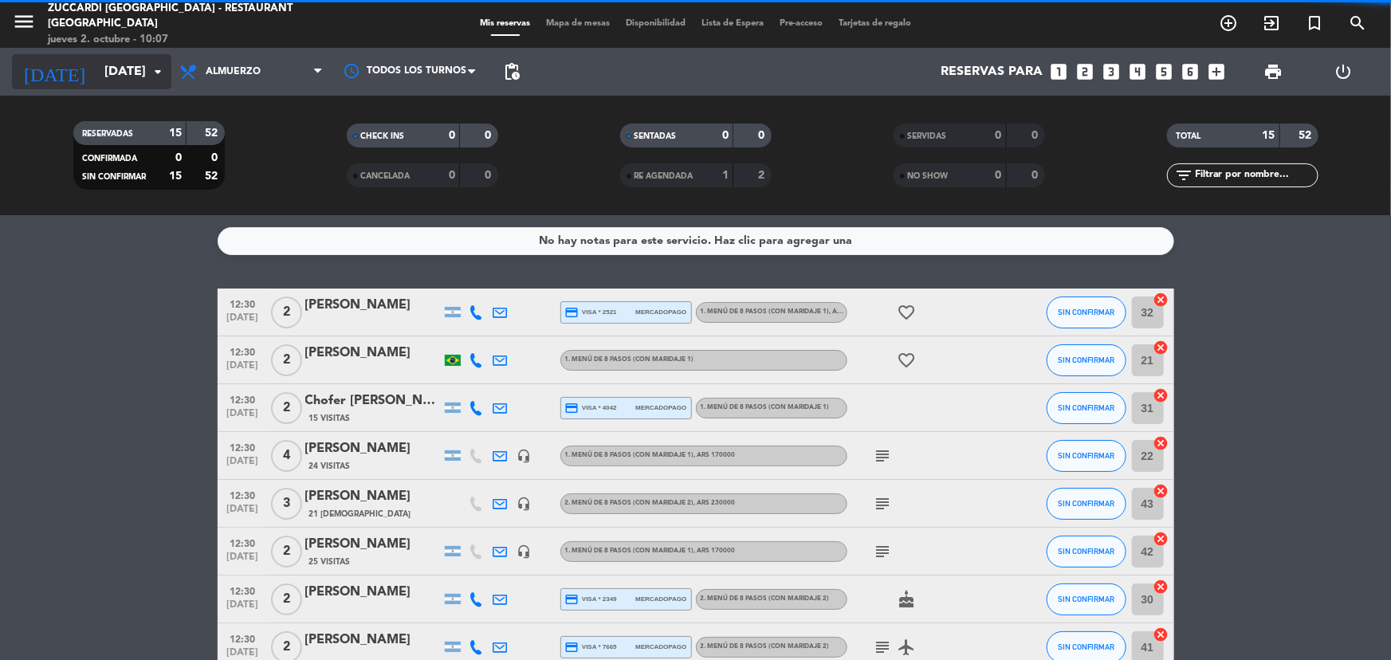
click at [128, 69] on input "[DATE]" at bounding box center [180, 72] width 168 height 31
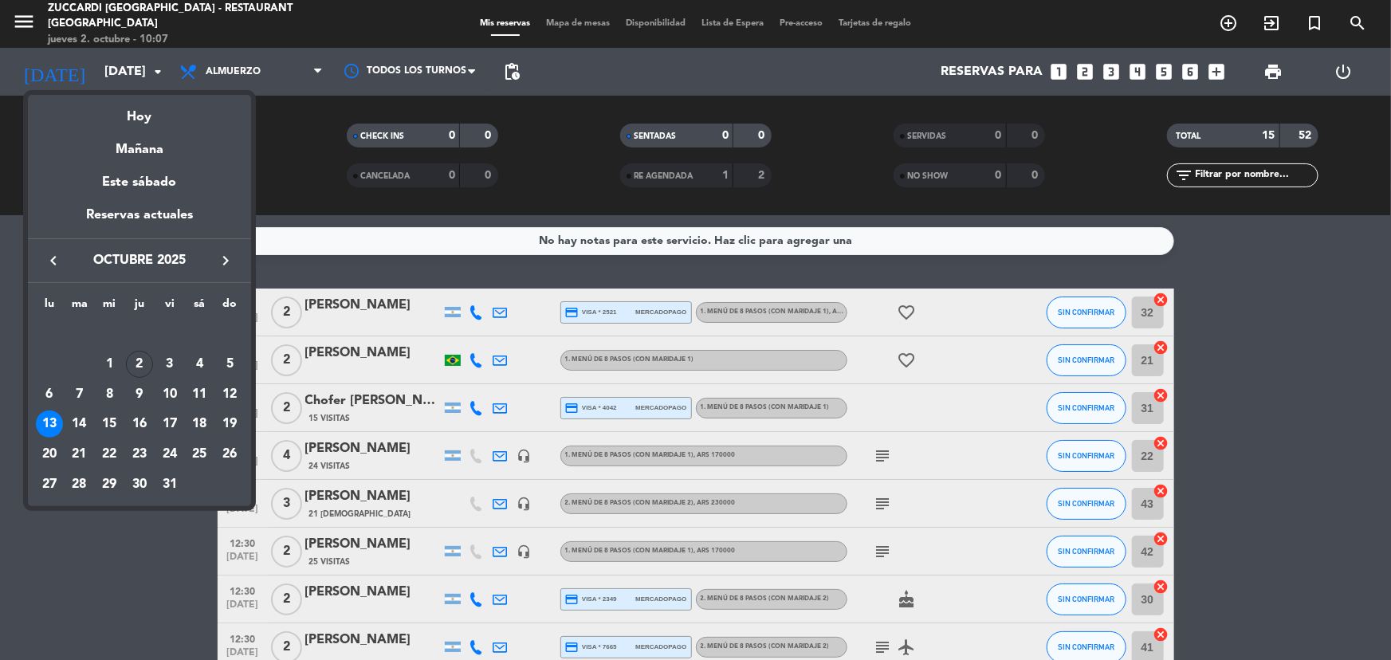
click at [170, 398] on div "10" at bounding box center [169, 394] width 27 height 27
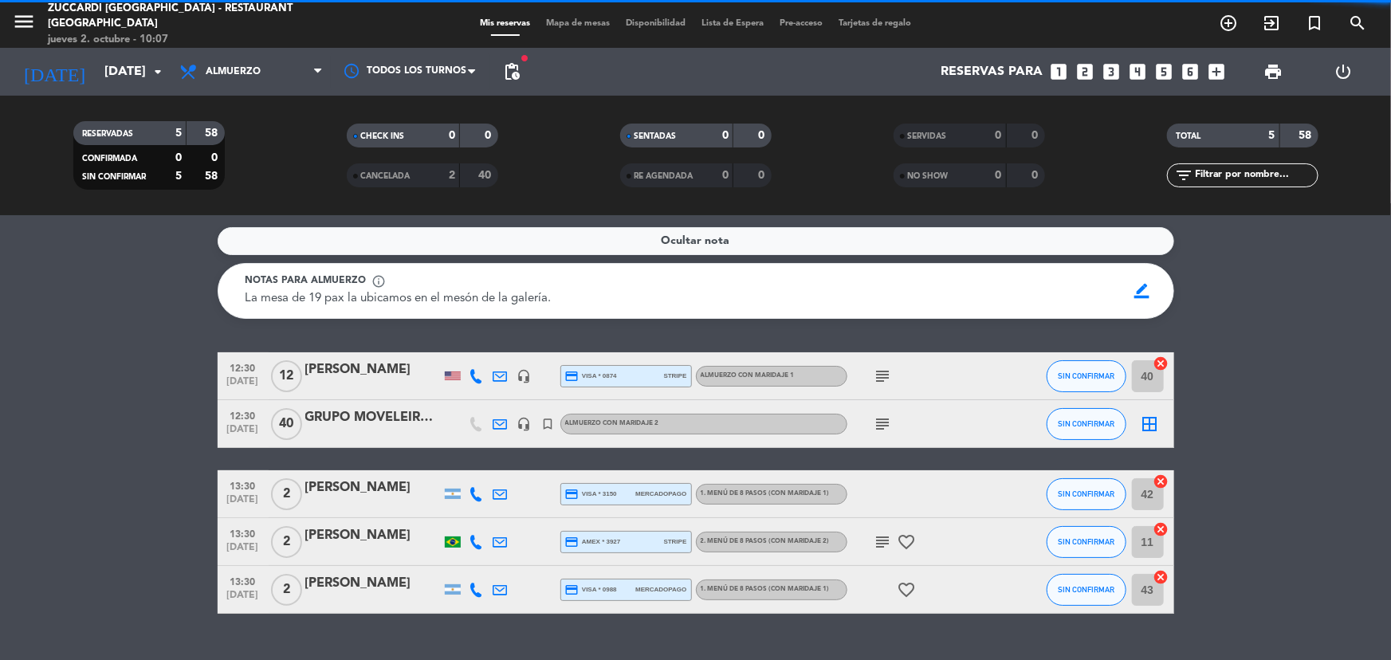
scroll to position [33, 0]
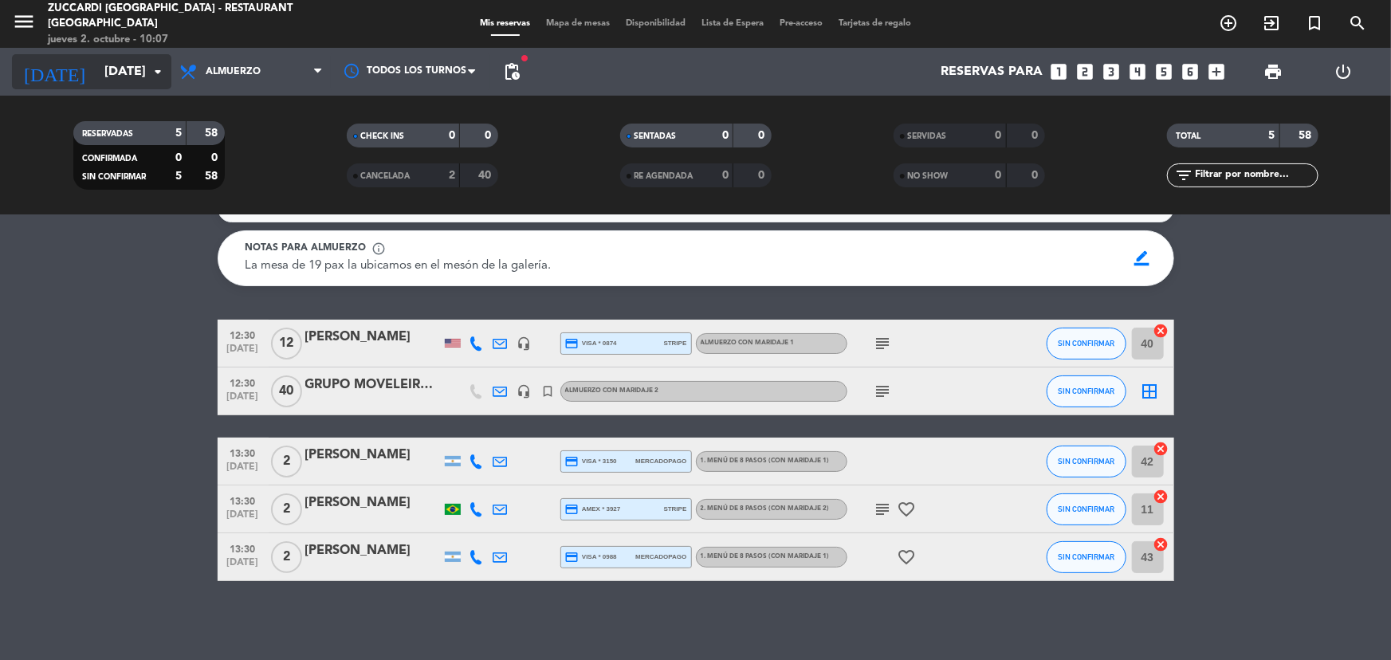
click at [112, 68] on input "[DATE]" at bounding box center [180, 72] width 168 height 31
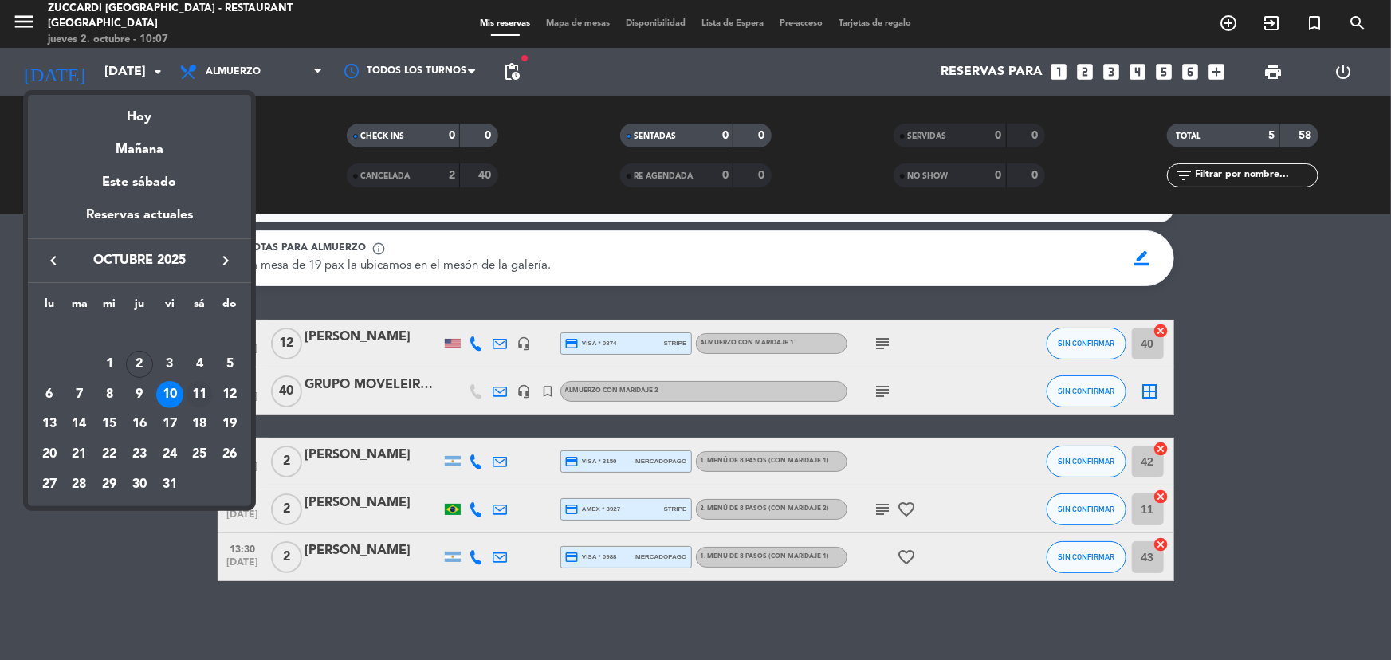
click at [193, 399] on div "11" at bounding box center [199, 394] width 27 height 27
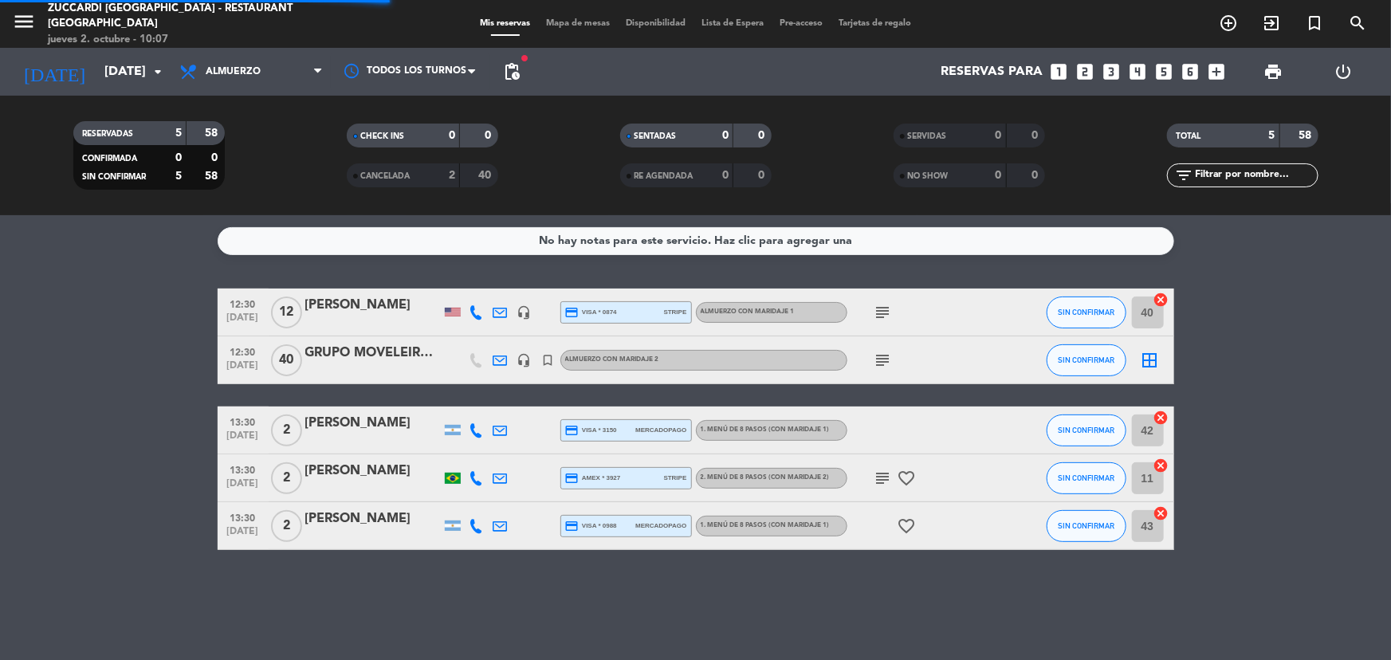
scroll to position [0, 0]
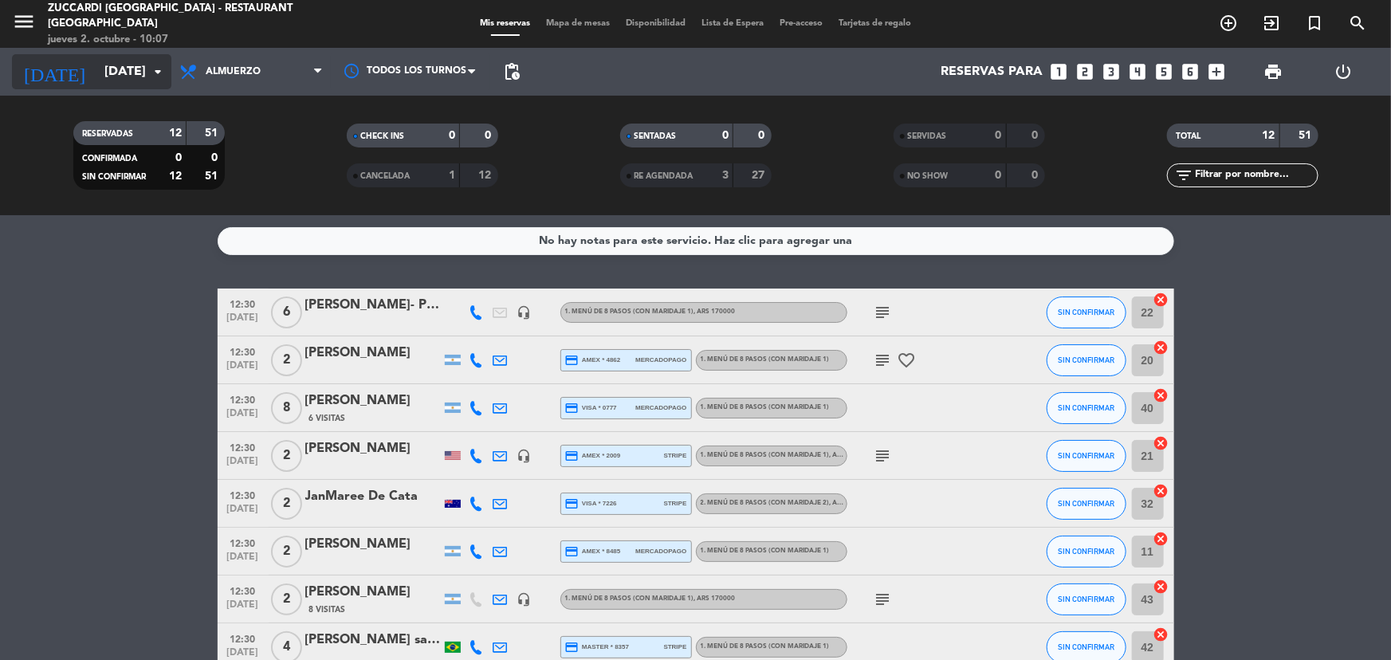
click at [146, 83] on input "[DATE]" at bounding box center [180, 72] width 168 height 31
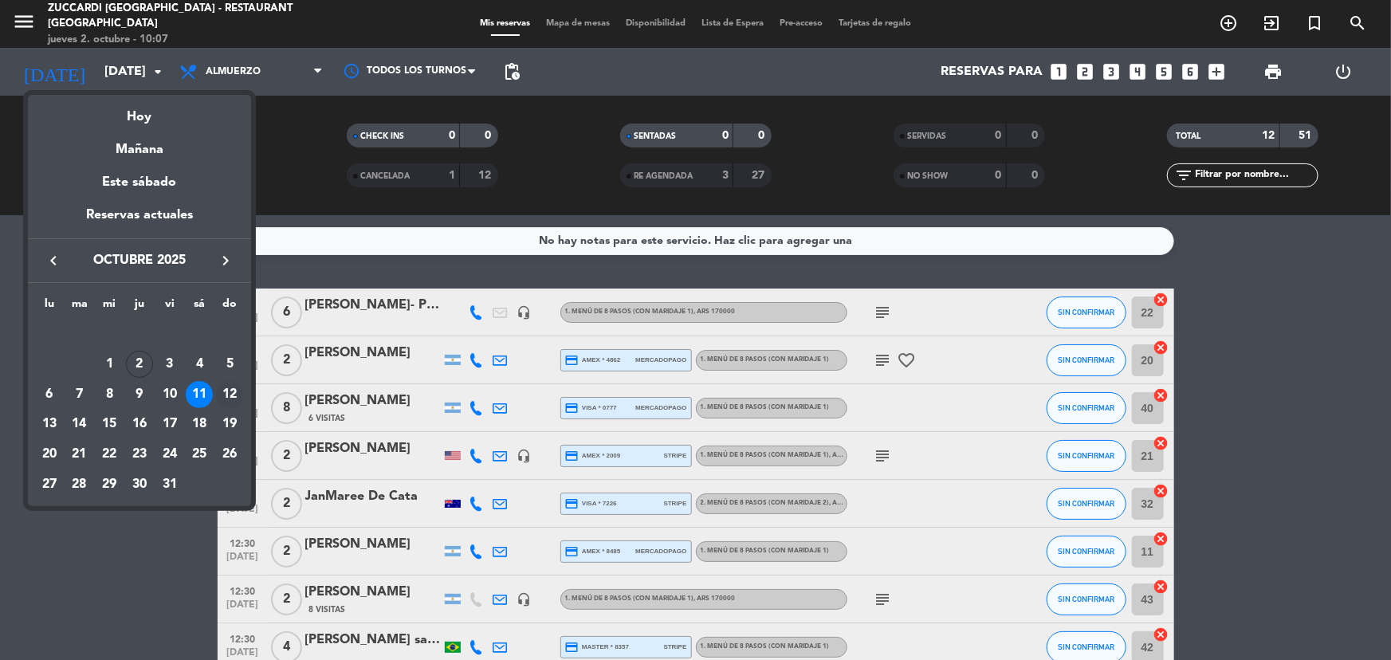
click at [226, 399] on div "12" at bounding box center [229, 394] width 27 height 27
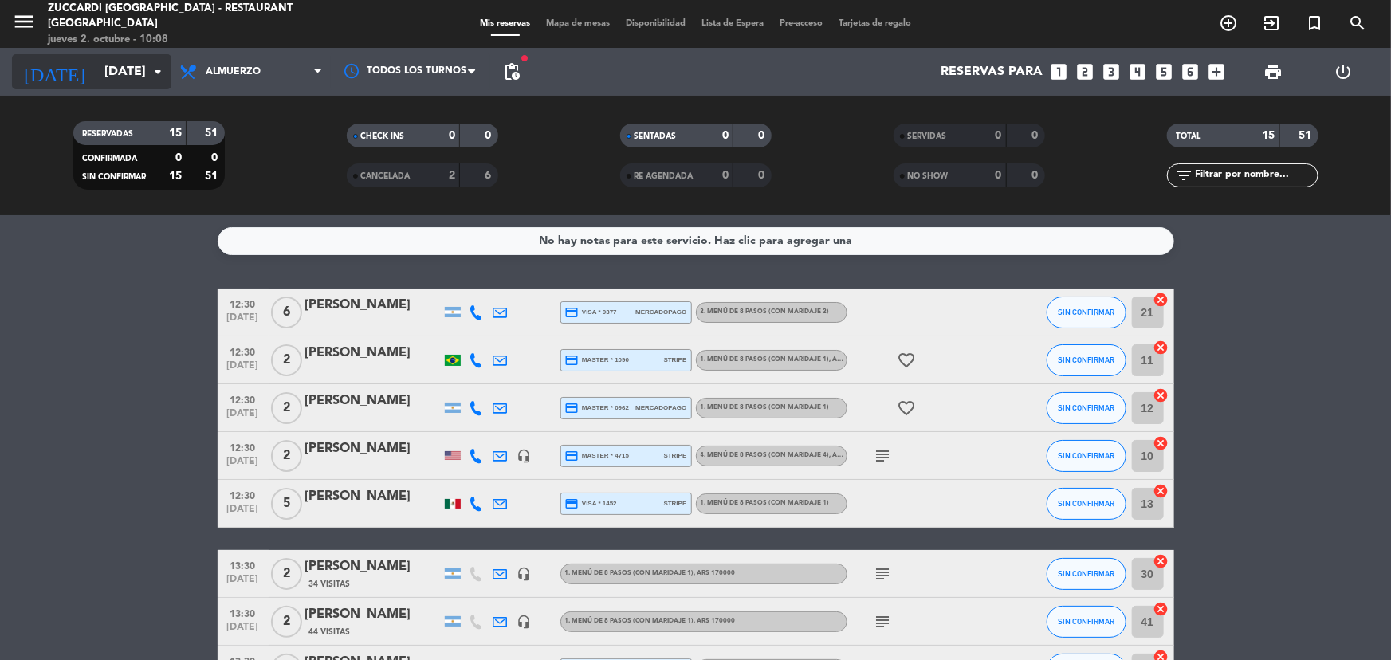
click at [104, 59] on input "[DATE]" at bounding box center [180, 72] width 168 height 31
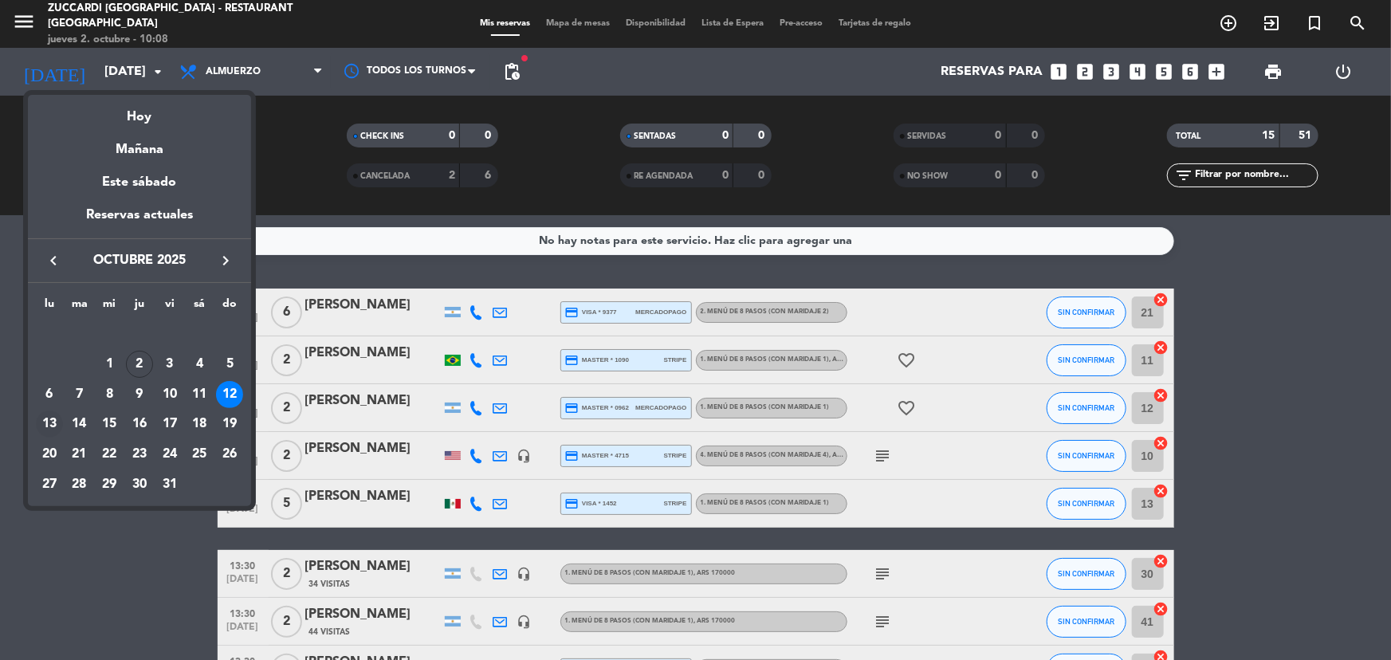
click at [56, 426] on div "13" at bounding box center [49, 424] width 27 height 27
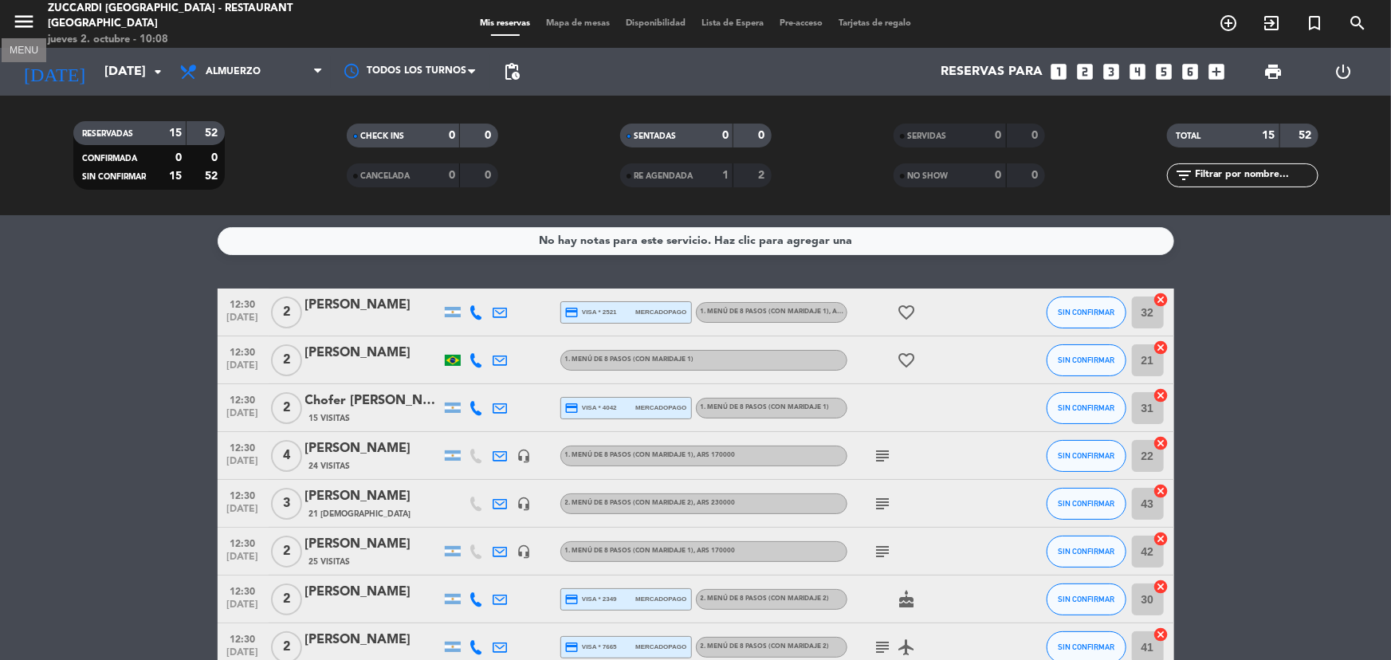
click at [20, 32] on icon "menu" at bounding box center [24, 22] width 24 height 24
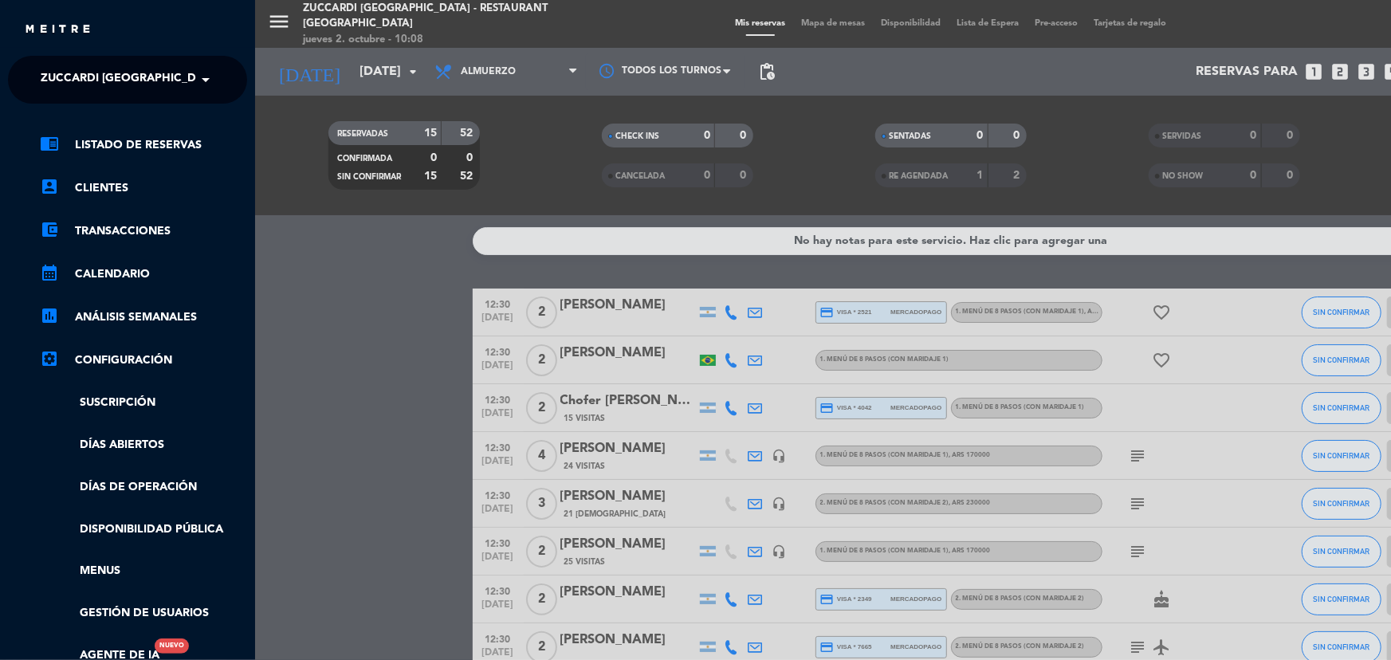
click at [146, 58] on ng-select "× Zuccardi [GEOGRAPHIC_DATA] - Restaurant [GEOGRAPHIC_DATA] ×" at bounding box center [127, 80] width 239 height 48
click at [146, 74] on span "Zuccardi [GEOGRAPHIC_DATA] - Restaurant [GEOGRAPHIC_DATA]" at bounding box center [232, 79] width 383 height 33
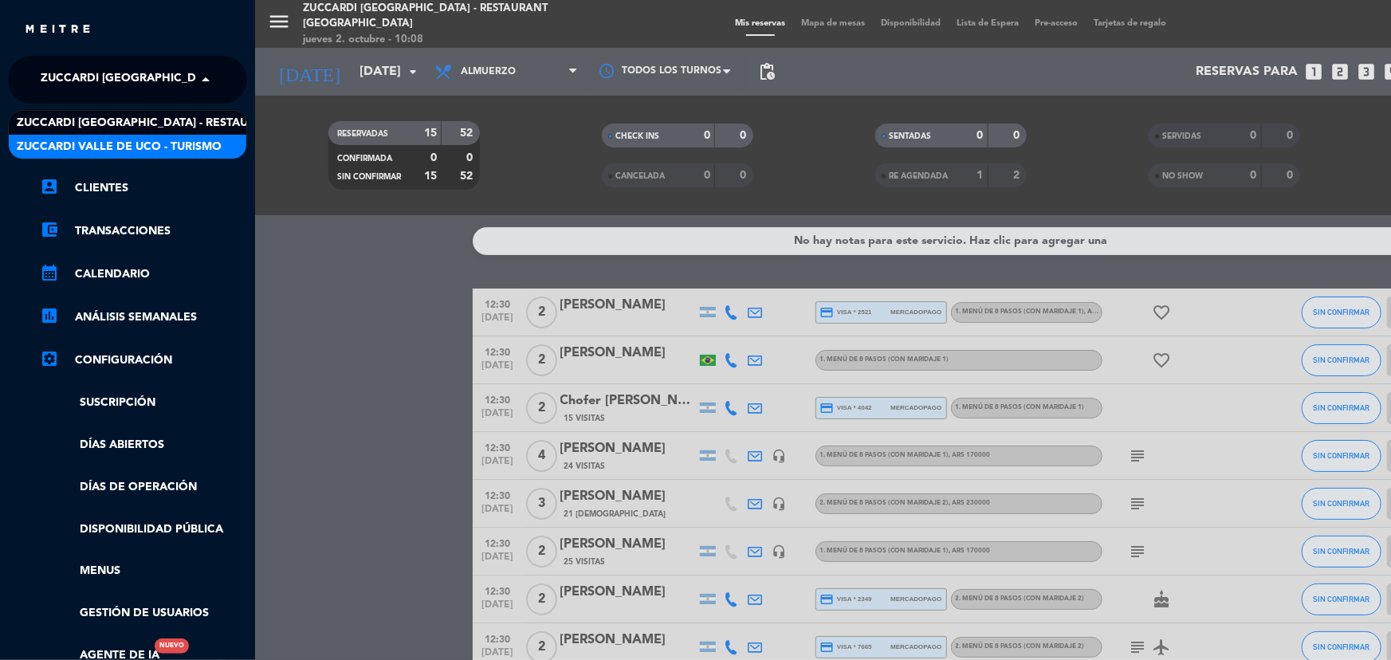
click at [144, 139] on span "Zuccardi Valle de Uco - Turismo" at bounding box center [119, 147] width 205 height 18
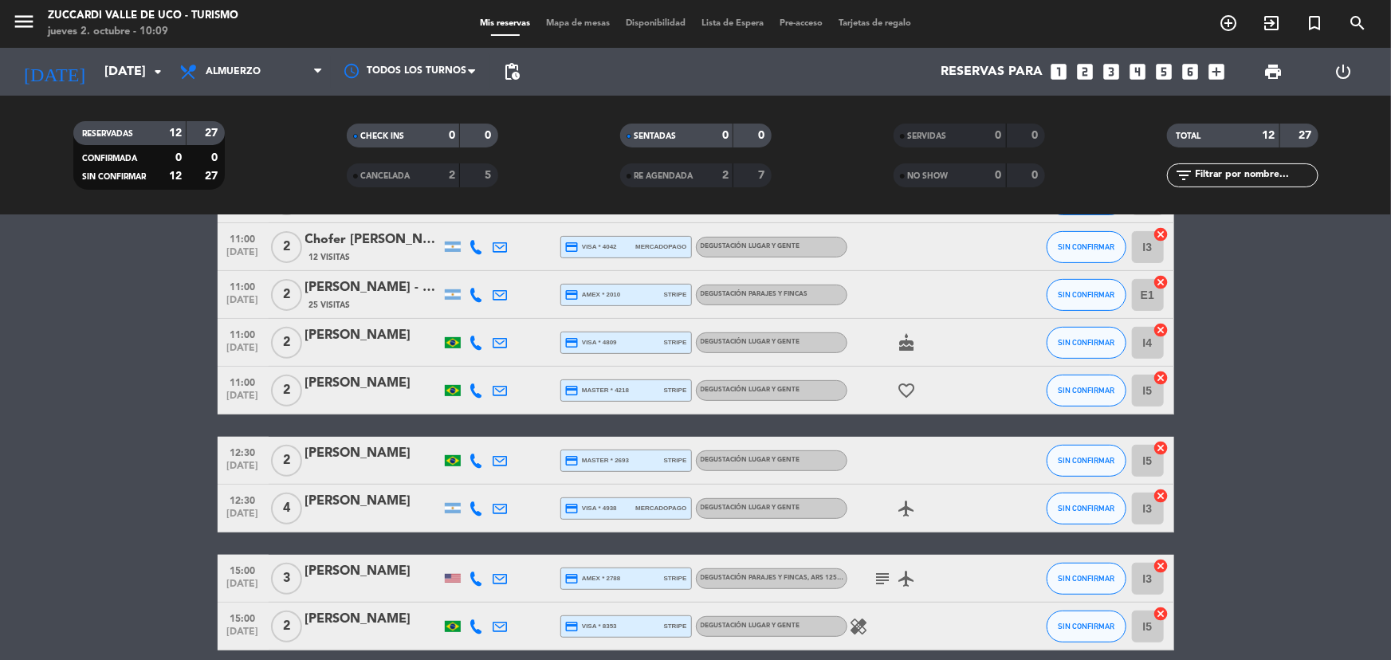
scroll to position [349, 0]
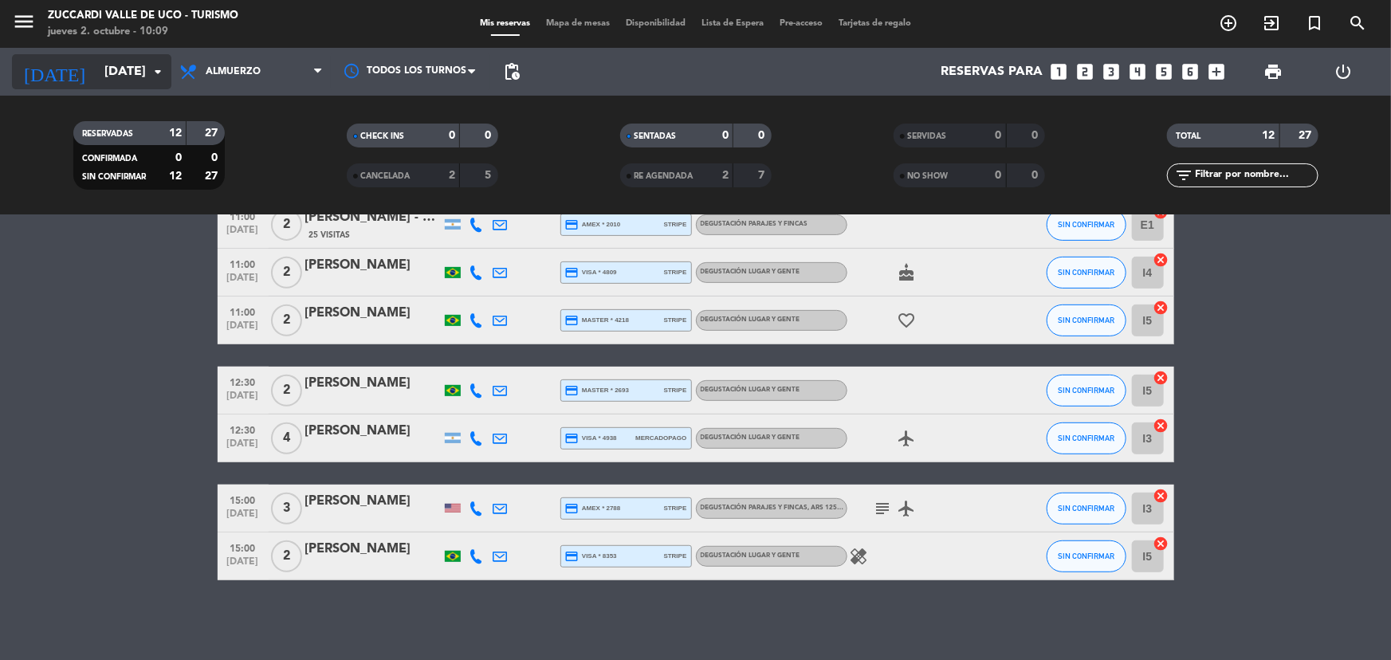
click at [153, 85] on input "[DATE]" at bounding box center [180, 72] width 168 height 31
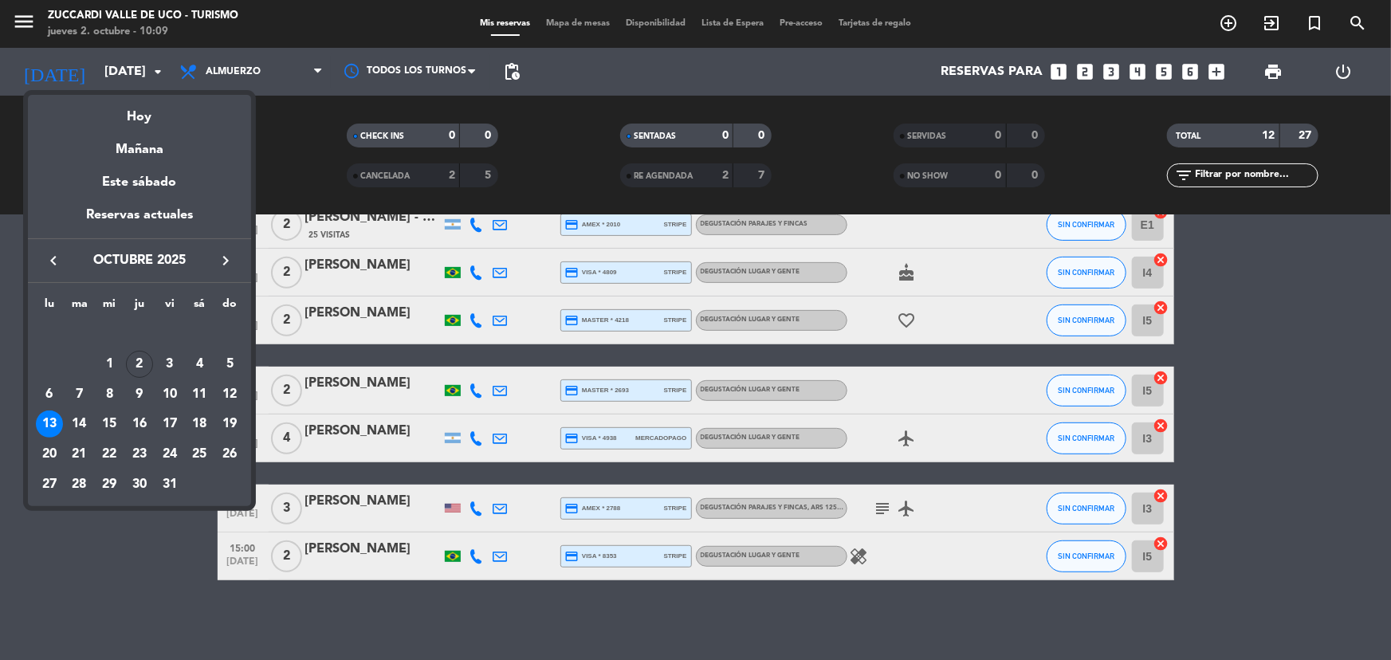
click at [81, 419] on div "14" at bounding box center [79, 424] width 27 height 27
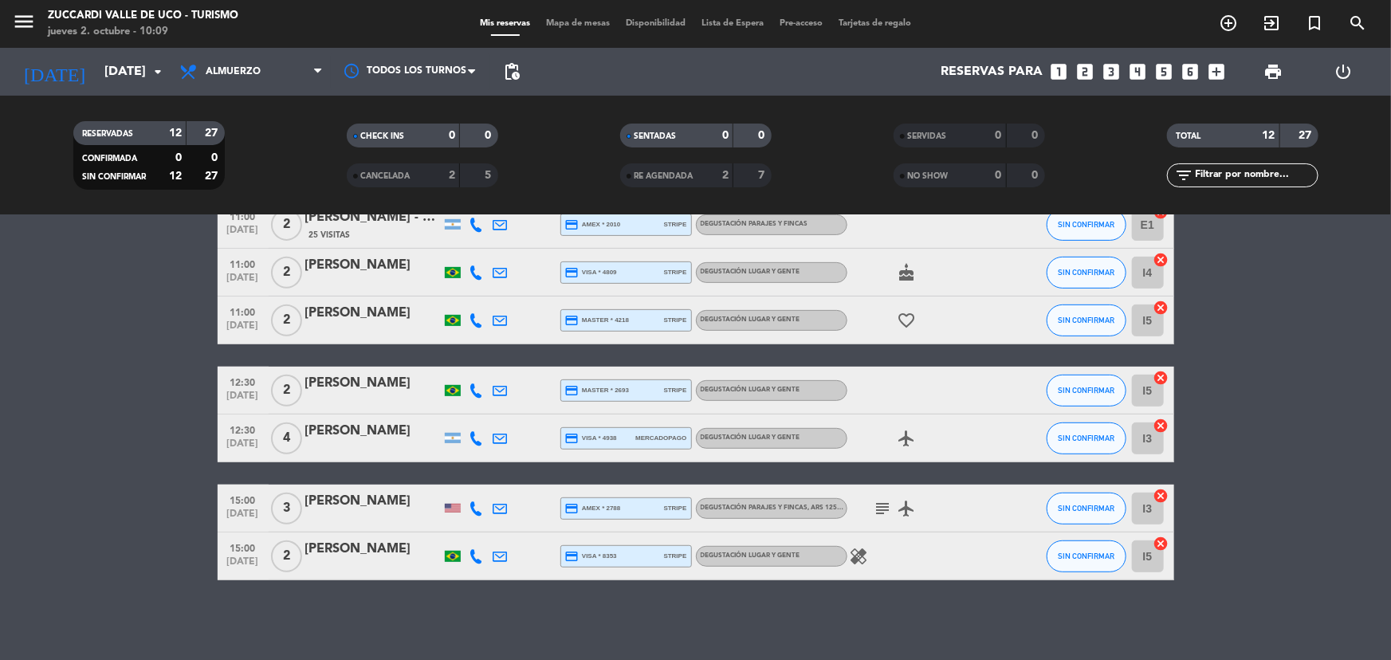
type input "[DATE]"
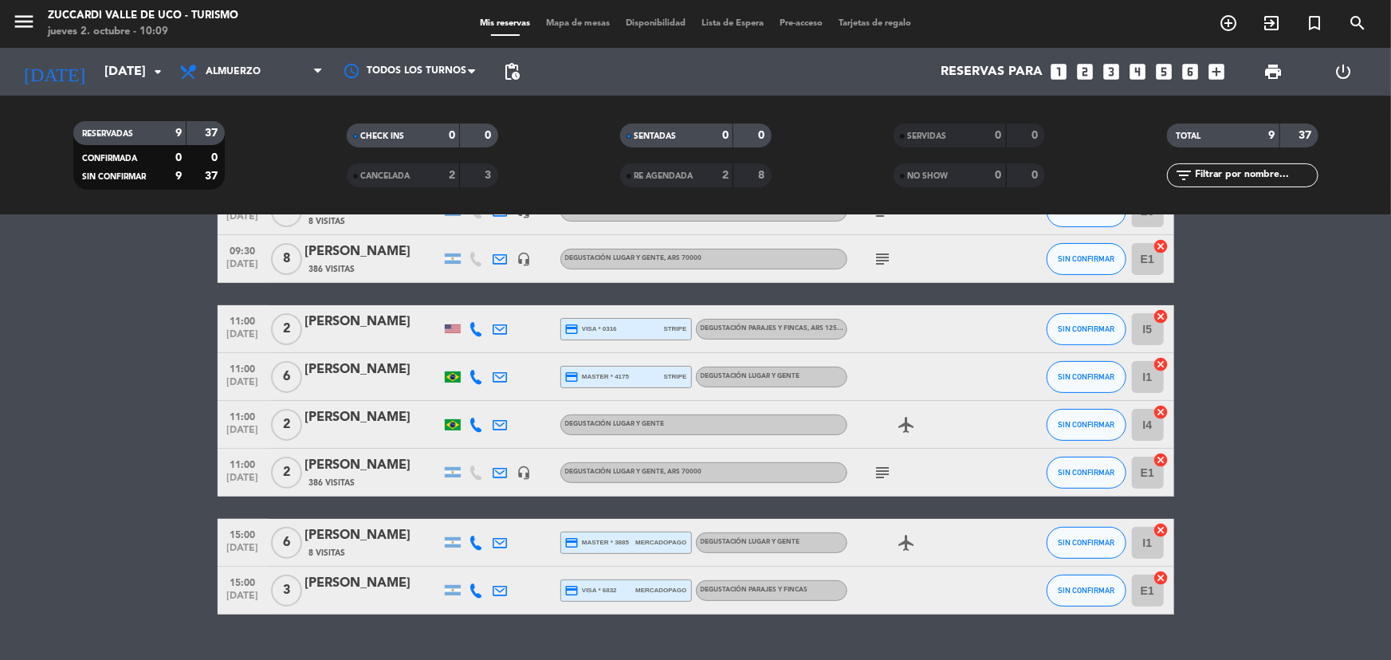
scroll to position [183, 0]
